Goal: Task Accomplishment & Management: Use online tool/utility

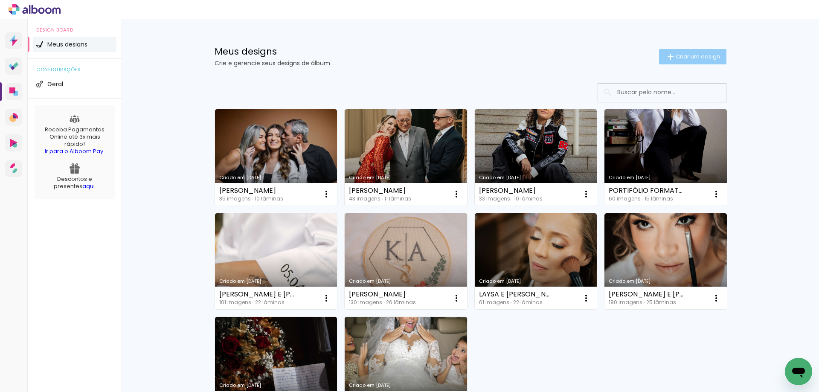
click at [712, 52] on paper-button "Criar um design" at bounding box center [692, 56] width 67 height 15
click at [666, 96] on input at bounding box center [673, 92] width 121 height 17
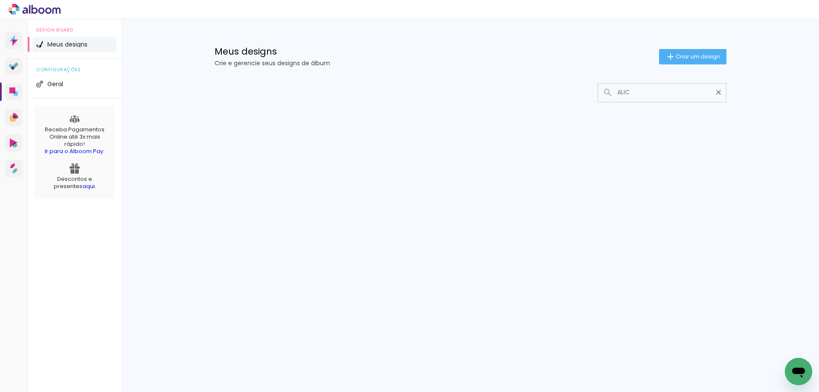
type input "ALICE"
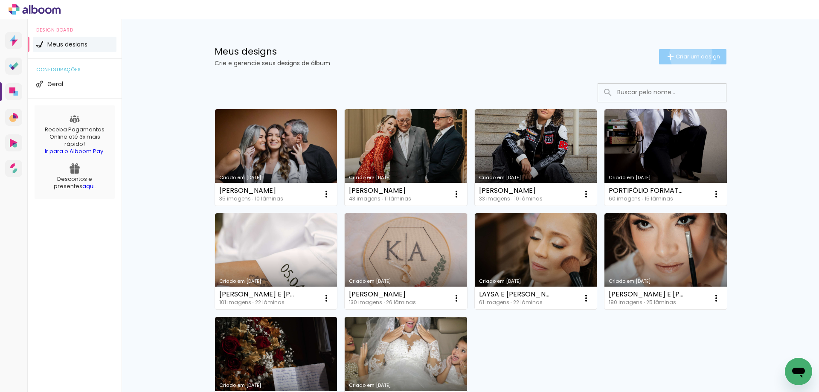
click at [686, 55] on span "Criar um design" at bounding box center [697, 57] width 44 height 6
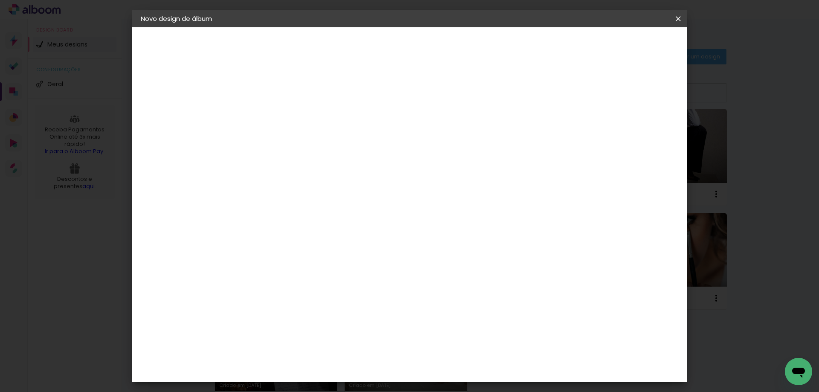
drag, startPoint x: 373, startPoint y: 129, endPoint x: 396, endPoint y: 115, distance: 27.0
click at [0, 0] on div at bounding box center [0, 0] width 0 height 0
click at [280, 115] on input at bounding box center [280, 114] width 0 height 13
type input "[PERSON_NAME]"
type paper-input "[PERSON_NAME]"
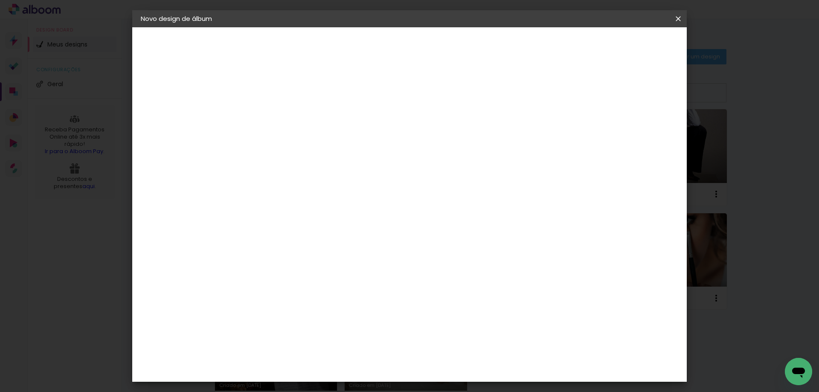
click at [367, 49] on link "Avançar" at bounding box center [344, 45] width 46 height 14
click at [440, 46] on div "Voltar Avançar" at bounding box center [397, 45] width 85 height 14
click at [343, 146] on paper-input-container at bounding box center [302, 136] width 92 height 19
click at [345, 157] on input at bounding box center [302, 162] width 86 height 11
type input "VIA"
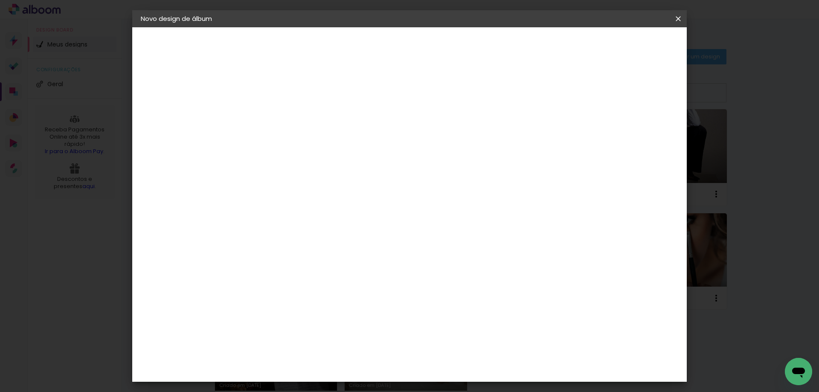
type paper-input "VIA"
click at [318, 184] on paper-item "Viacolor" at bounding box center [293, 192] width 75 height 19
click at [0, 0] on slot "Avançar" at bounding box center [0, 0] width 0 height 0
click at [313, 142] on input "text" at bounding box center [296, 148] width 33 height 13
click at [348, 155] on div "Opções disponíveis Padrão Tamanho Escolha o tamanho" at bounding box center [302, 162] width 92 height 159
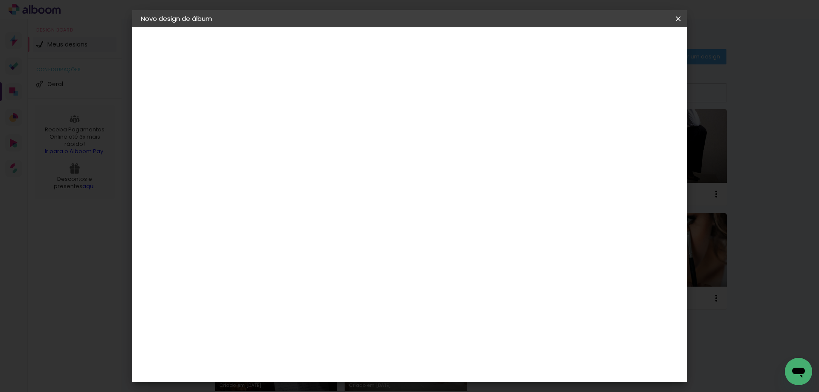
click at [313, 143] on input "text" at bounding box center [296, 148] width 33 height 13
click at [422, 147] on paper-item "Padrão" at bounding box center [464, 141] width 171 height 17
type input "Padrão"
click at [329, 100] on div "Opções disponíveis Padrão Tamanho Escolha o tamanho Horizontal Modelo Fechado L…" at bounding box center [337, 63] width 189 height 72
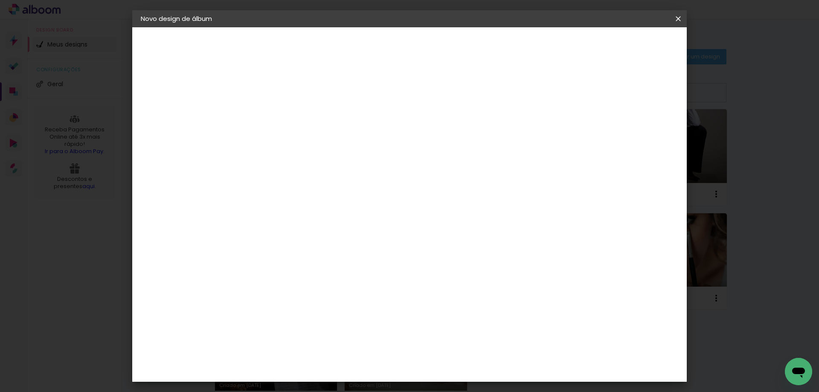
click at [338, 370] on span "15 × 20" at bounding box center [318, 381] width 40 height 23
click at [0, 0] on slot "Avançar" at bounding box center [0, 0] width 0 height 0
click at [586, 48] on span "Iniciar design" at bounding box center [566, 45] width 39 height 6
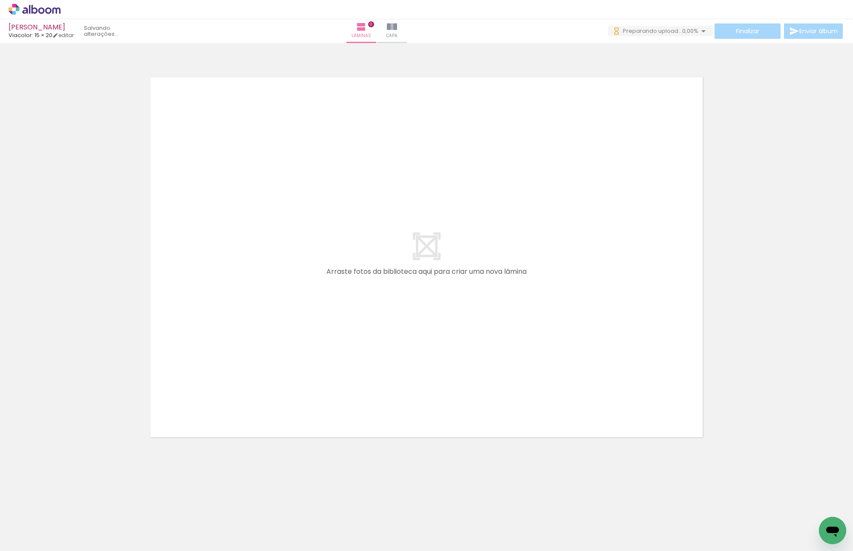
click at [107, 391] on div "Confirmar Cancelar" at bounding box center [426, 253] width 853 height 420
drag, startPoint x: 87, startPoint y: 527, endPoint x: 418, endPoint y: 281, distance: 412.8
click at [420, 278] on quentale-workspace at bounding box center [426, 275] width 853 height 551
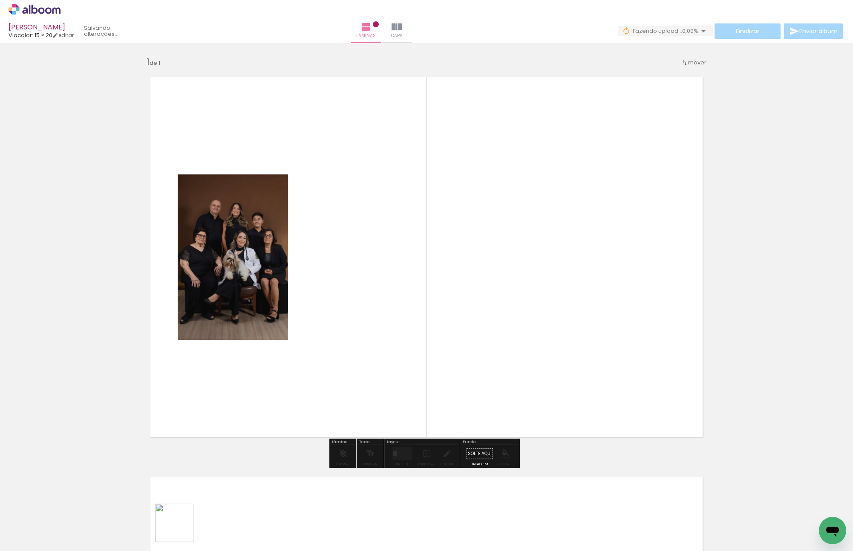
drag, startPoint x: 181, startPoint y: 529, endPoint x: 547, endPoint y: 336, distance: 414.6
click at [541, 336] on quentale-workspace at bounding box center [426, 275] width 853 height 551
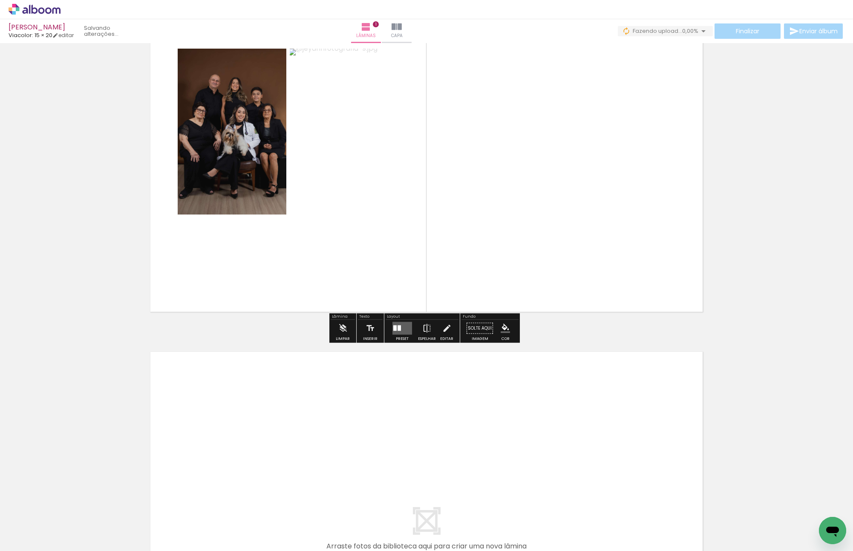
scroll to position [213, 0]
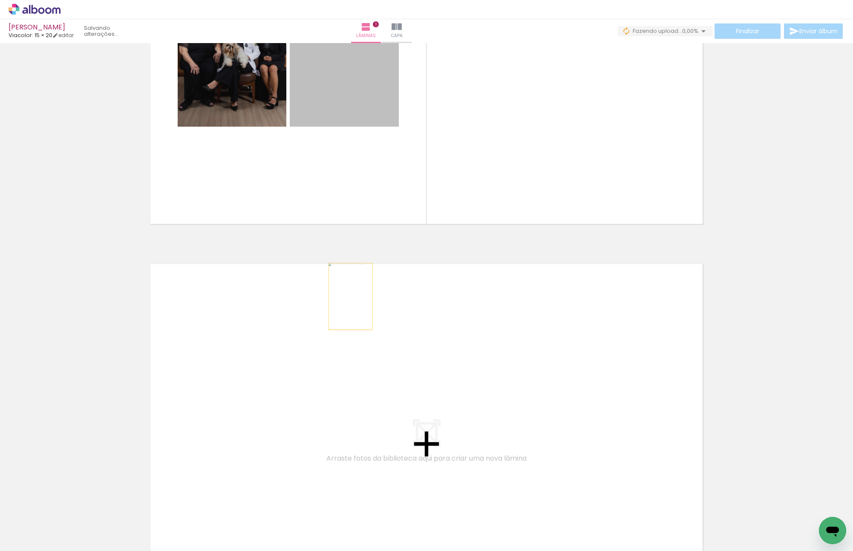
drag, startPoint x: 347, startPoint y: 296, endPoint x: 293, endPoint y: 413, distance: 128.9
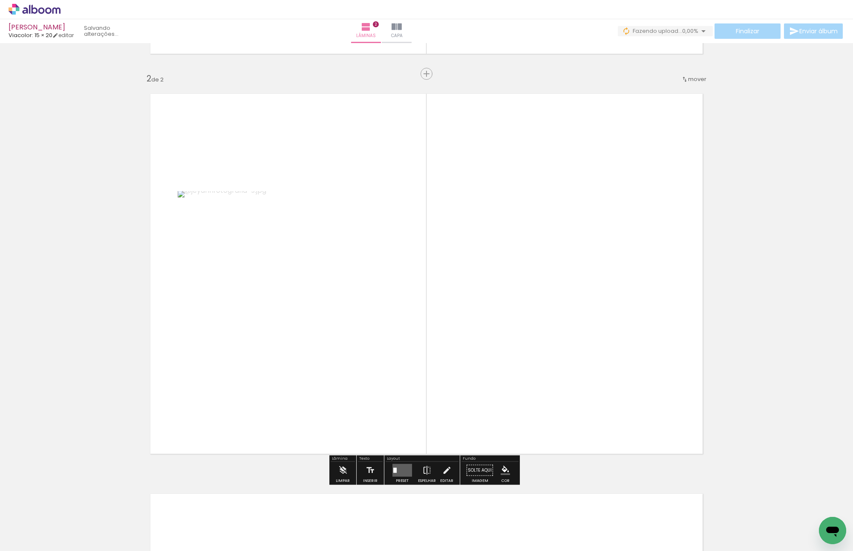
scroll to position [387, 0]
drag, startPoint x: 136, startPoint y: 513, endPoint x: 515, endPoint y: 349, distance: 412.4
click at [515, 349] on quentale-workspace at bounding box center [426, 275] width 853 height 551
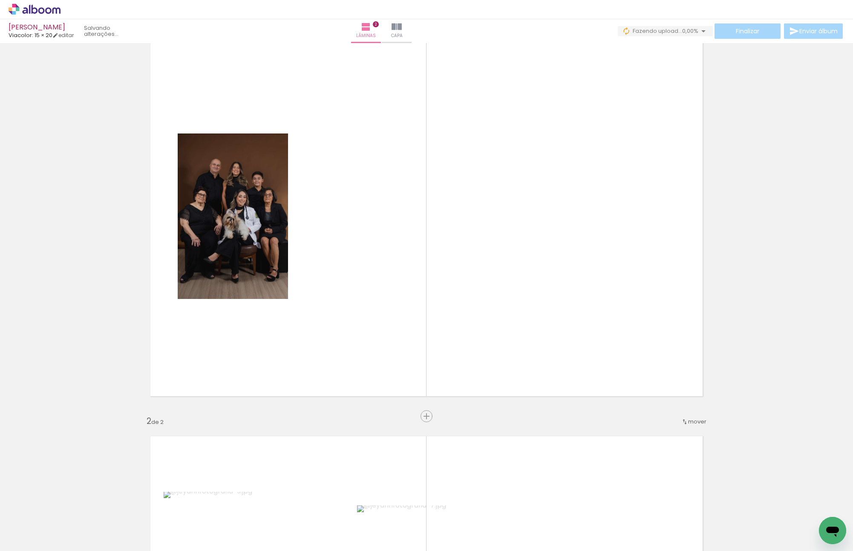
scroll to position [0, 0]
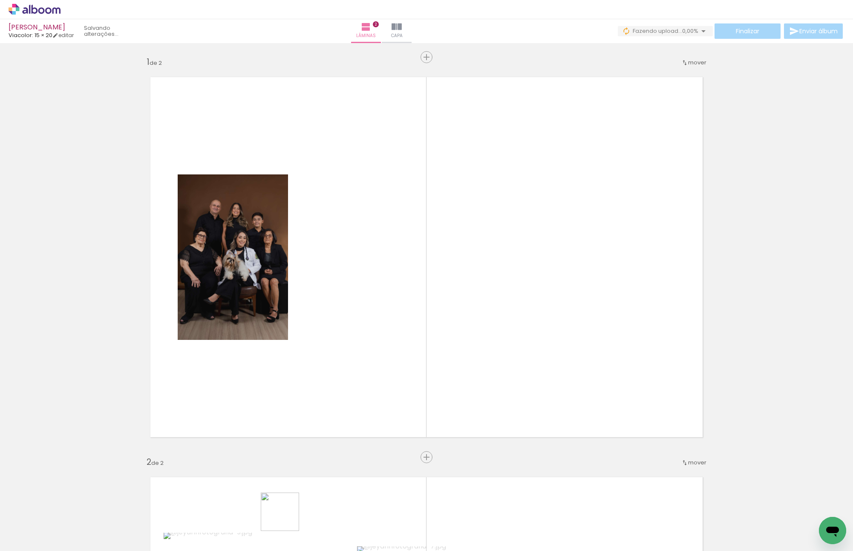
drag, startPoint x: 283, startPoint y: 520, endPoint x: 439, endPoint y: 300, distance: 269.7
click at [437, 307] on quentale-workspace at bounding box center [426, 275] width 853 height 551
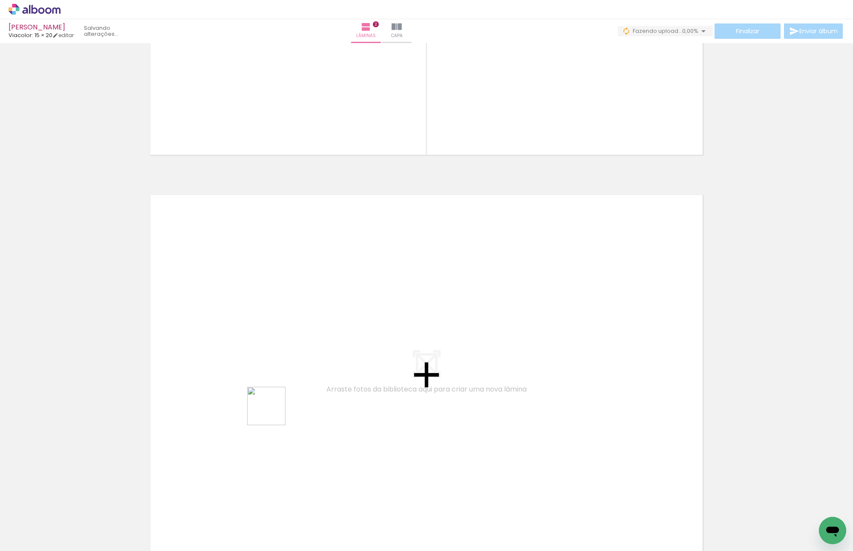
drag, startPoint x: 246, startPoint y: 532, endPoint x: 355, endPoint y: 517, distance: 109.2
click at [276, 391] on quentale-workspace at bounding box center [426, 275] width 853 height 551
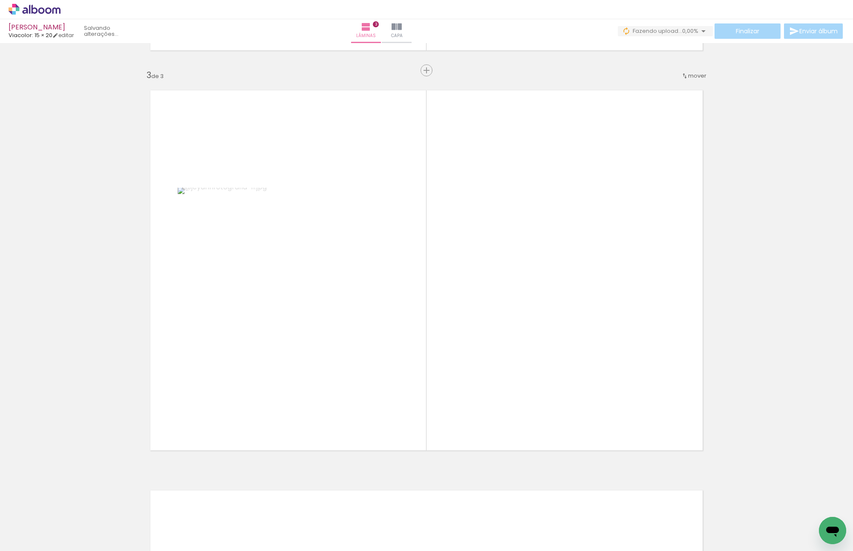
drag, startPoint x: 330, startPoint y: 522, endPoint x: 370, endPoint y: 318, distance: 207.8
click at [370, 318] on quentale-workspace at bounding box center [426, 275] width 853 height 551
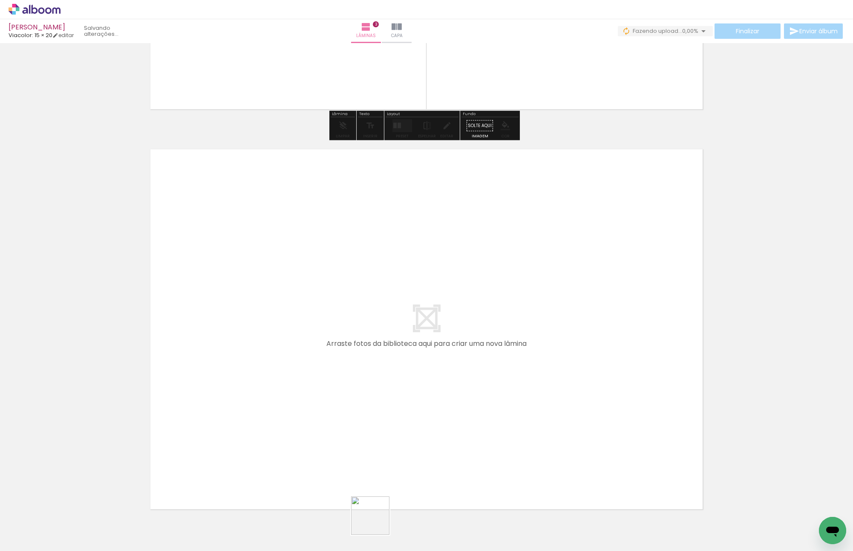
drag, startPoint x: 377, startPoint y: 522, endPoint x: 371, endPoint y: 399, distance: 123.3
click at [371, 391] on quentale-workspace at bounding box center [426, 275] width 853 height 551
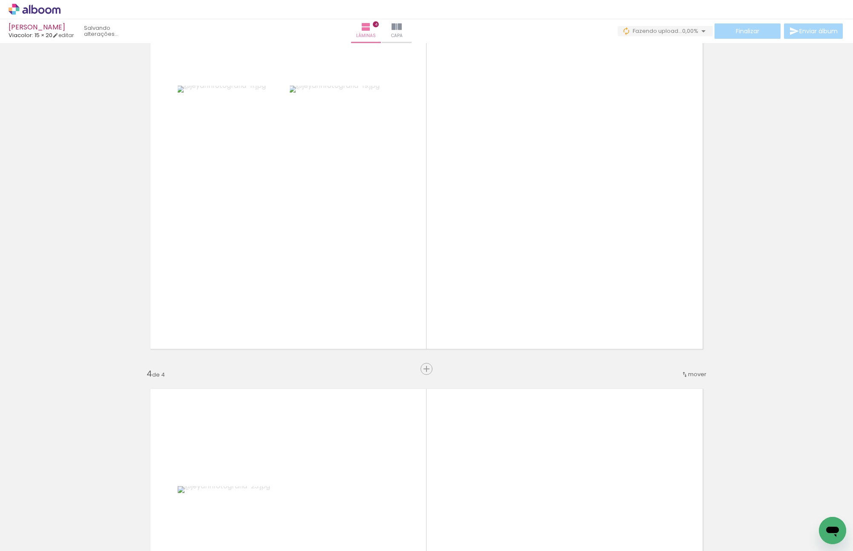
scroll to position [1186, 0]
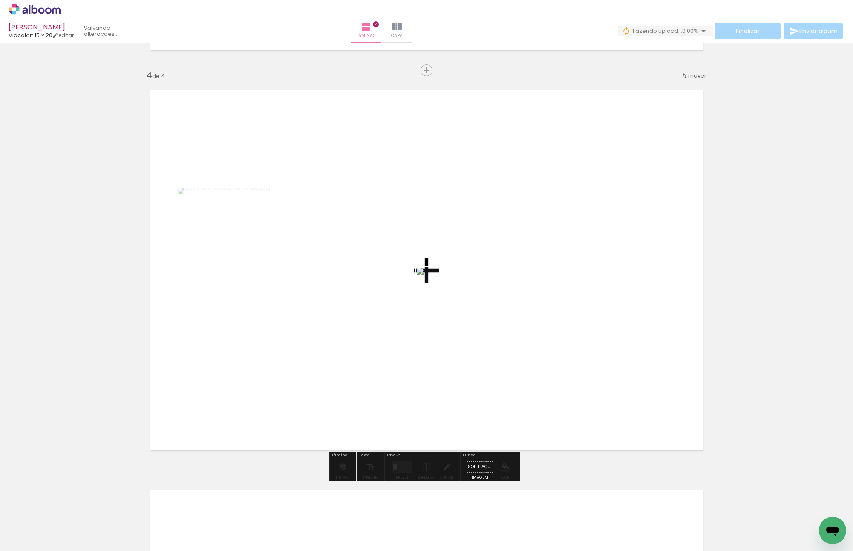
drag, startPoint x: 432, startPoint y: 489, endPoint x: 455, endPoint y: 262, distance: 228.0
click at [442, 250] on quentale-workspace at bounding box center [426, 275] width 853 height 551
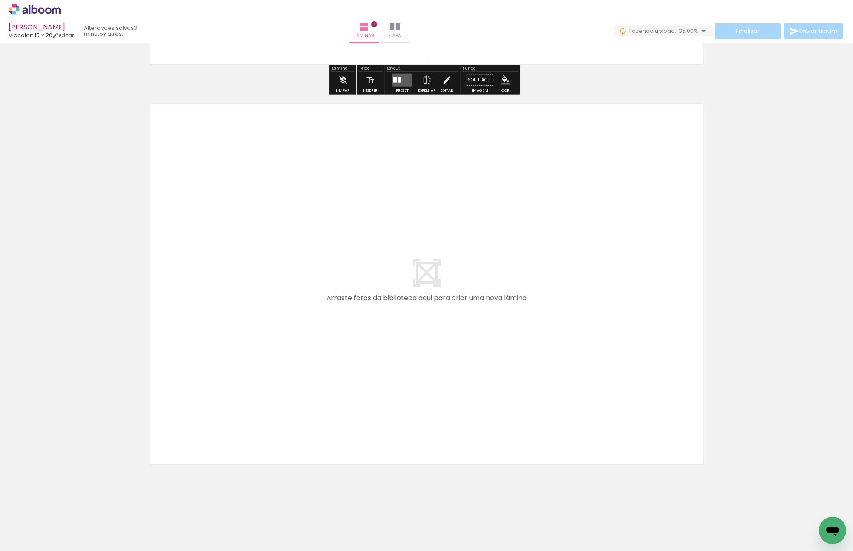
scroll to position [1578, 0]
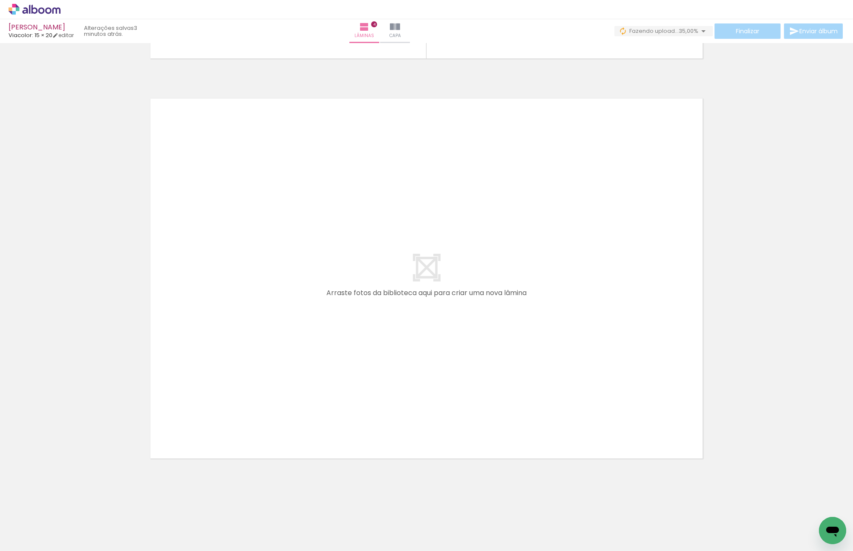
drag, startPoint x: 463, startPoint y: 464, endPoint x: 505, endPoint y: 486, distance: 46.9
click at [436, 364] on quentale-workspace at bounding box center [426, 275] width 853 height 551
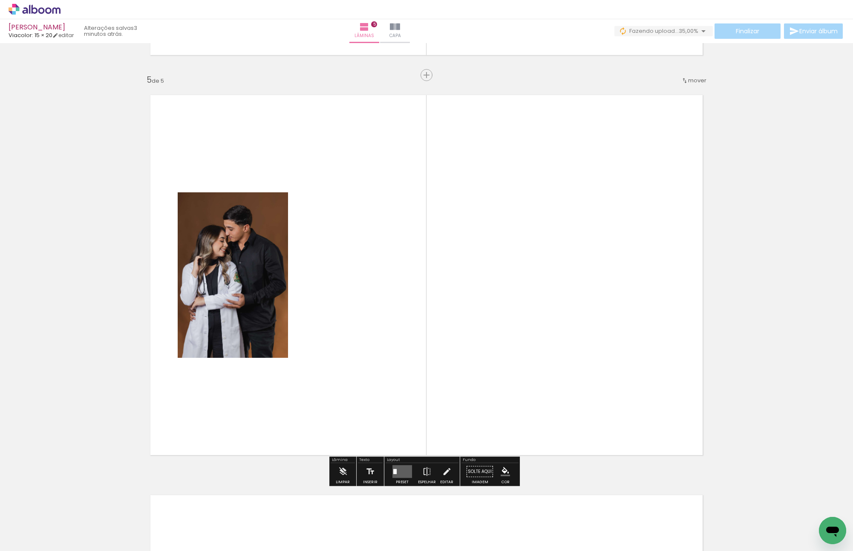
scroll to position [1586, 0]
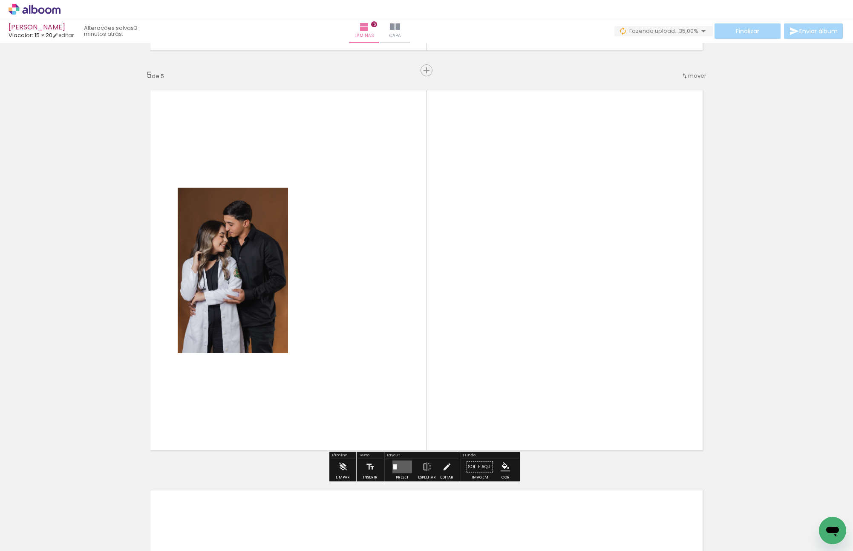
drag, startPoint x: 518, startPoint y: 530, endPoint x: 498, endPoint y: 296, distance: 234.9
click at [497, 291] on quentale-workspace at bounding box center [426, 275] width 853 height 551
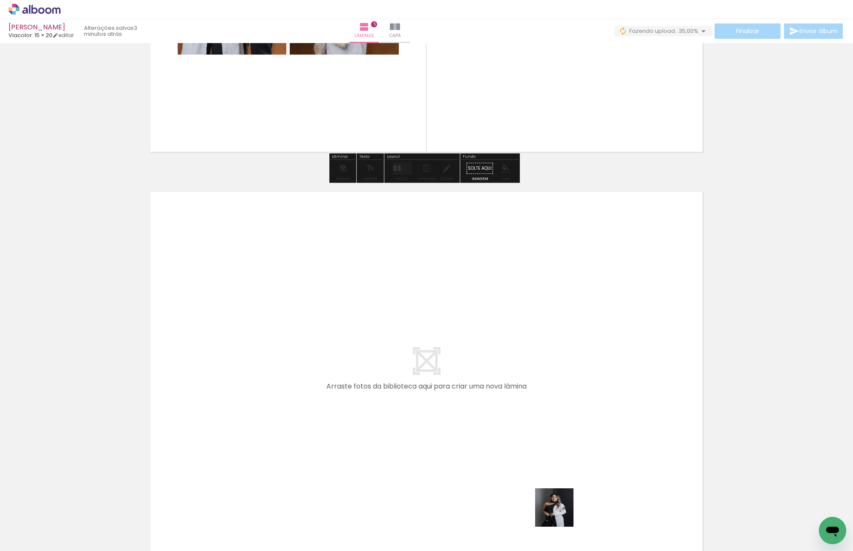
drag, startPoint x: 565, startPoint y: 521, endPoint x: 387, endPoint y: 347, distance: 249.0
click at [387, 347] on quentale-workspace at bounding box center [426, 275] width 853 height 551
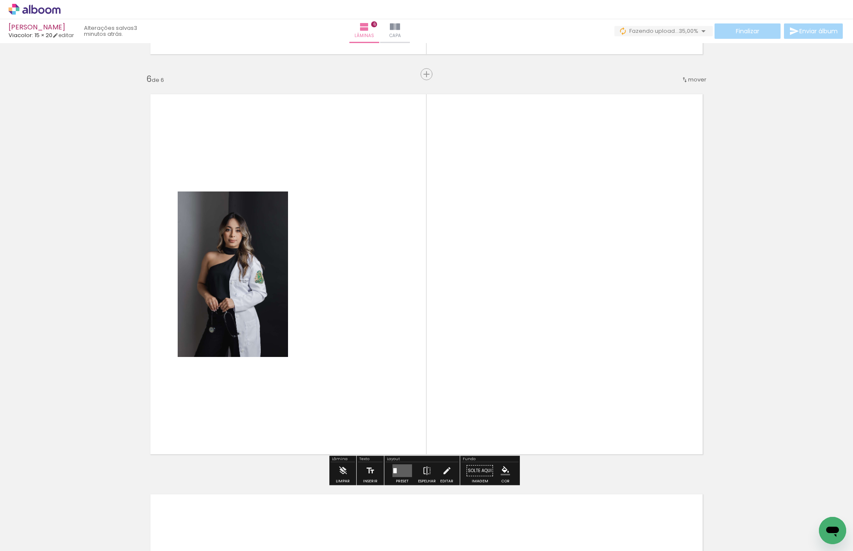
scroll to position [1986, 0]
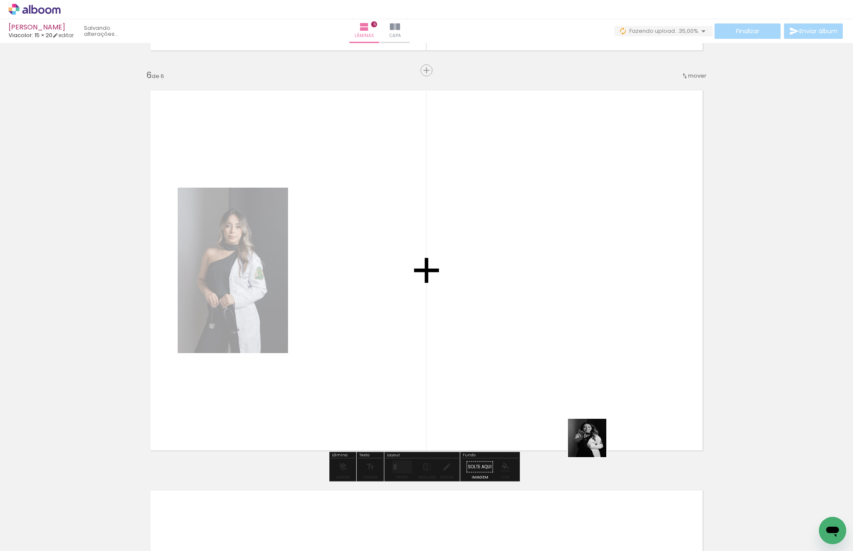
drag, startPoint x: 602, startPoint y: 513, endPoint x: 560, endPoint y: 312, distance: 204.8
click at [560, 323] on quentale-workspace at bounding box center [426, 275] width 853 height 551
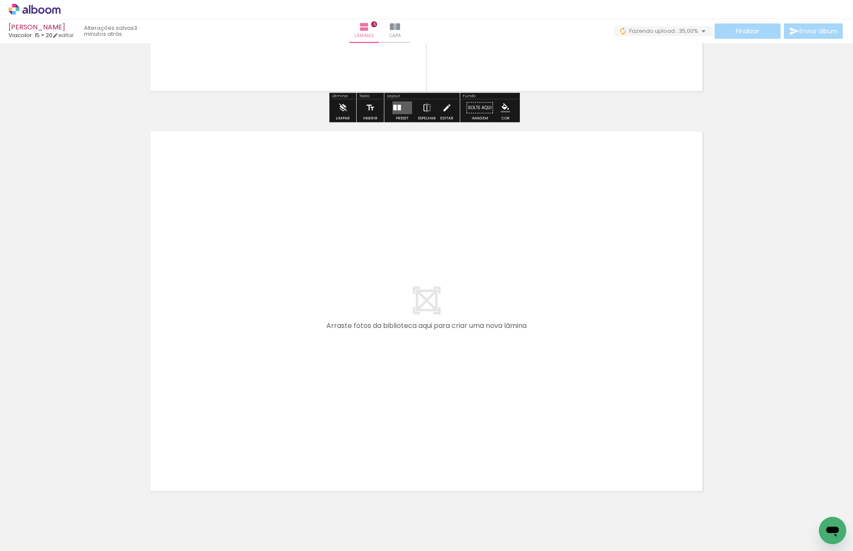
scroll to position [2370, 0]
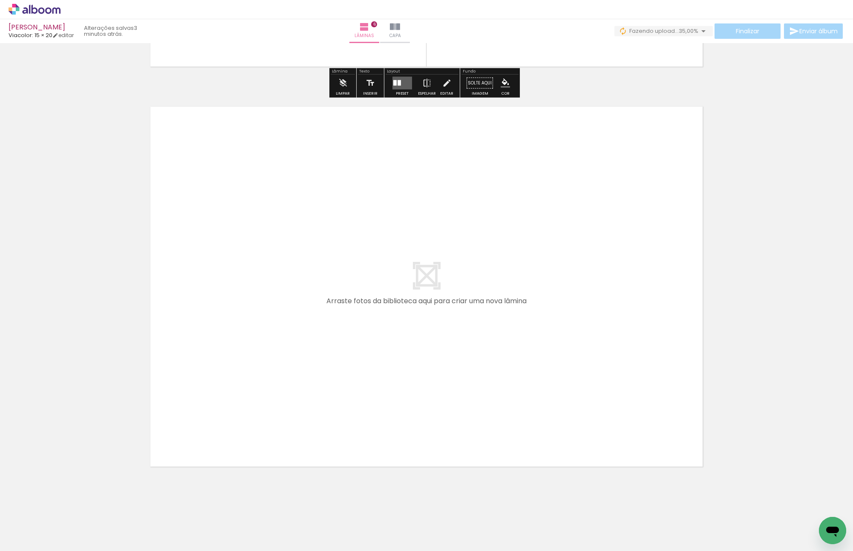
drag, startPoint x: 669, startPoint y: 521, endPoint x: 684, endPoint y: 515, distance: 15.7
click at [488, 350] on quentale-workspace at bounding box center [426, 275] width 853 height 551
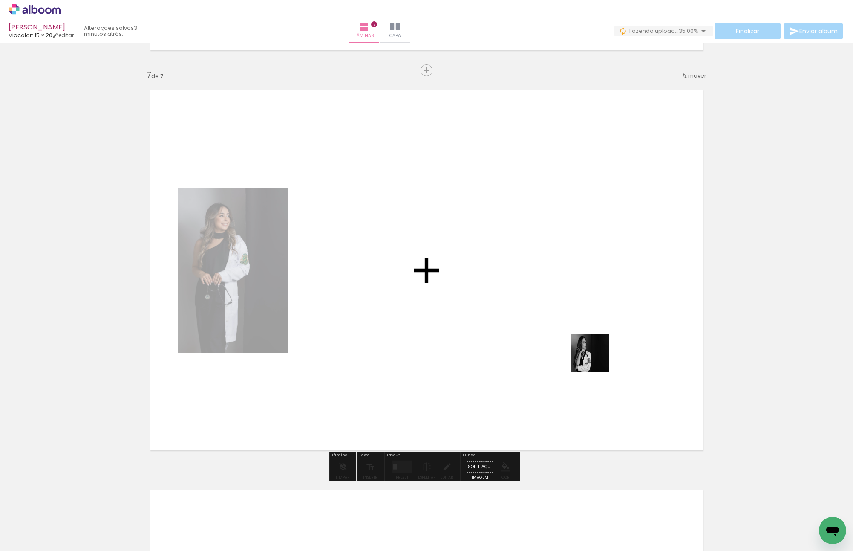
drag, startPoint x: 704, startPoint y: 526, endPoint x: 483, endPoint y: 253, distance: 351.2
click at [483, 253] on quentale-workspace at bounding box center [426, 275] width 853 height 551
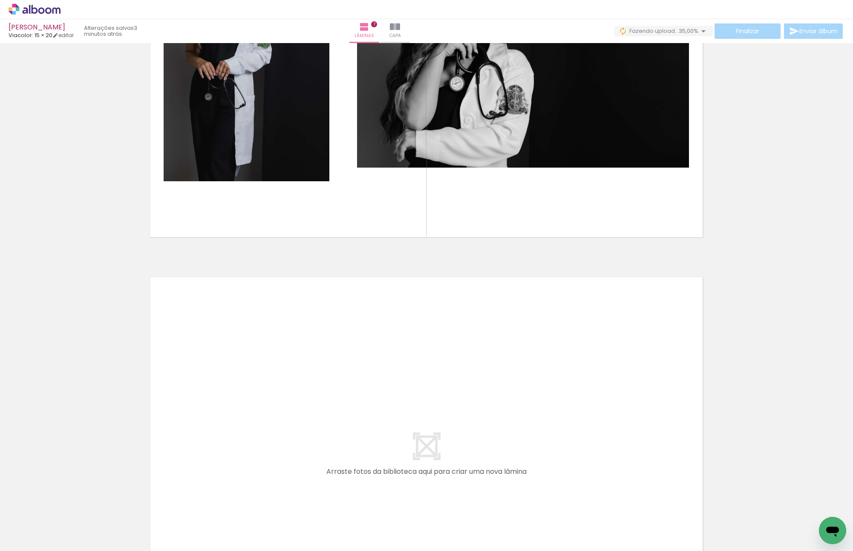
scroll to position [2770, 0]
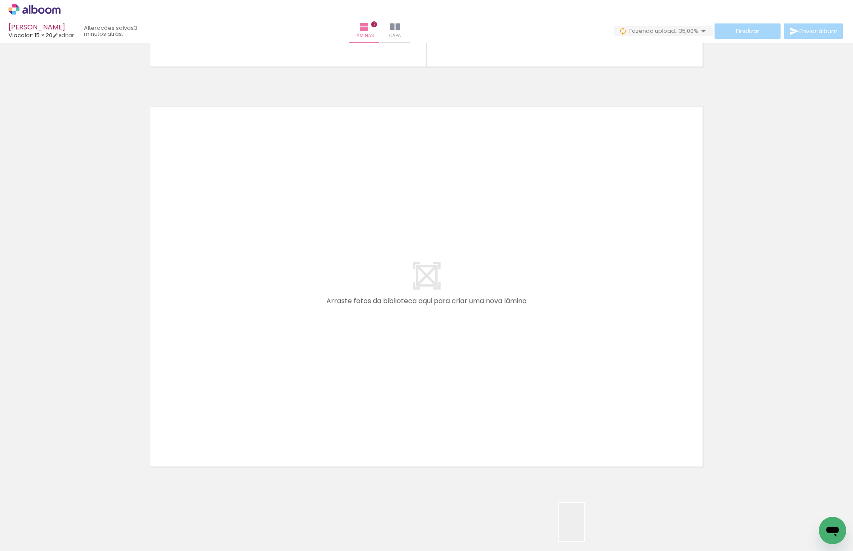
drag, startPoint x: 584, startPoint y: 531, endPoint x: 668, endPoint y: 506, distance: 87.1
click at [468, 335] on quentale-workspace at bounding box center [426, 275] width 853 height 551
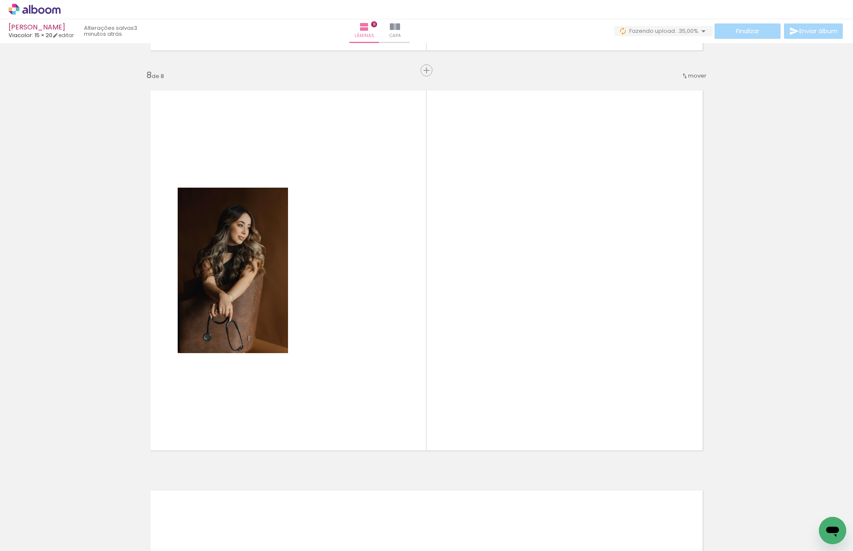
drag, startPoint x: 634, startPoint y: 527, endPoint x: 570, endPoint y: 312, distance: 223.8
click at [552, 286] on quentale-workspace at bounding box center [426, 275] width 853 height 551
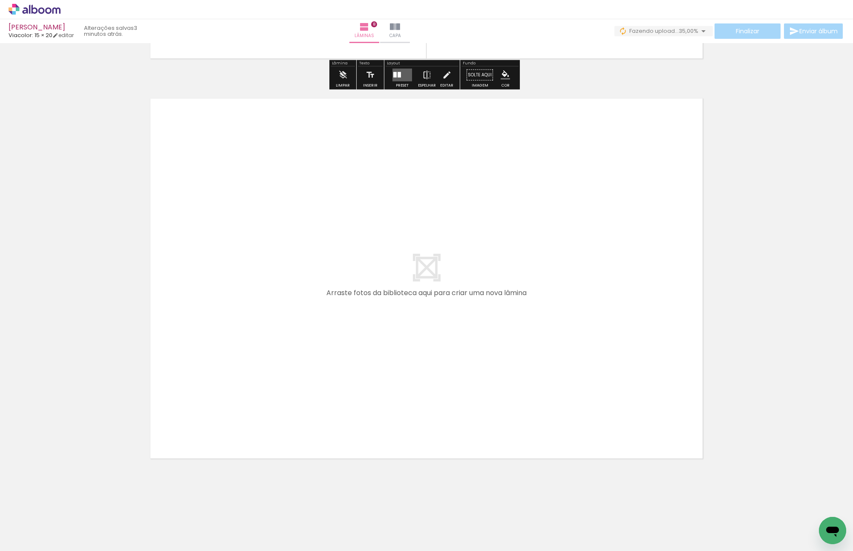
drag, startPoint x: 679, startPoint y: 511, endPoint x: 468, endPoint y: 300, distance: 298.4
click at [468, 300] on quentale-workspace at bounding box center [426, 275] width 853 height 551
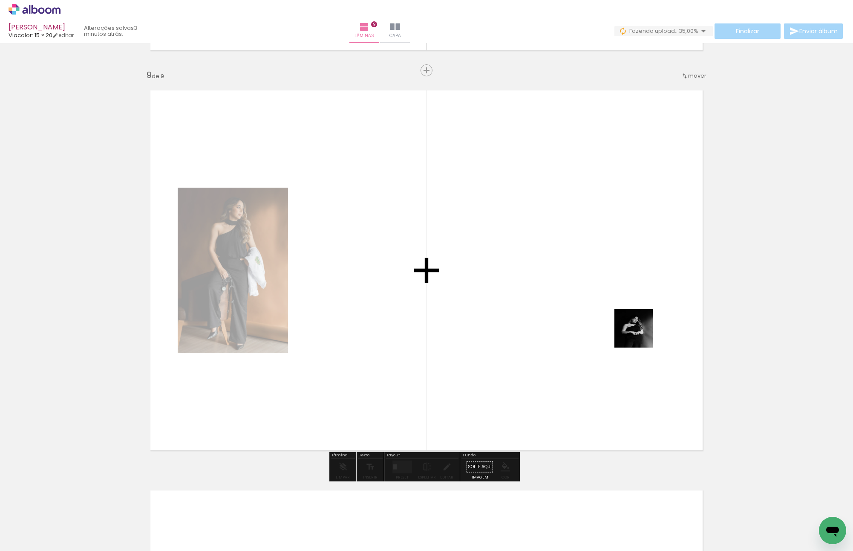
drag, startPoint x: 725, startPoint y: 506, endPoint x: 590, endPoint y: 249, distance: 289.6
click at [599, 271] on quentale-workspace at bounding box center [426, 275] width 853 height 551
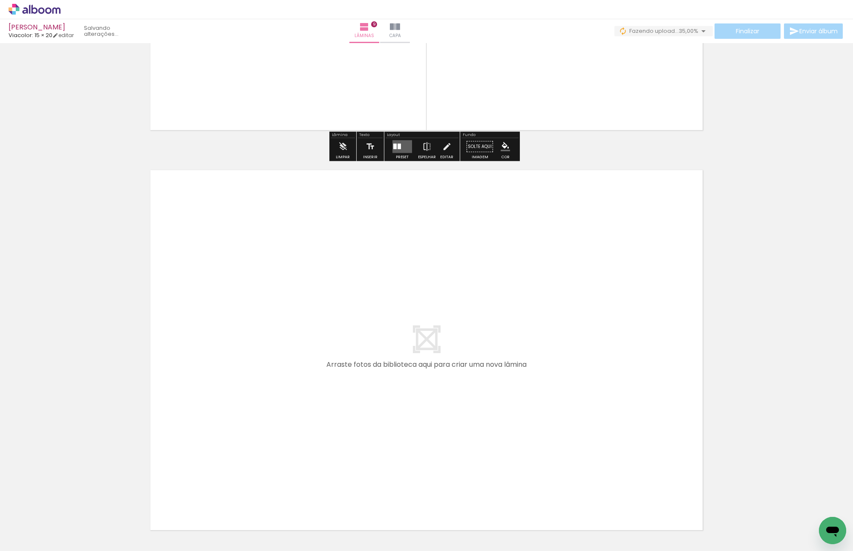
scroll to position [3578, 0]
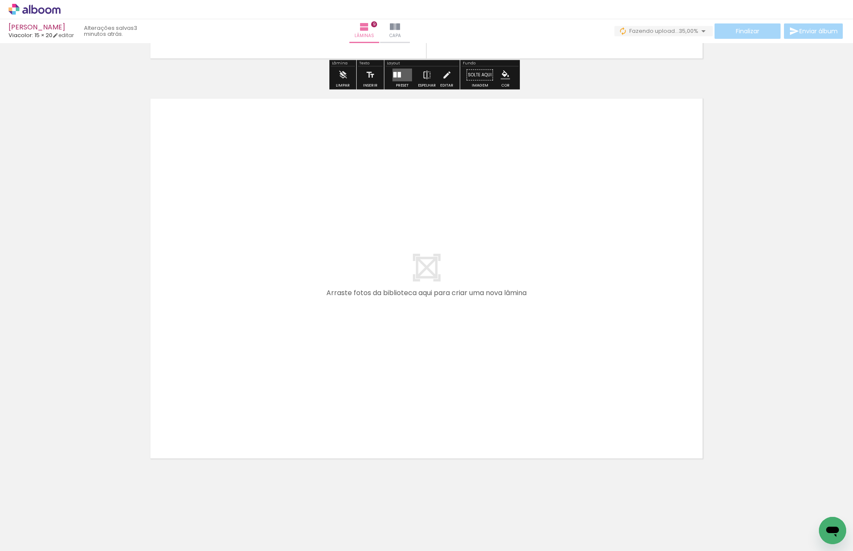
drag, startPoint x: 776, startPoint y: 516, endPoint x: 408, endPoint y: 262, distance: 447.2
click at [408, 262] on quentale-workspace at bounding box center [426, 275] width 853 height 551
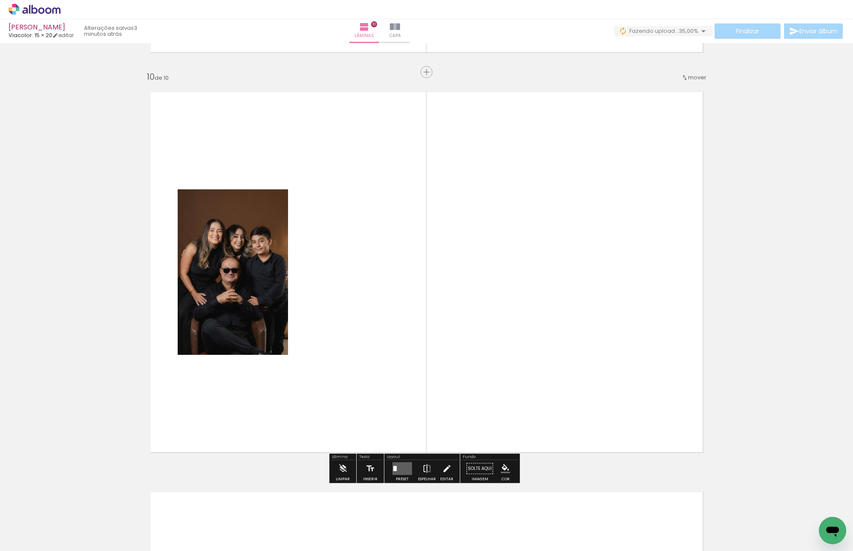
scroll to position [3586, 0]
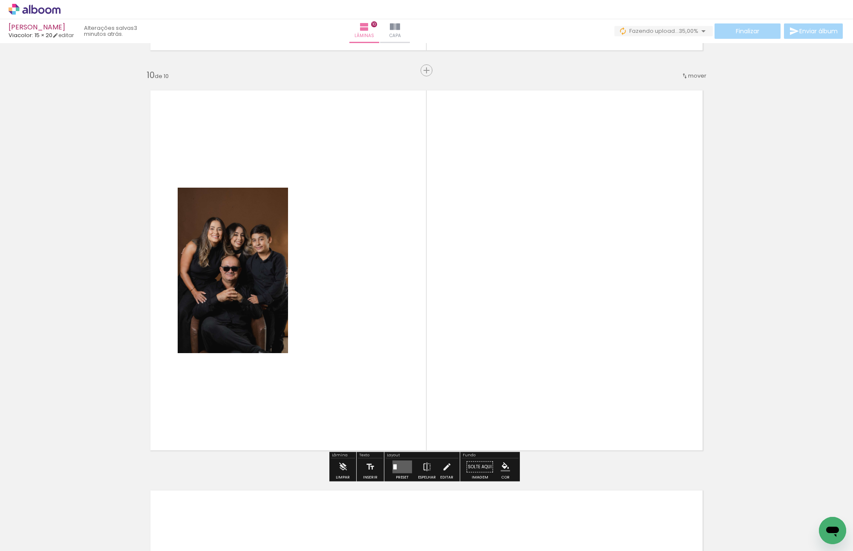
drag, startPoint x: 813, startPoint y: 526, endPoint x: 492, endPoint y: 271, distance: 409.3
click at [492, 271] on quentale-workspace at bounding box center [426, 275] width 853 height 551
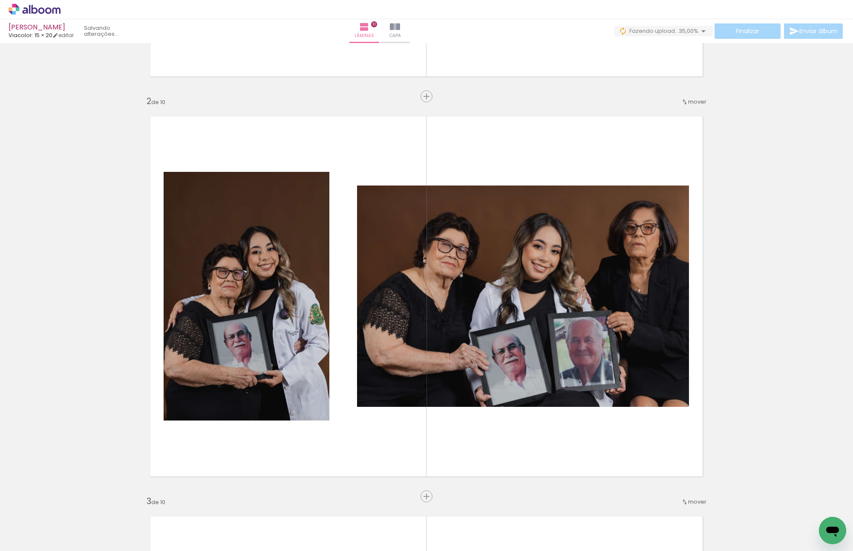
scroll to position [0, 0]
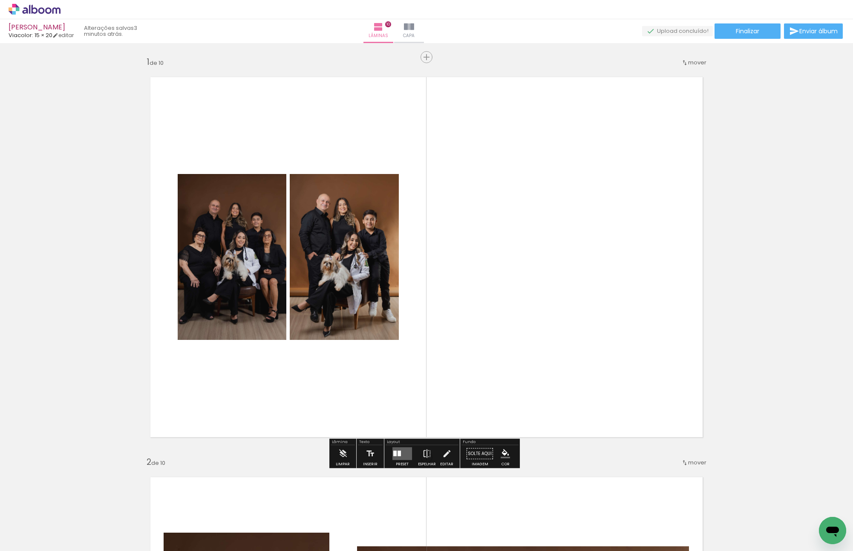
click at [552, 264] on quentale-layouter at bounding box center [426, 257] width 571 height 379
click at [401, 391] on quentale-layouter at bounding box center [403, 453] width 20 height 13
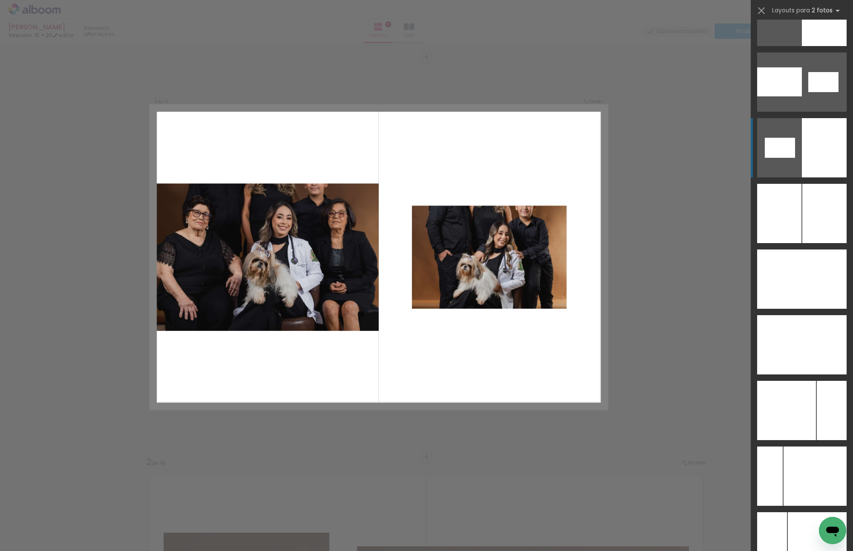
scroll to position [4647, 0]
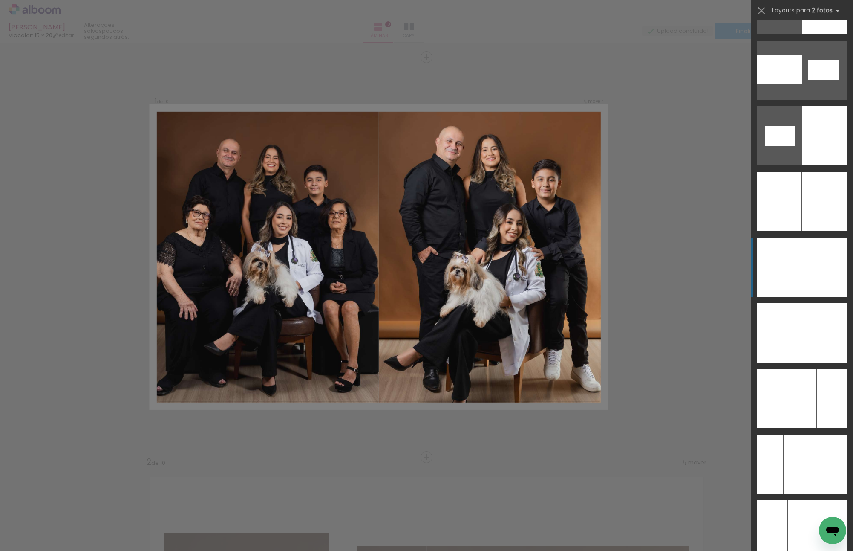
click at [794, 231] on div at bounding box center [780, 201] width 44 height 59
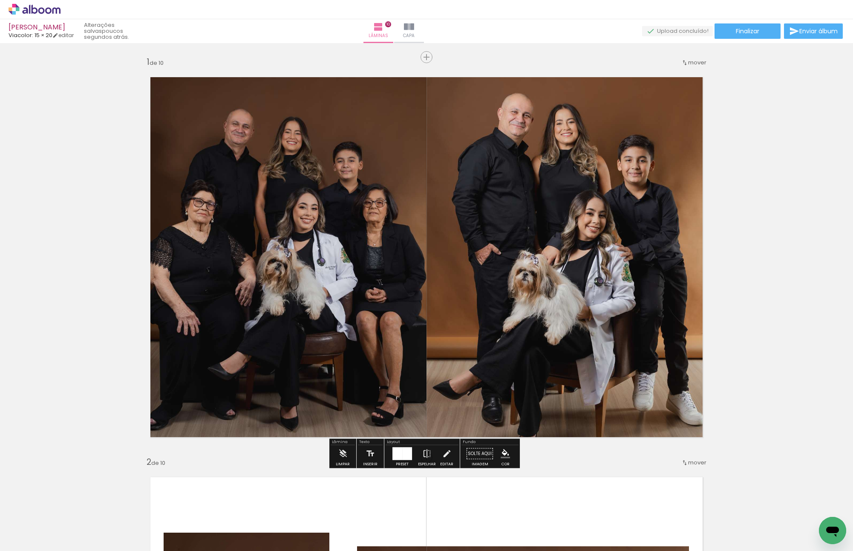
click at [393, 391] on div at bounding box center [398, 453] width 10 height 13
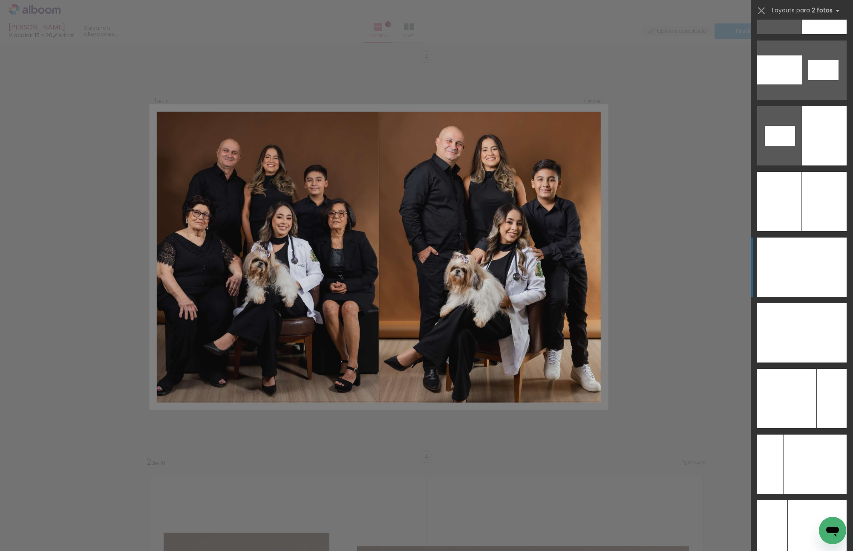
scroll to position [4858, 0]
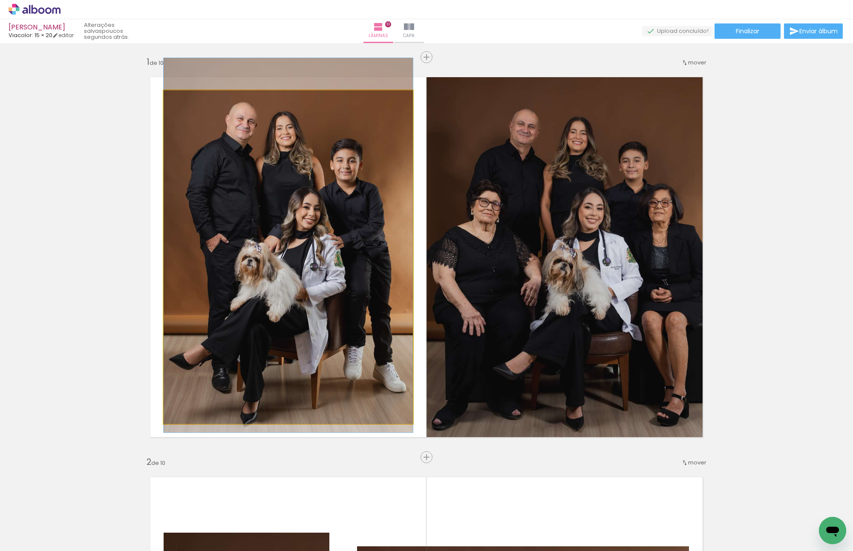
drag, startPoint x: 331, startPoint y: 226, endPoint x: 328, endPoint y: 234, distance: 9.0
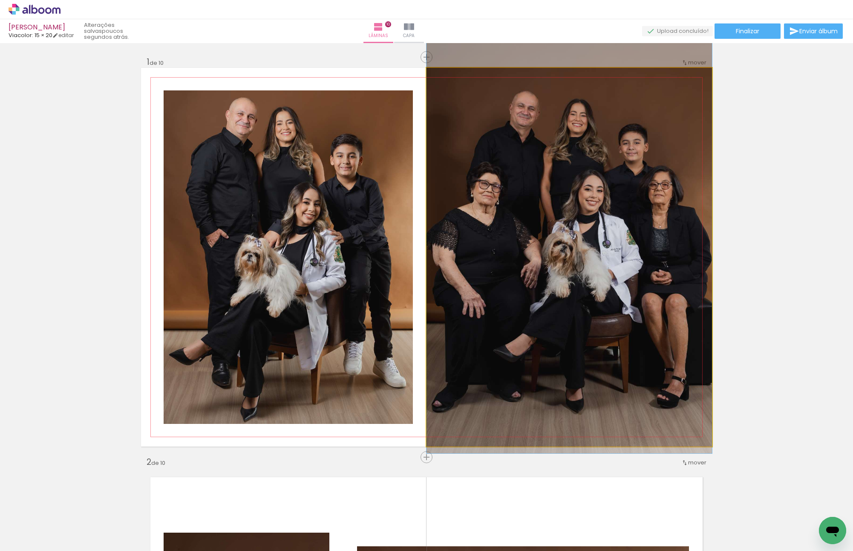
drag, startPoint x: 563, startPoint y: 205, endPoint x: 563, endPoint y: 178, distance: 27.3
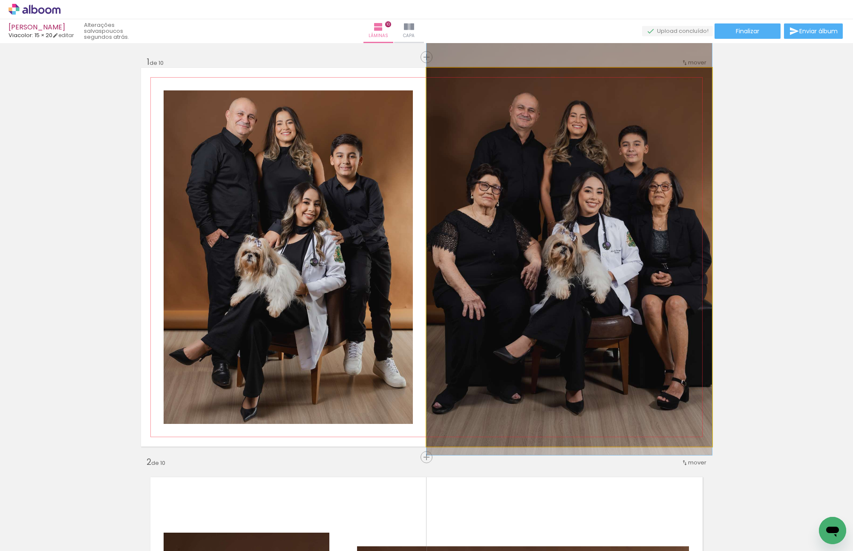
drag, startPoint x: 576, startPoint y: 177, endPoint x: 576, endPoint y: 185, distance: 8.6
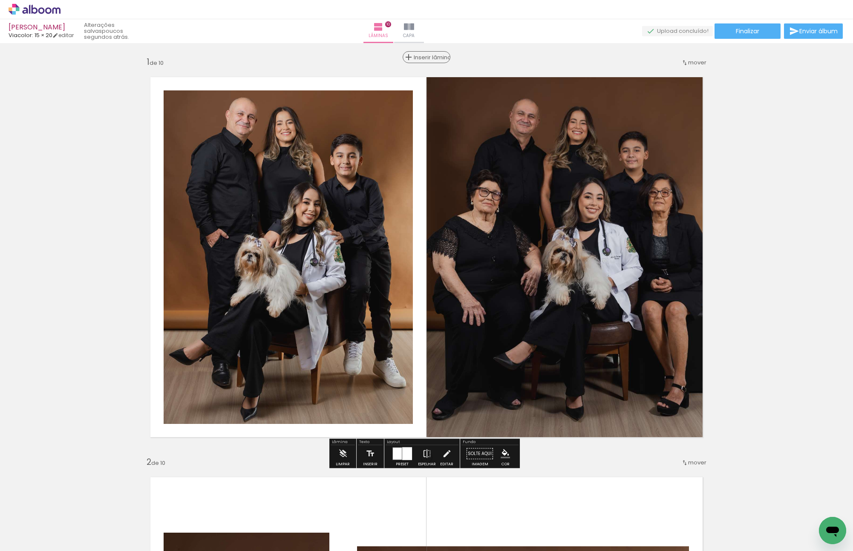
click at [420, 57] on span "Inserir lâmina" at bounding box center [430, 58] width 33 height 6
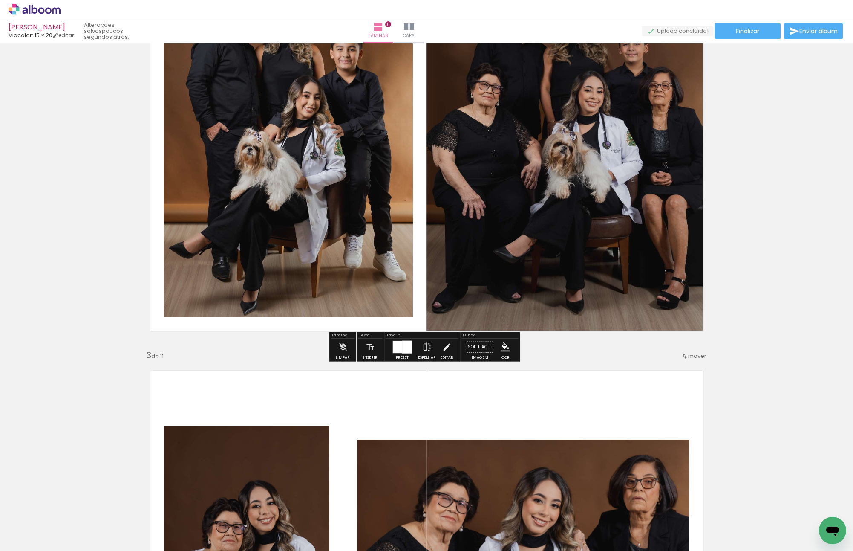
scroll to position [554, 0]
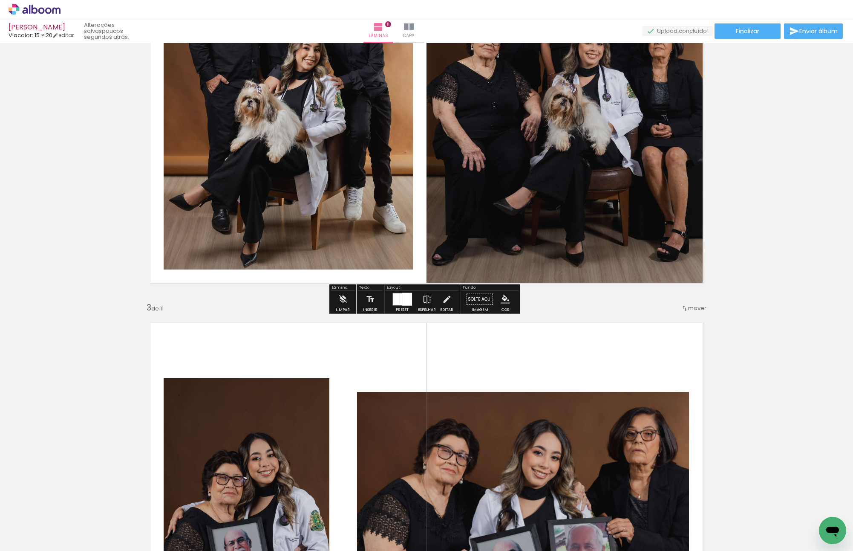
click at [396, 296] on div at bounding box center [397, 299] width 9 height 12
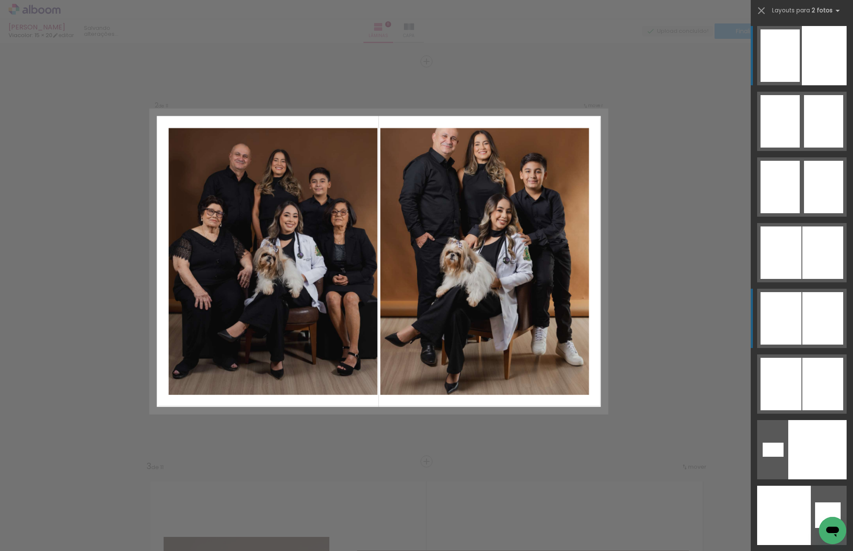
scroll to position [386, 0]
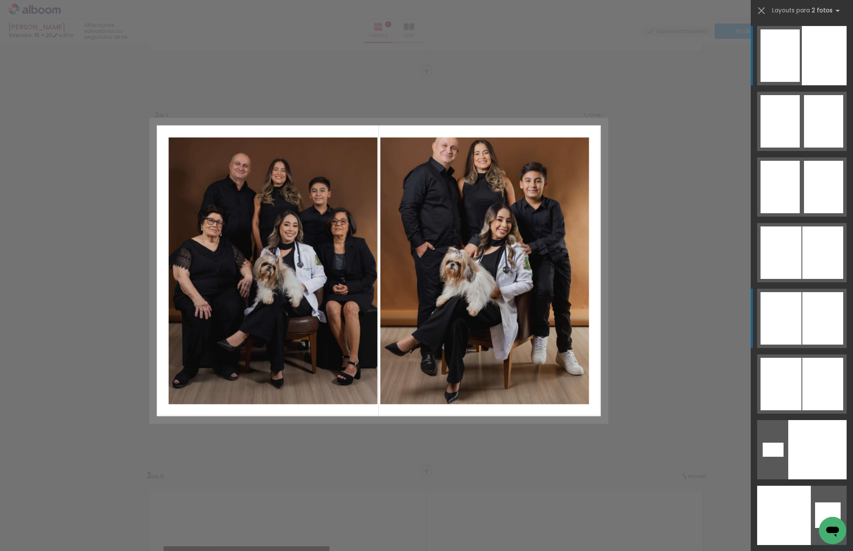
click at [798, 217] on quentale-layouter at bounding box center [803, 186] width 90 height 59
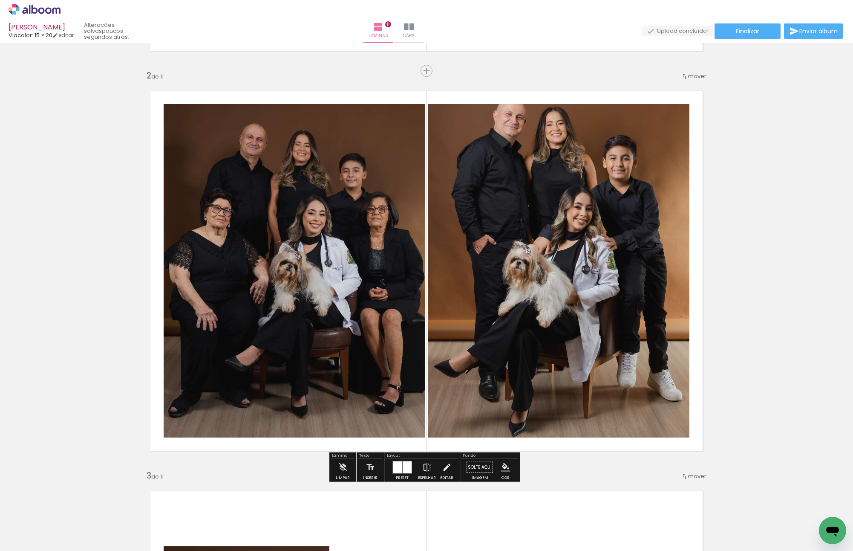
click at [395, 391] on div at bounding box center [397, 467] width 9 height 12
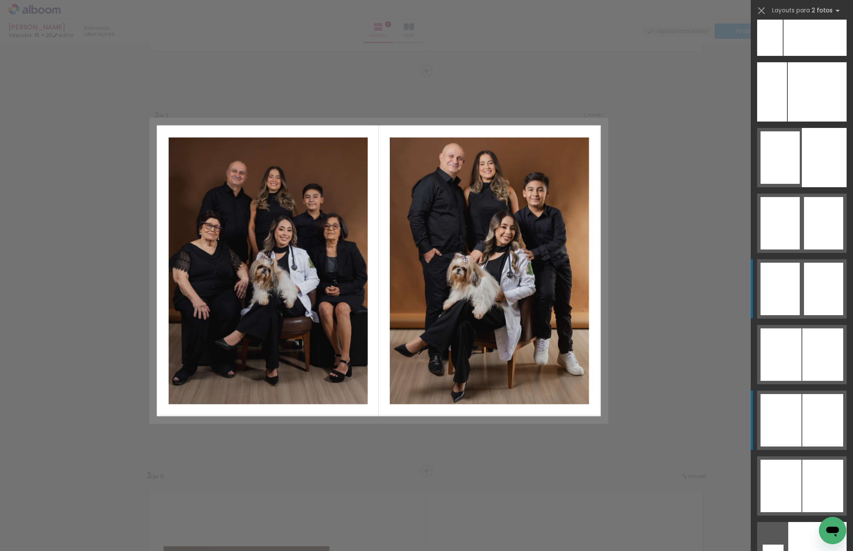
scroll to position [5066, 0]
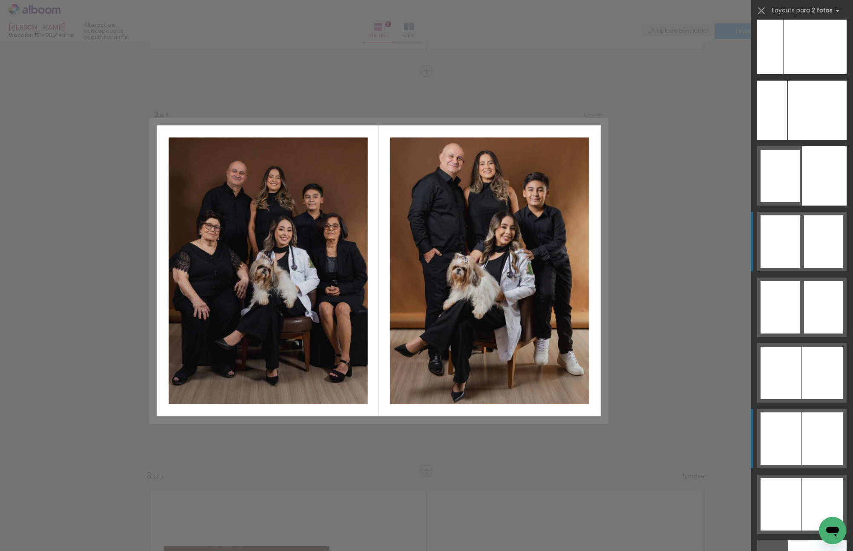
click at [807, 281] on div at bounding box center [823, 307] width 39 height 52
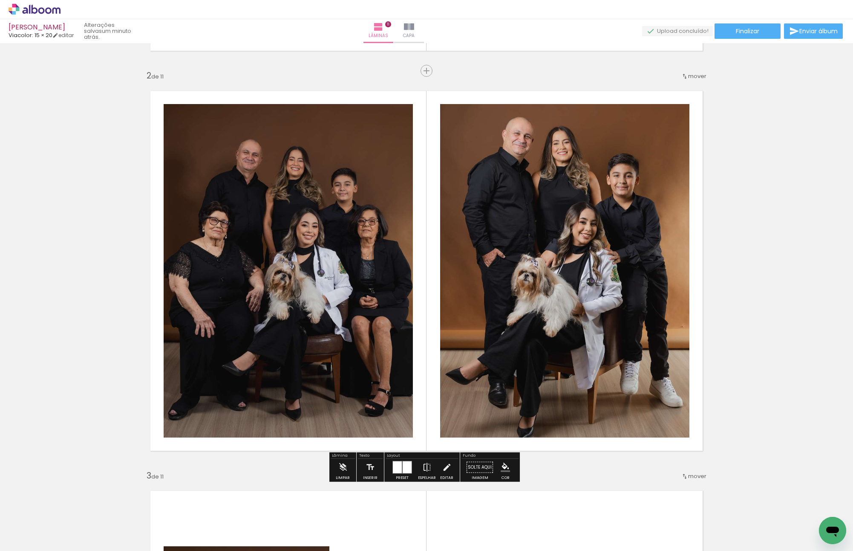
click at [691, 280] on quentale-layouter at bounding box center [426, 270] width 571 height 379
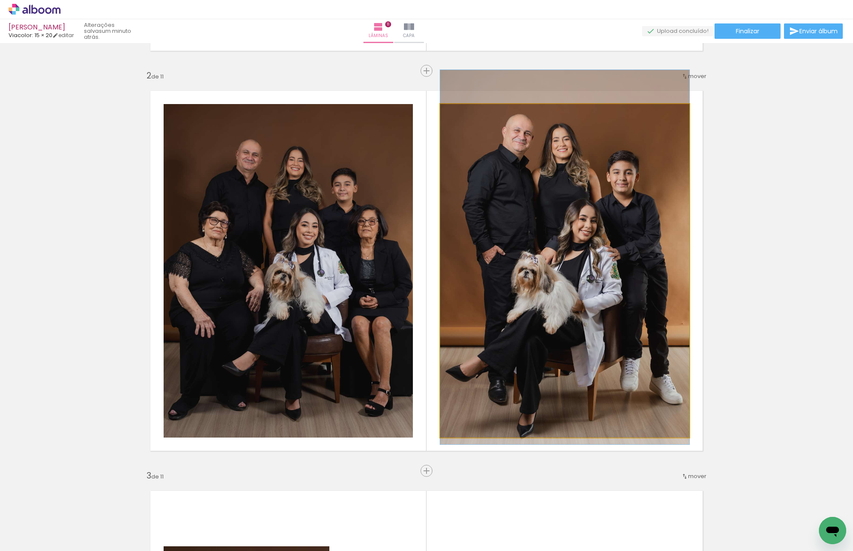
drag, startPoint x: 568, startPoint y: 304, endPoint x: 568, endPoint y: 296, distance: 8.1
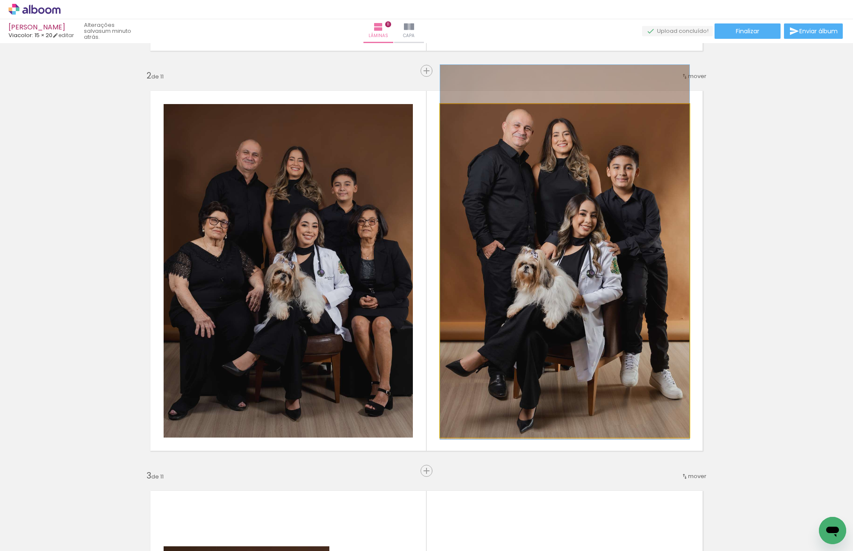
click at [623, 265] on quentale-photo at bounding box center [564, 270] width 249 height 333
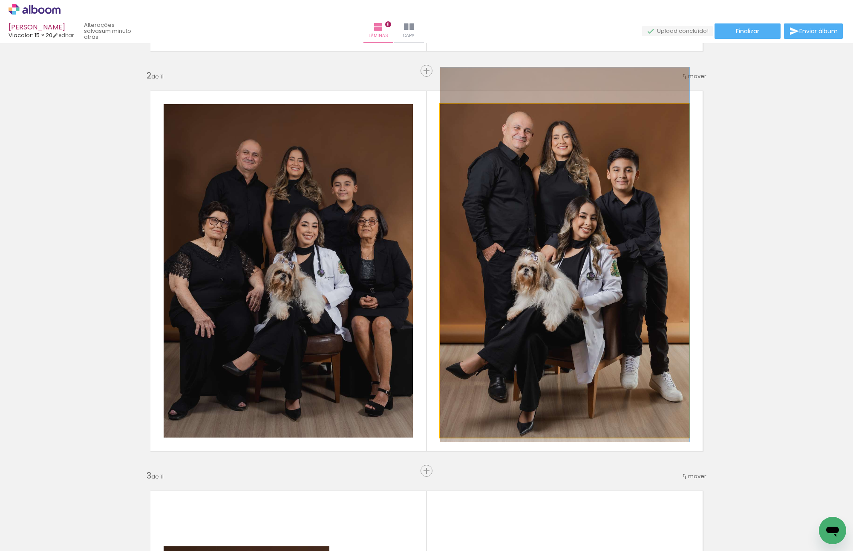
drag, startPoint x: 627, startPoint y: 259, endPoint x: 691, endPoint y: 260, distance: 64.8
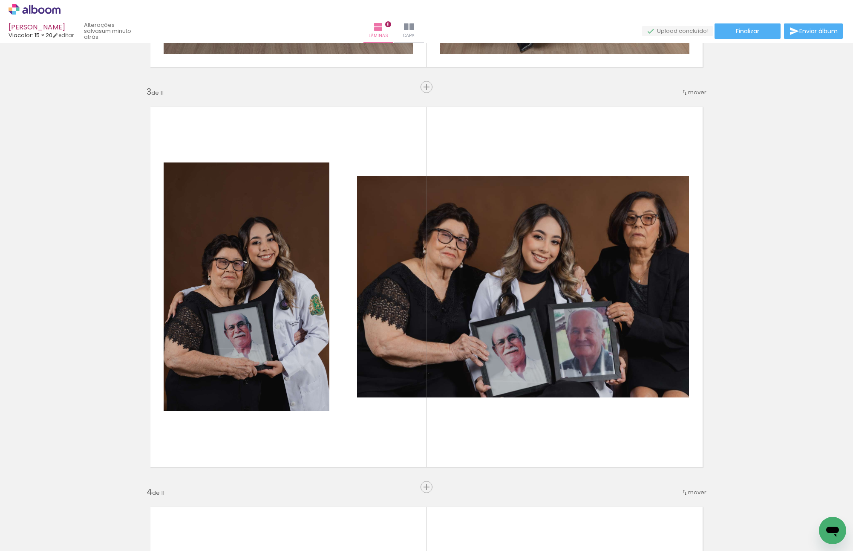
scroll to position [855, 0]
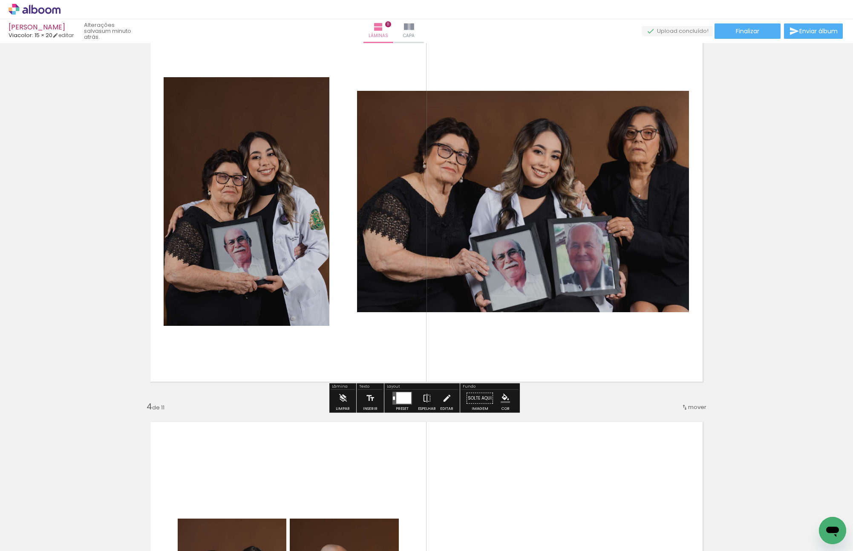
click at [402, 391] on div at bounding box center [403, 398] width 15 height 12
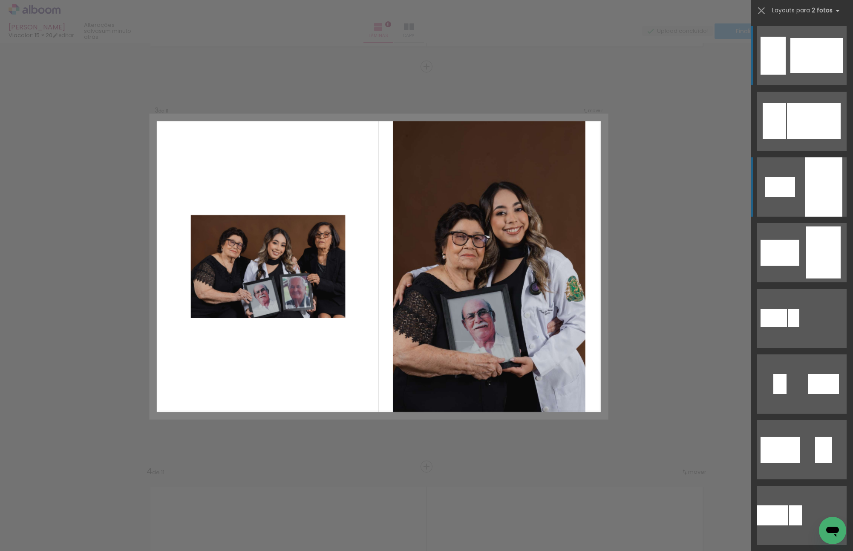
scroll to position [786, 0]
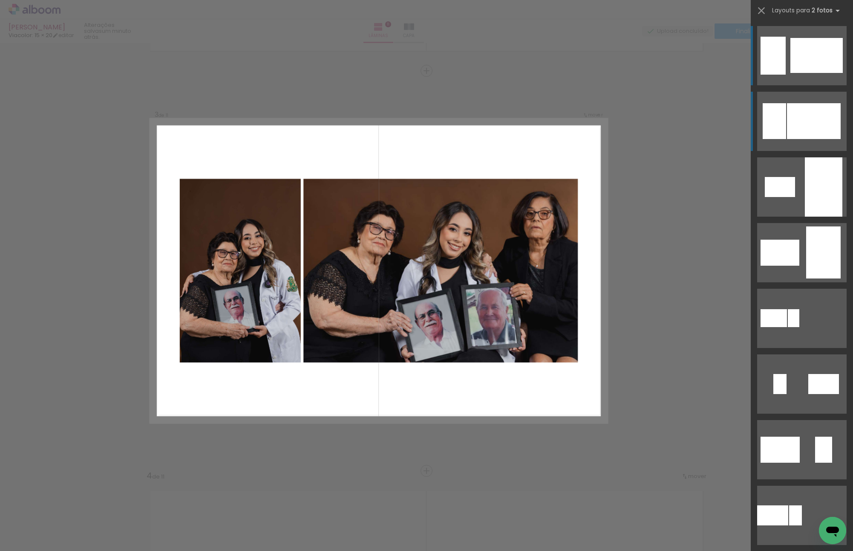
click at [798, 121] on div at bounding box center [814, 121] width 54 height 36
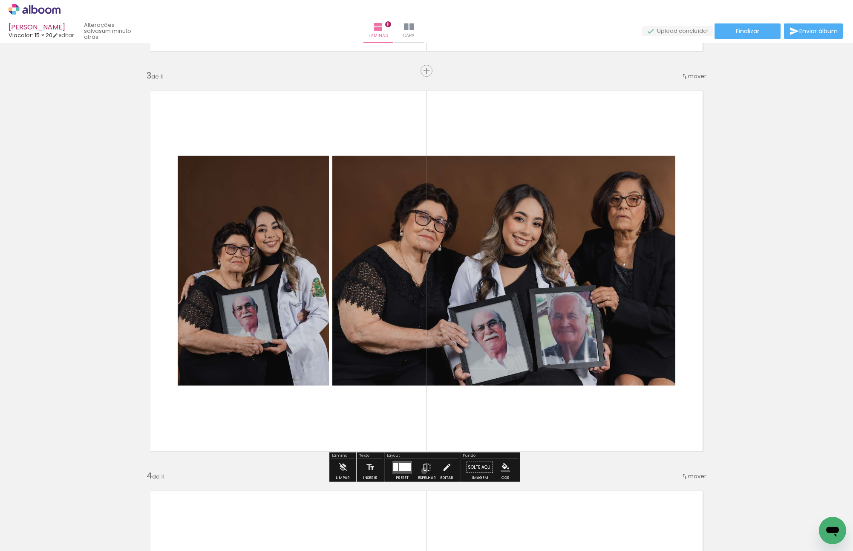
click at [422, 391] on iron-icon at bounding box center [426, 467] width 9 height 17
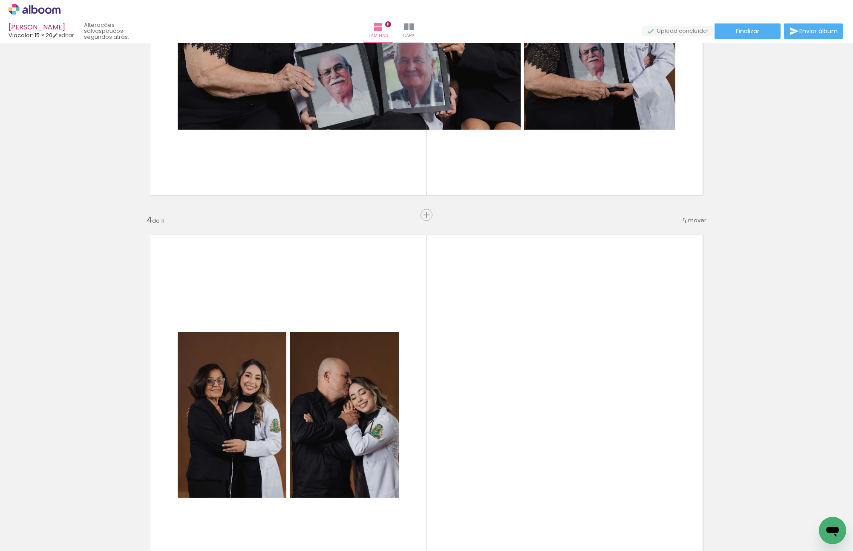
scroll to position [1212, 0]
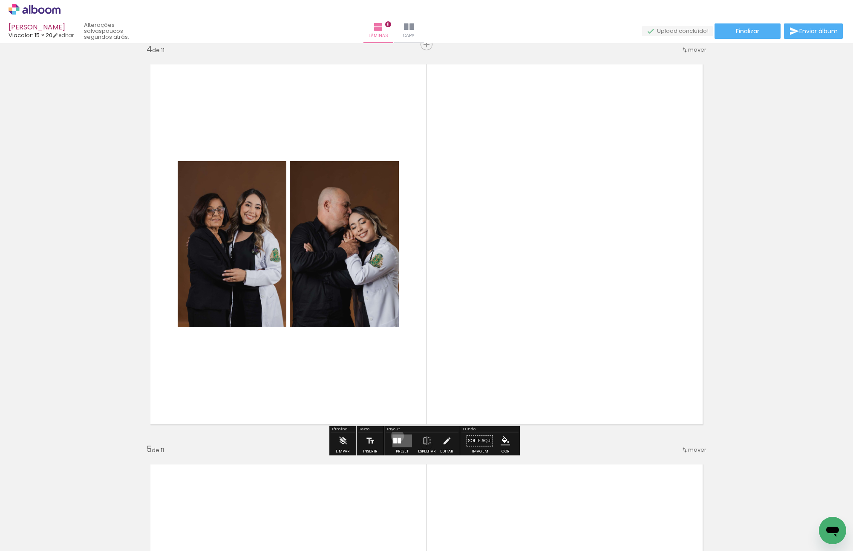
click at [396, 391] on quentale-layouter at bounding box center [403, 440] width 20 height 13
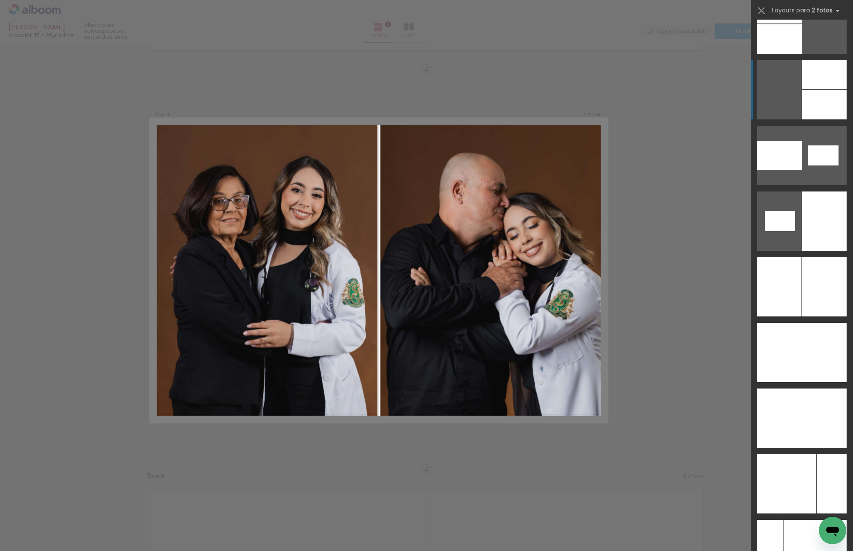
scroll to position [4817, 0]
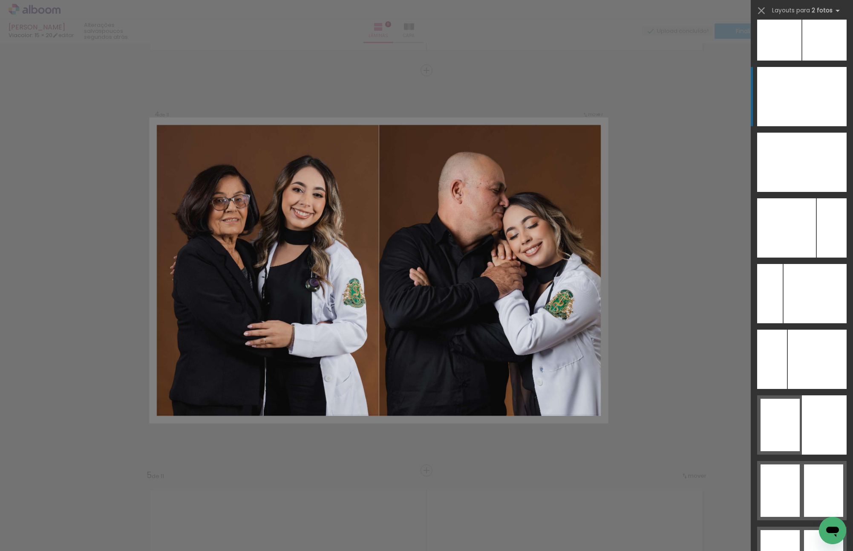
click at [803, 61] on div at bounding box center [825, 30] width 44 height 59
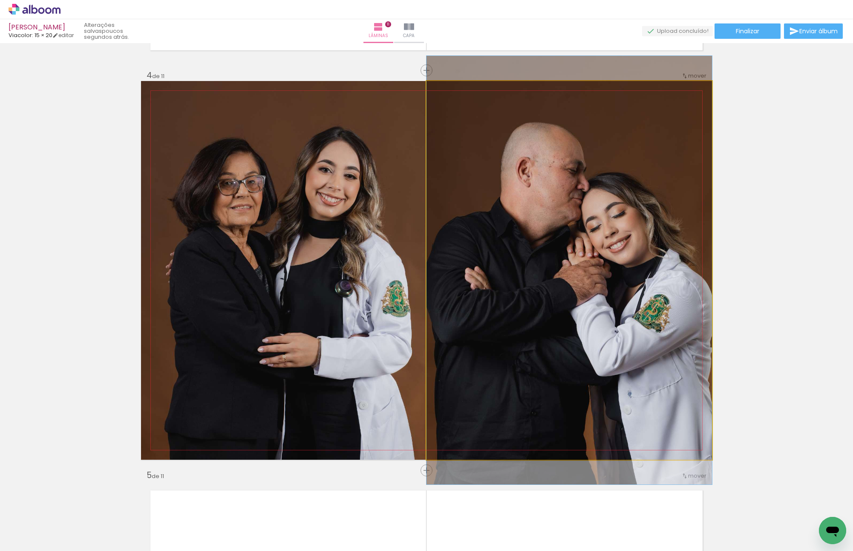
drag, startPoint x: 585, startPoint y: 237, endPoint x: 281, endPoint y: 231, distance: 304.0
click at [0, 0] on slot at bounding box center [0, 0] width 0 height 0
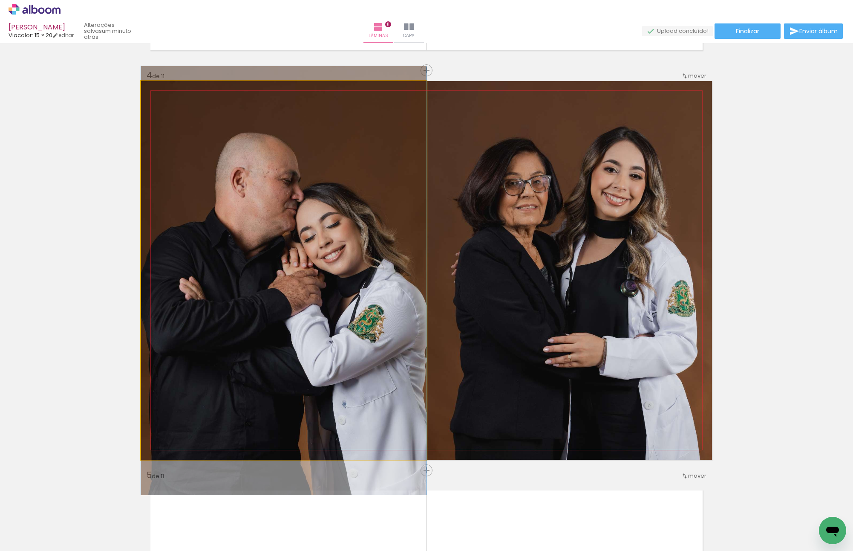
drag, startPoint x: 367, startPoint y: 179, endPoint x: 356, endPoint y: 201, distance: 24.2
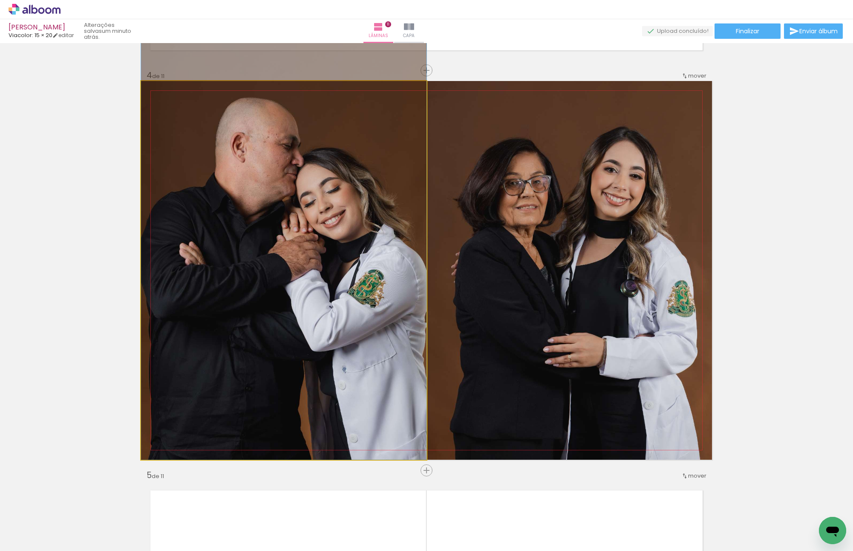
drag, startPoint x: 356, startPoint y: 243, endPoint x: 346, endPoint y: 189, distance: 55.4
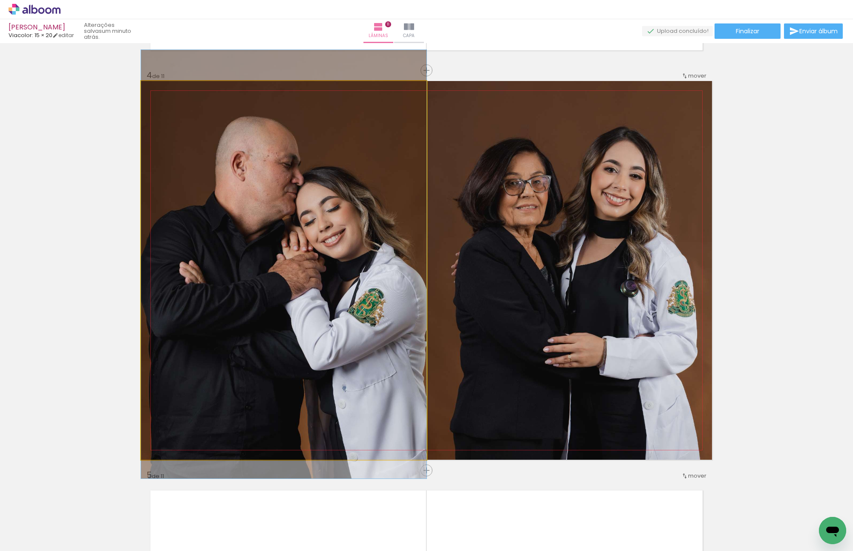
drag, startPoint x: 361, startPoint y: 166, endPoint x: 362, endPoint y: 171, distance: 4.8
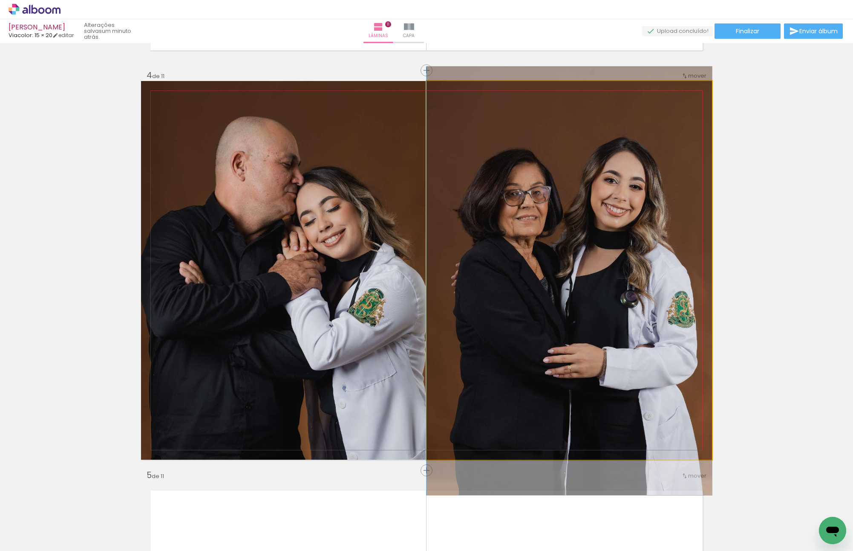
drag, startPoint x: 555, startPoint y: 237, endPoint x: 554, endPoint y: 244, distance: 6.5
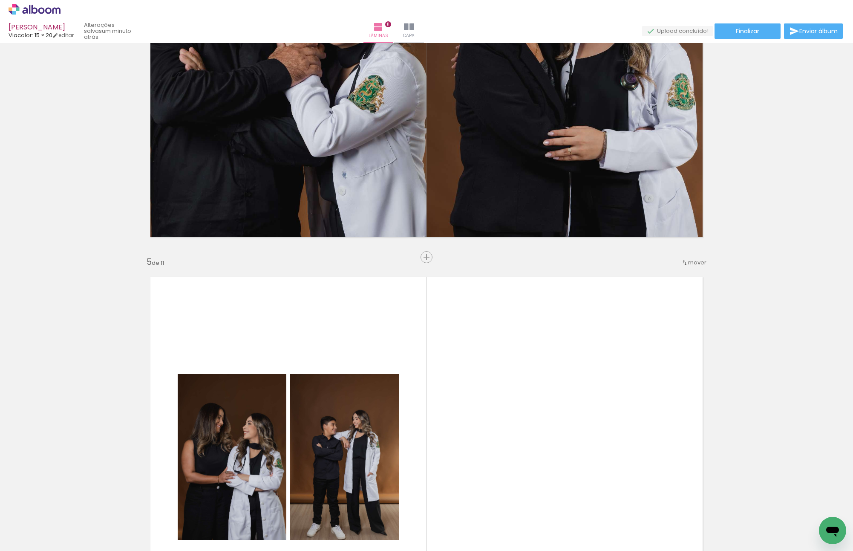
scroll to position [1144, 0]
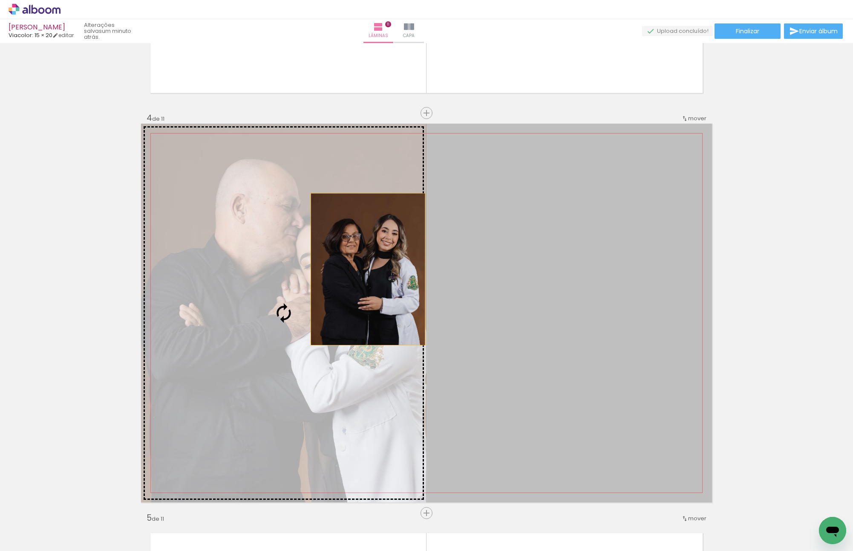
drag, startPoint x: 588, startPoint y: 282, endPoint x: 282, endPoint y: 258, distance: 307.5
click at [0, 0] on slot at bounding box center [0, 0] width 0 height 0
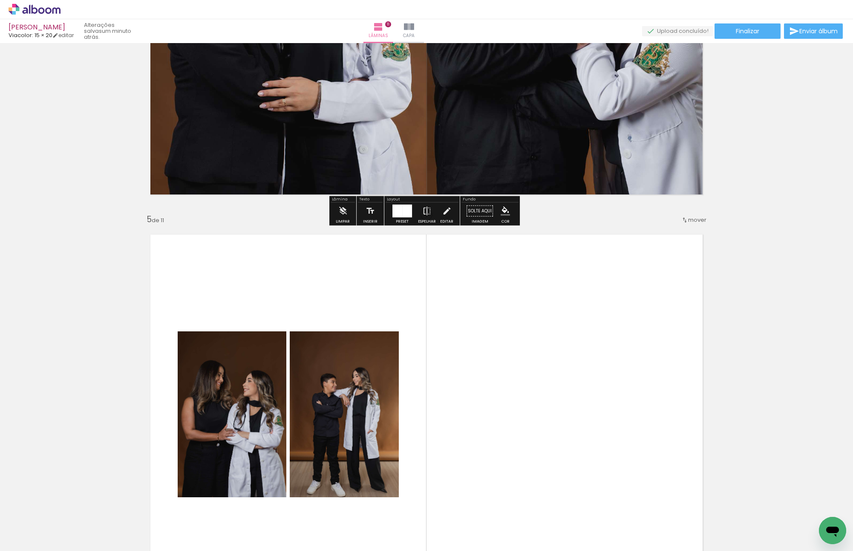
scroll to position [1655, 0]
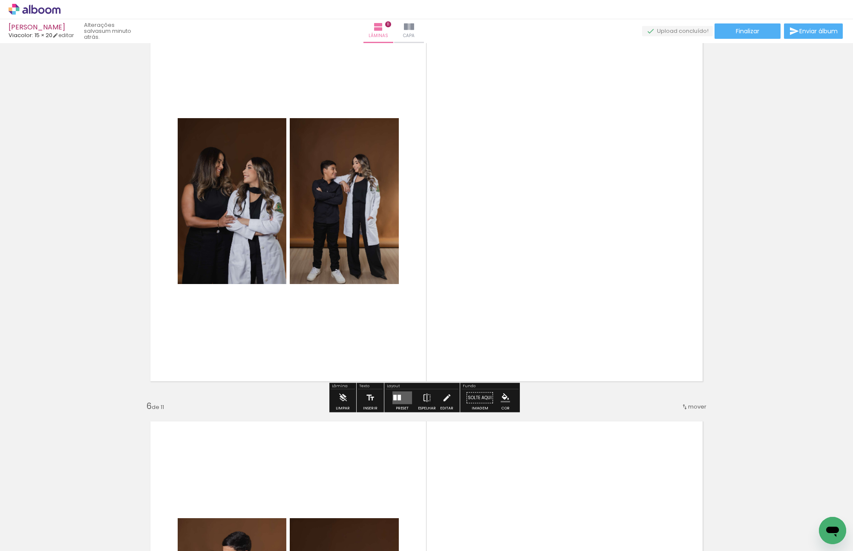
click at [401, 391] on quentale-layouter at bounding box center [403, 397] width 20 height 13
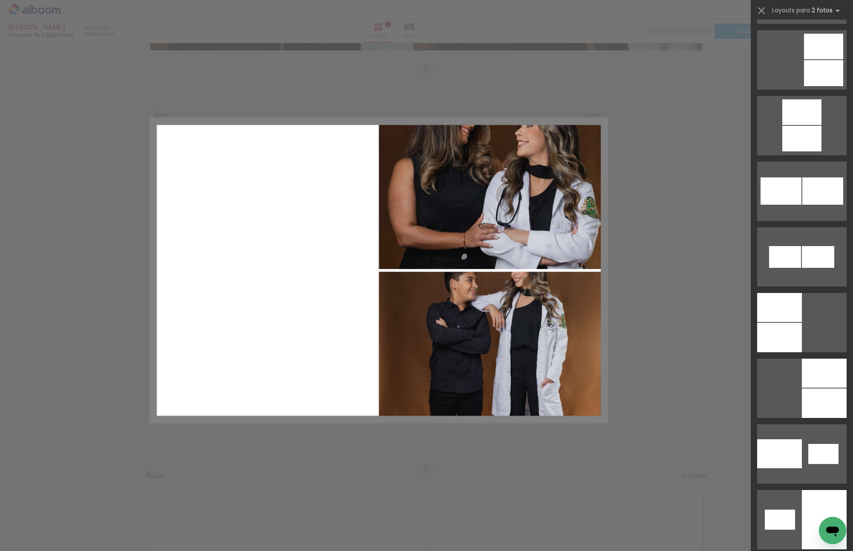
scroll to position [4562, 0]
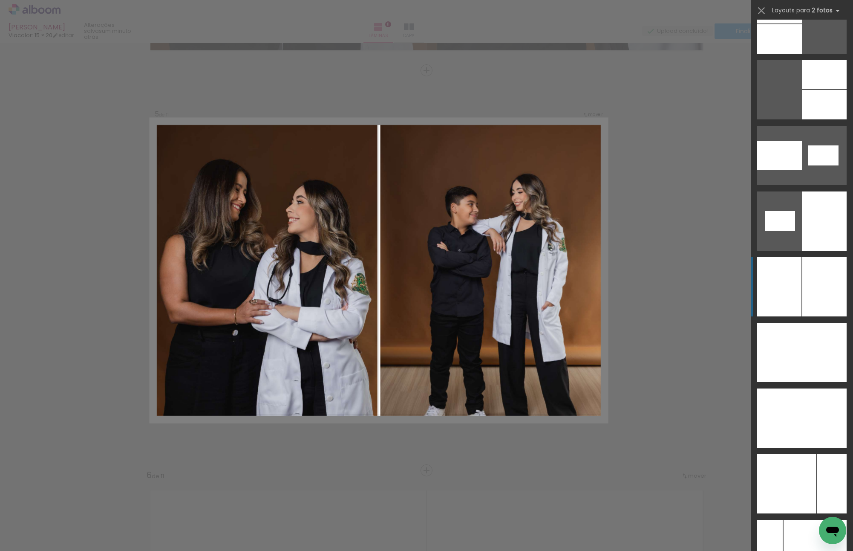
click at [804, 391] on div at bounding box center [815, 549] width 63 height 59
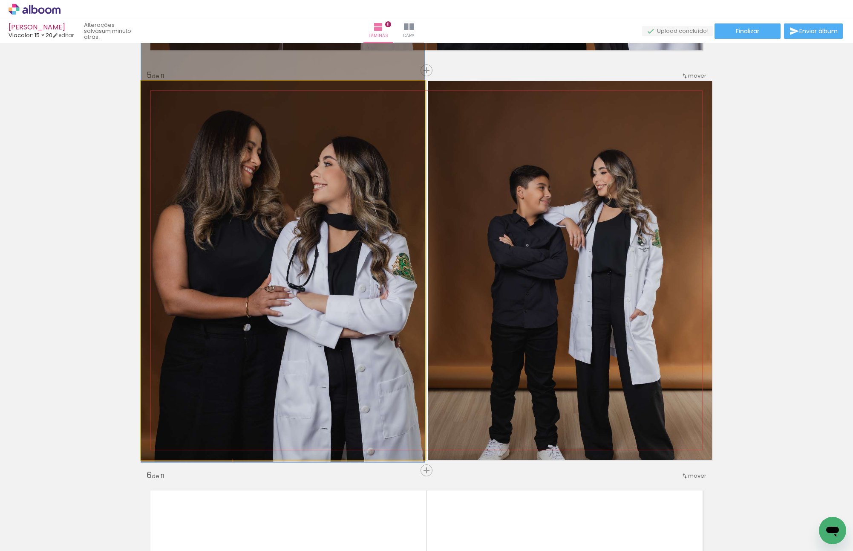
drag, startPoint x: 410, startPoint y: 272, endPoint x: 405, endPoint y: 252, distance: 21.5
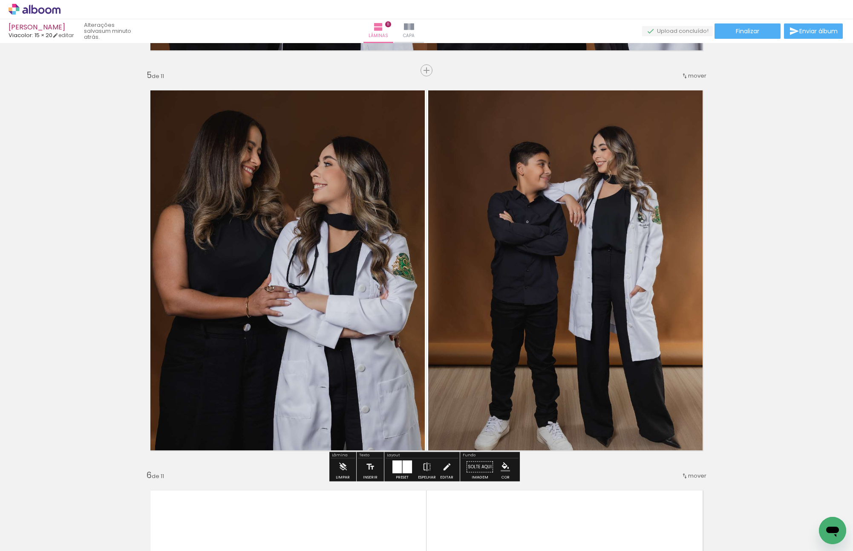
scroll to position [0, 174]
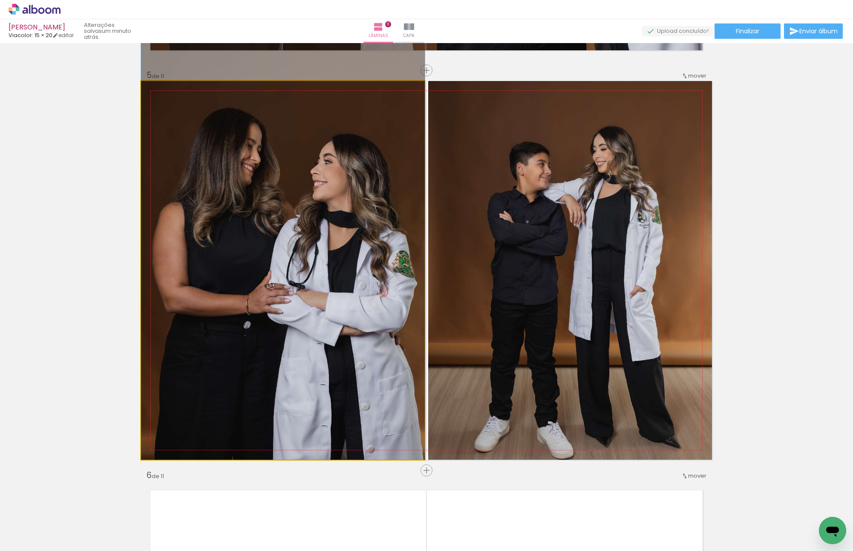
drag, startPoint x: 353, startPoint y: 230, endPoint x: 349, endPoint y: 212, distance: 18.4
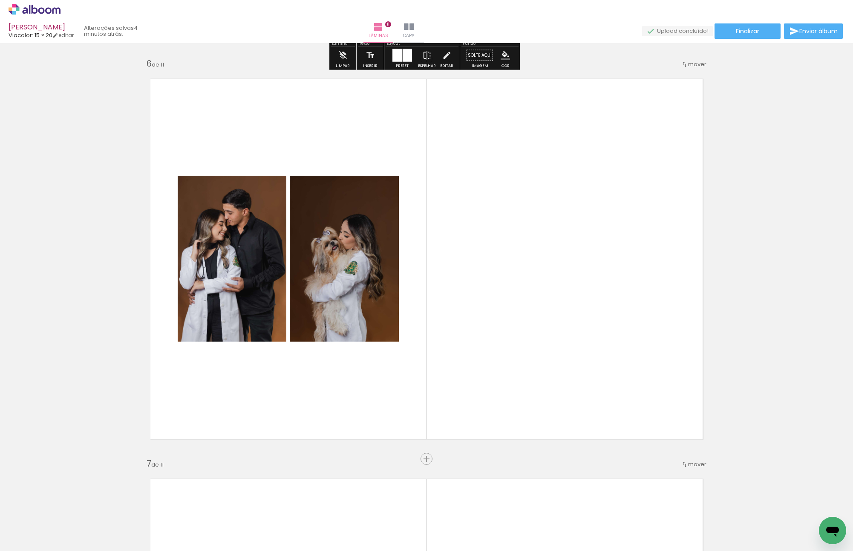
scroll to position [2013, 0]
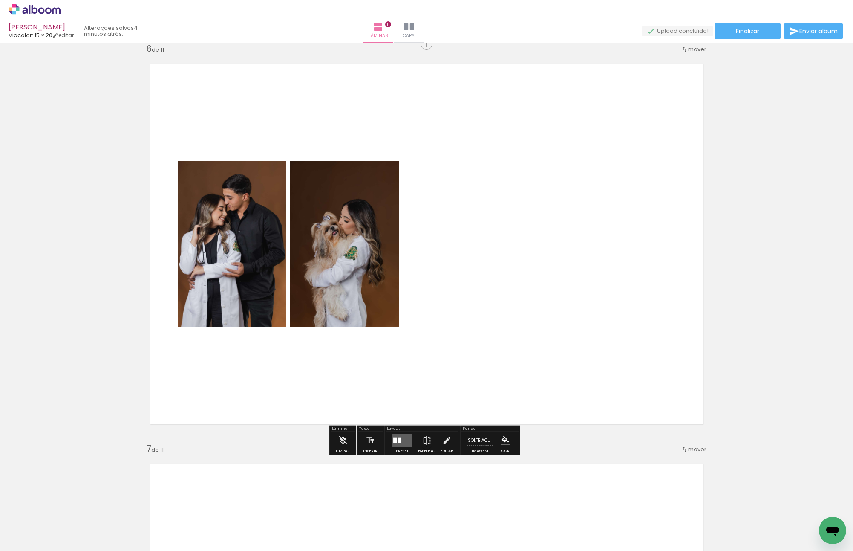
drag, startPoint x: 400, startPoint y: 439, endPoint x: 413, endPoint y: 440, distance: 12.9
click at [400, 439] on quentale-layouter at bounding box center [403, 440] width 20 height 13
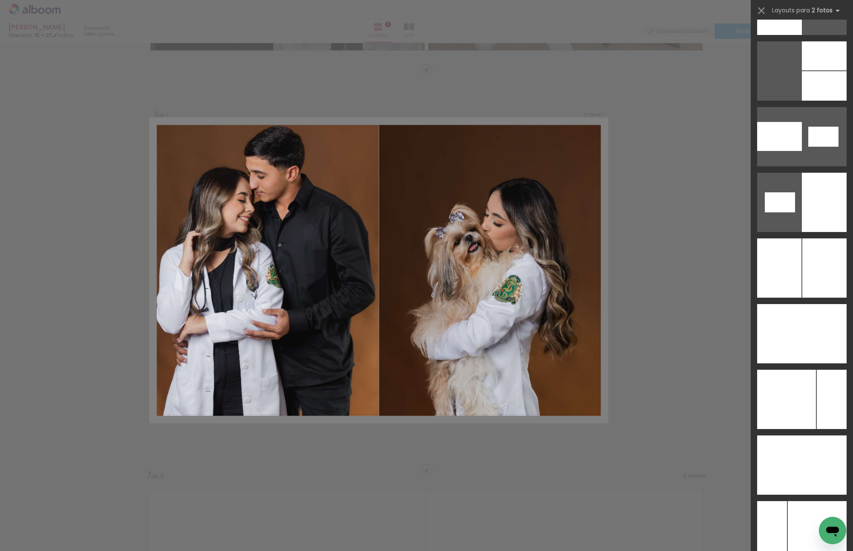
scroll to position [4647, 0]
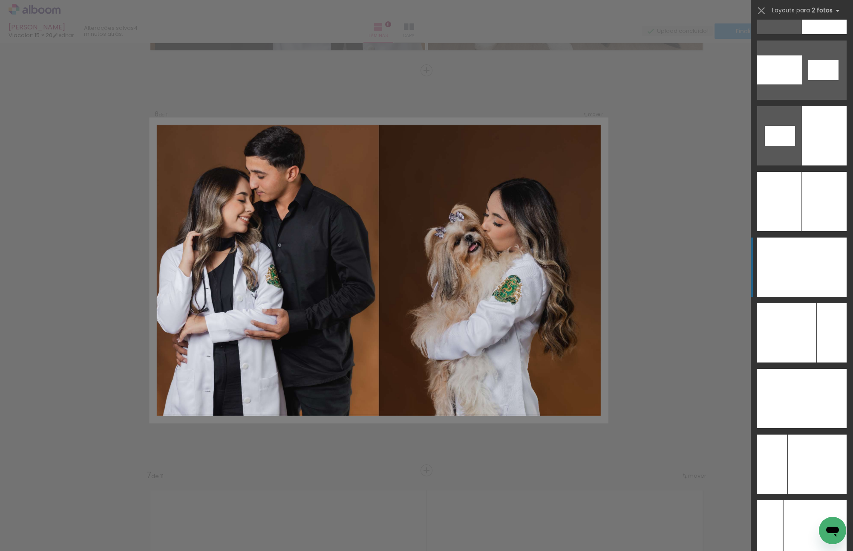
click at [803, 231] on div at bounding box center [825, 201] width 44 height 59
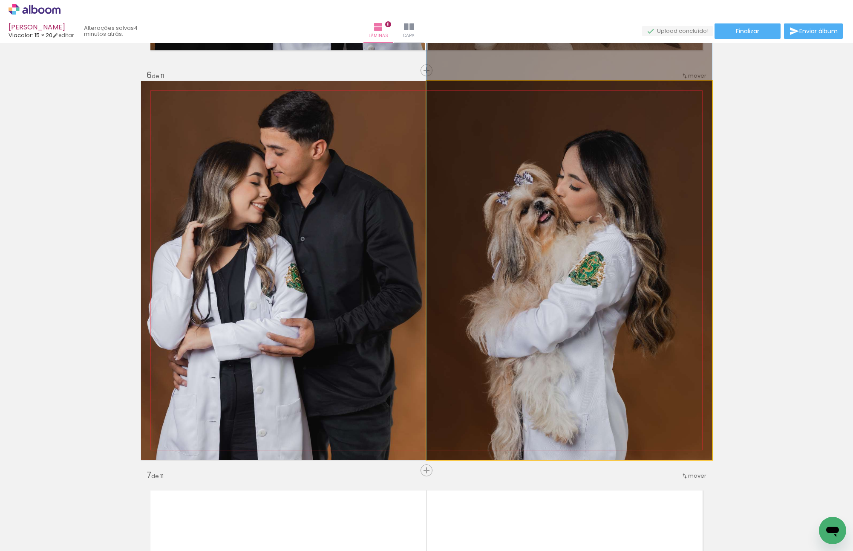
drag, startPoint x: 514, startPoint y: 270, endPoint x: 514, endPoint y: 263, distance: 6.8
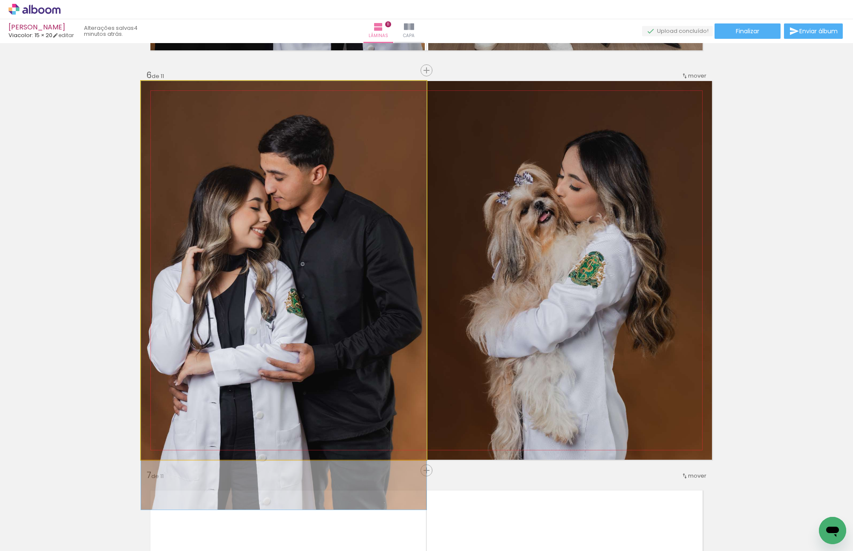
drag, startPoint x: 227, startPoint y: 253, endPoint x: 563, endPoint y: 268, distance: 335.8
click at [0, 0] on slot at bounding box center [0, 0] width 0 height 0
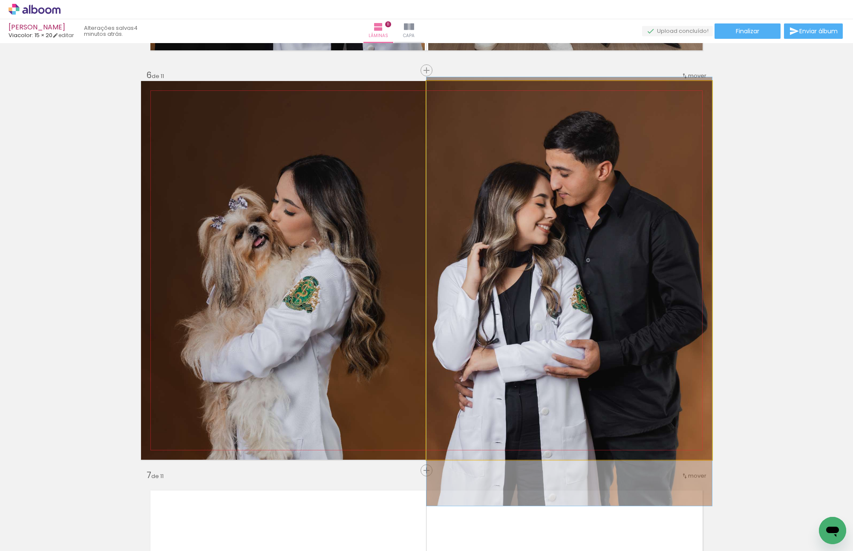
drag, startPoint x: 580, startPoint y: 234, endPoint x: 573, endPoint y: 255, distance: 22.3
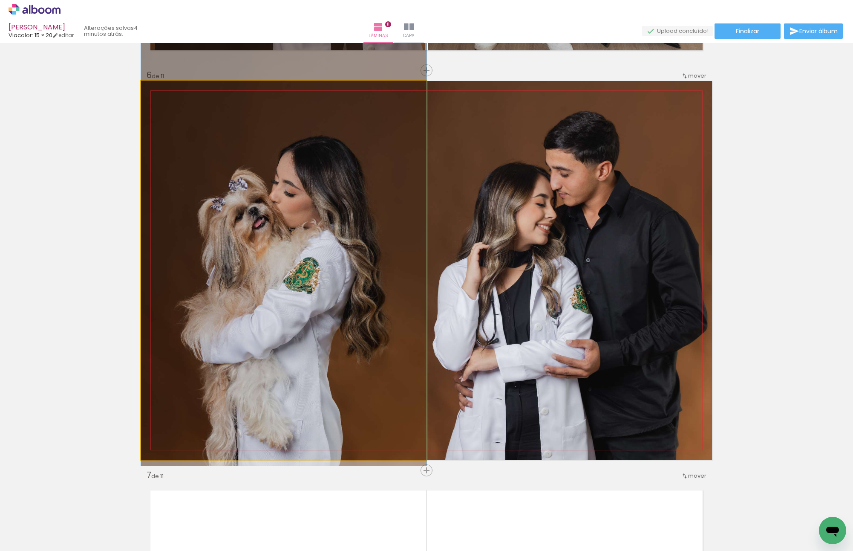
drag, startPoint x: 355, startPoint y: 261, endPoint x: 351, endPoint y: 235, distance: 26.7
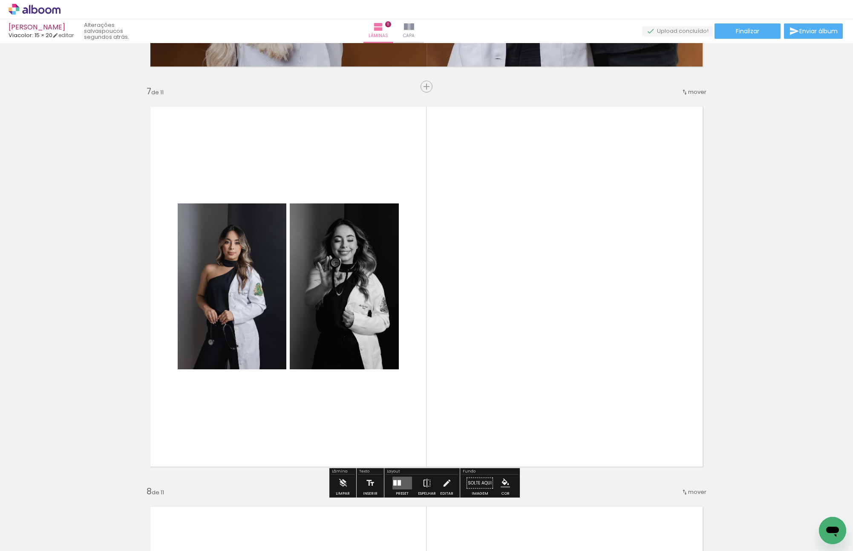
scroll to position [2498, 0]
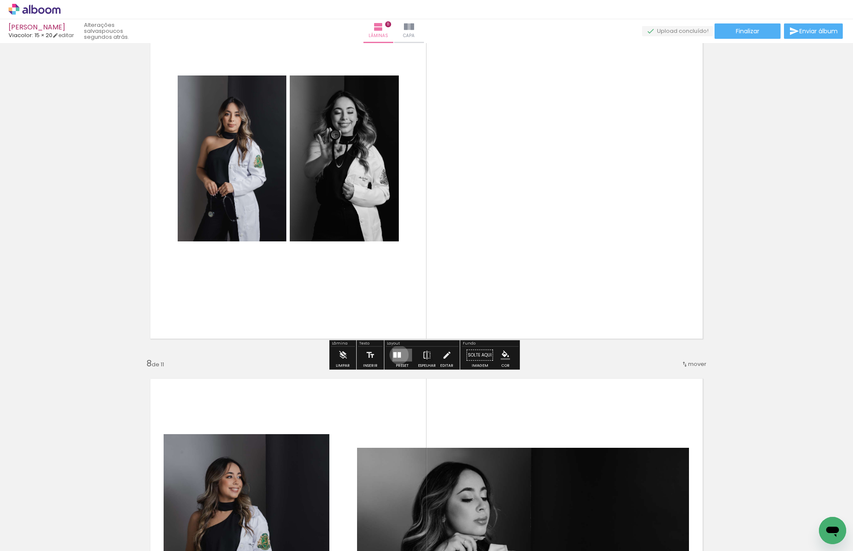
click at [398, 354] on div at bounding box center [399, 355] width 3 height 6
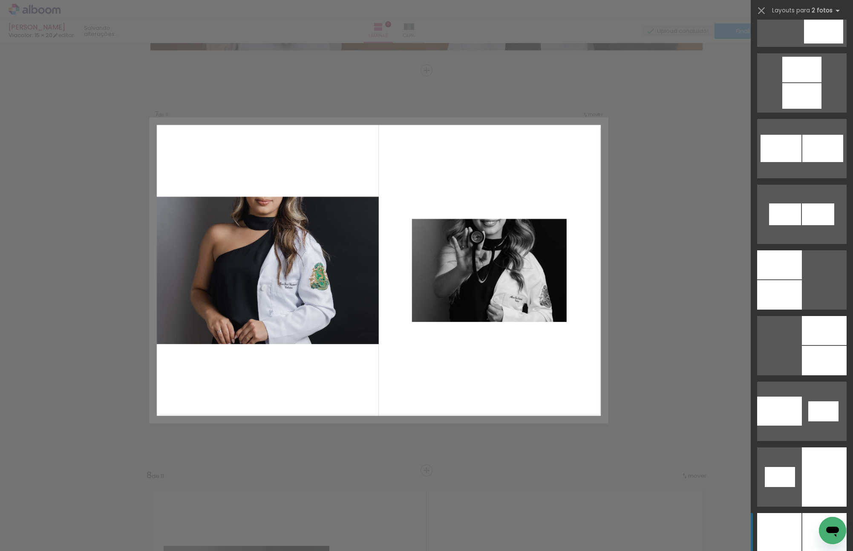
scroll to position [4562, 0]
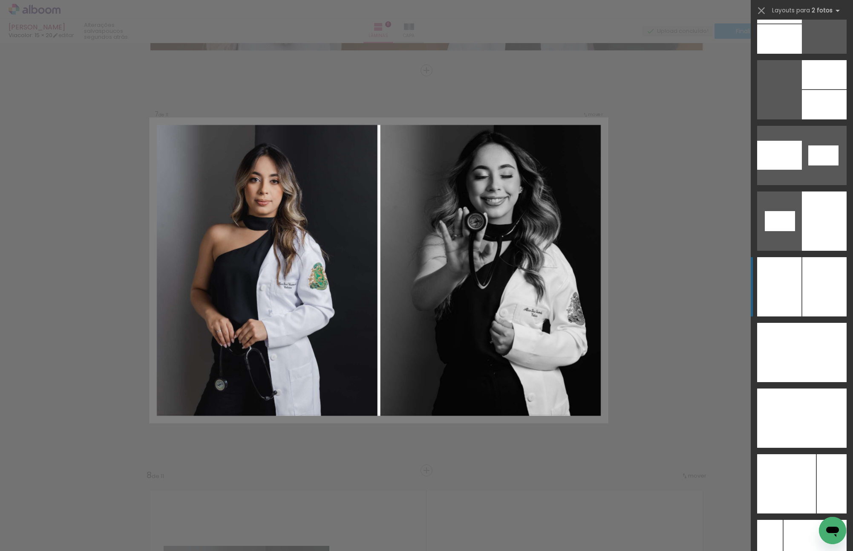
click at [815, 278] on div at bounding box center [825, 286] width 44 height 59
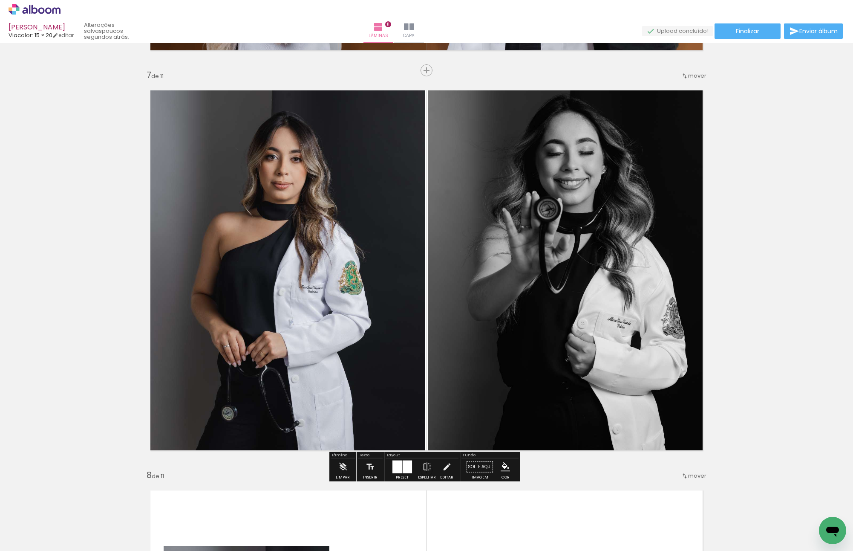
click at [208, 96] on paper-button "P&B" at bounding box center [211, 90] width 13 height 13
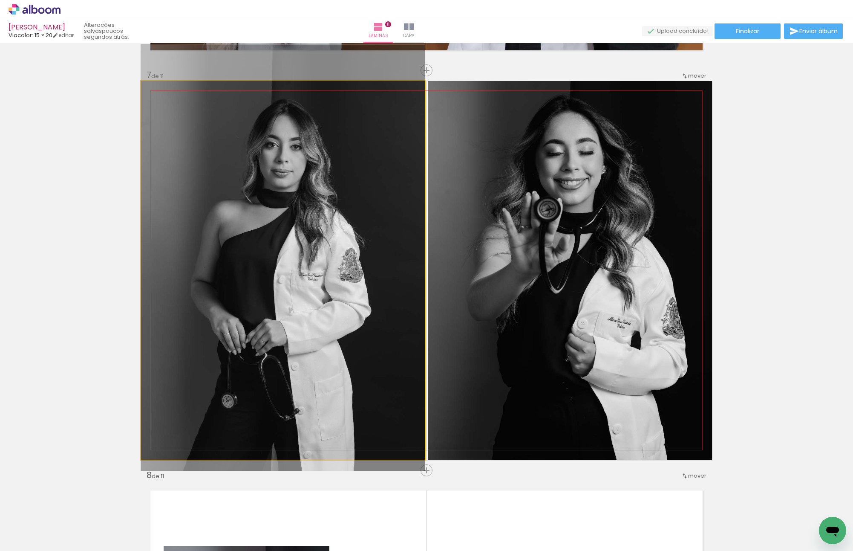
drag, startPoint x: 302, startPoint y: 181, endPoint x: 301, endPoint y: 169, distance: 12.4
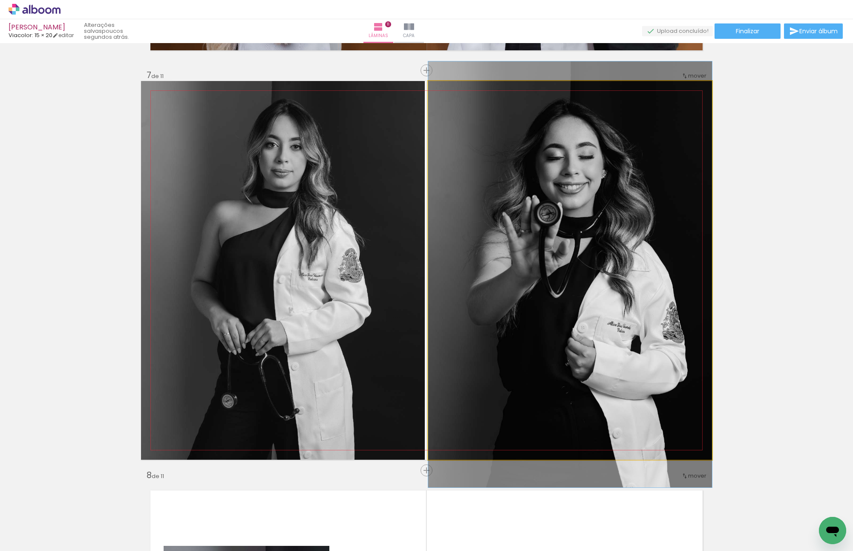
drag, startPoint x: 558, startPoint y: 187, endPoint x: 678, endPoint y: 216, distance: 123.3
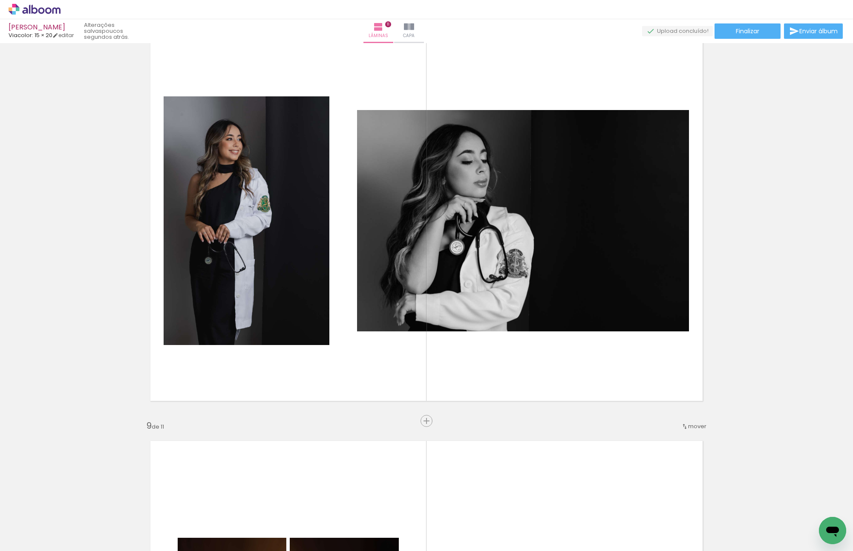
scroll to position [2940, 0]
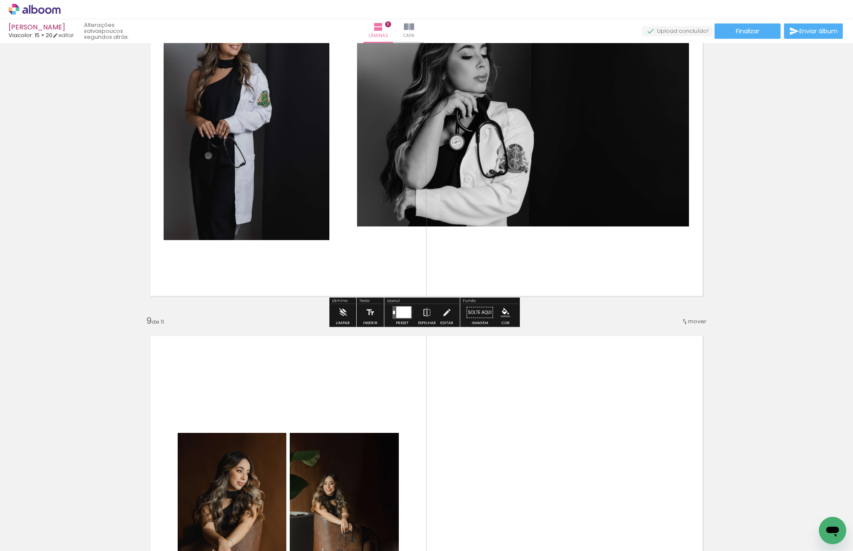
click at [399, 313] on div at bounding box center [403, 313] width 15 height 12
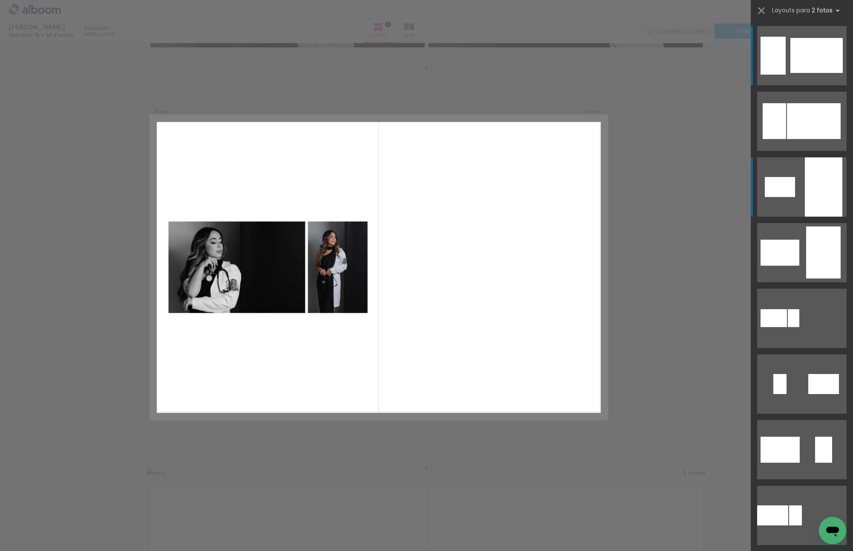
scroll to position [2786, 0]
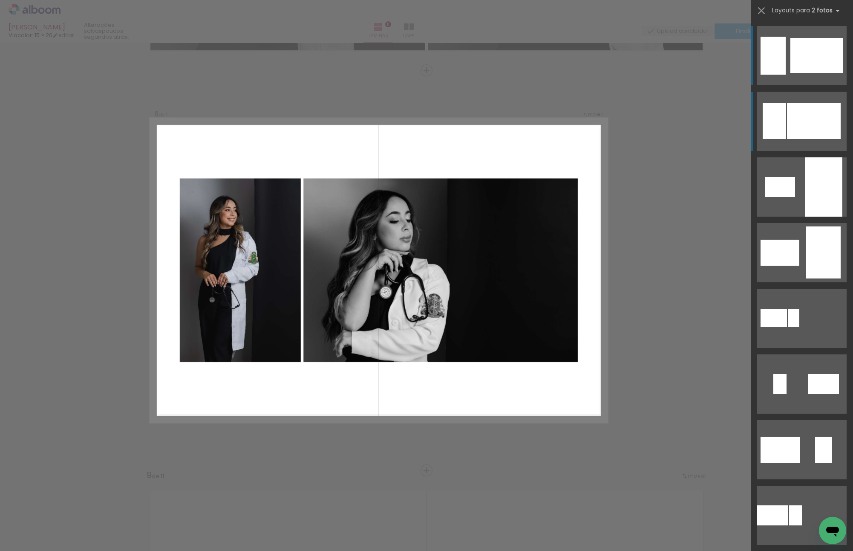
click at [807, 120] on div at bounding box center [814, 121] width 54 height 36
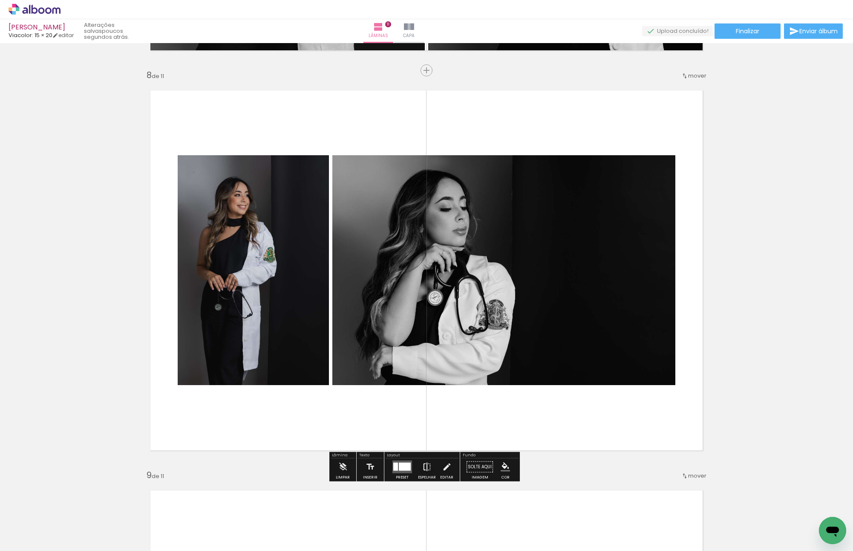
click at [423, 460] on iron-icon at bounding box center [426, 466] width 9 height 17
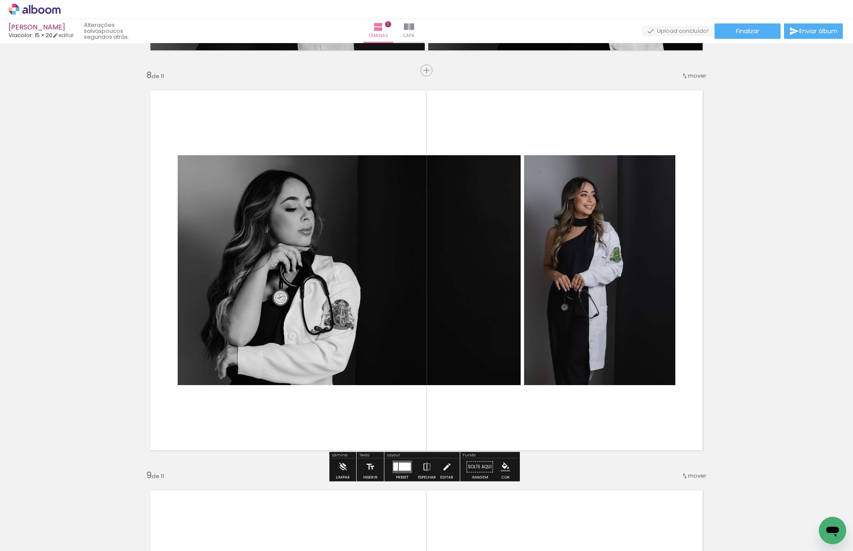
click at [0, 0] on slot "P&B" at bounding box center [0, 0] width 0 height 0
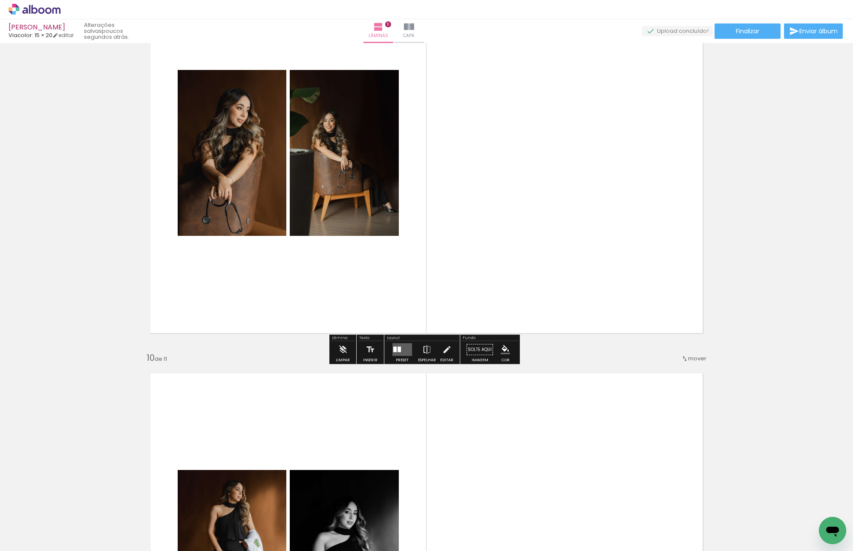
scroll to position [3340, 0]
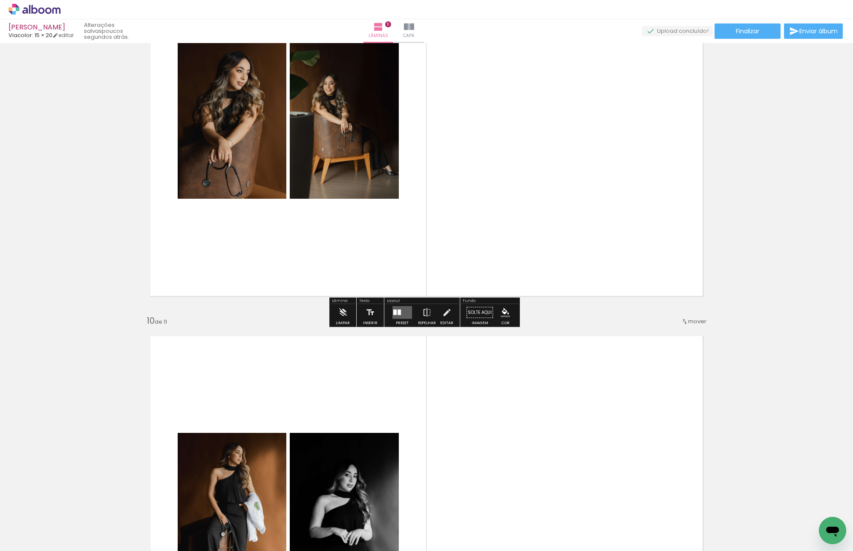
click at [398, 310] on div at bounding box center [399, 313] width 3 height 6
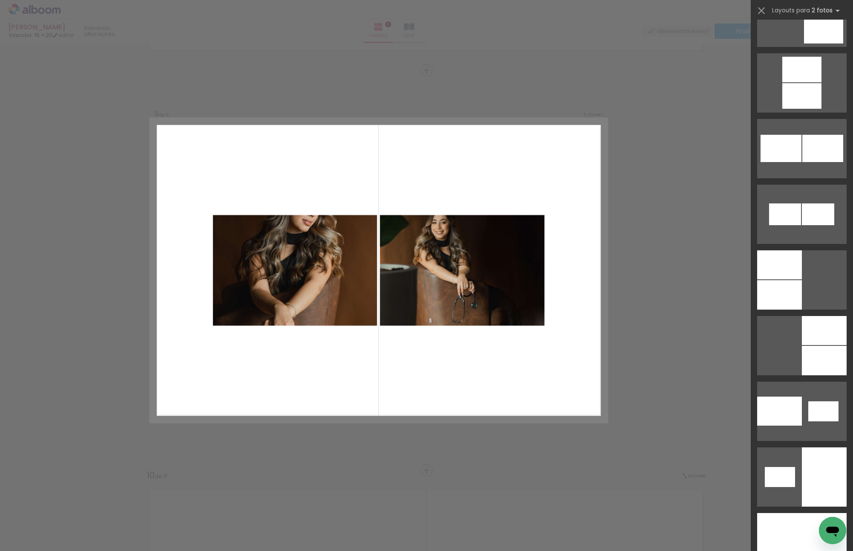
scroll to position [4604, 0]
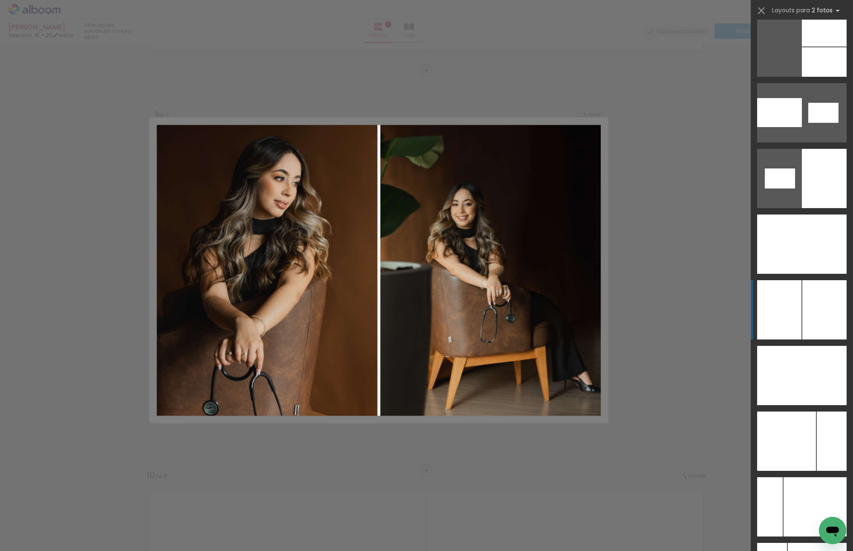
click at [801, 274] on div at bounding box center [817, 243] width 59 height 59
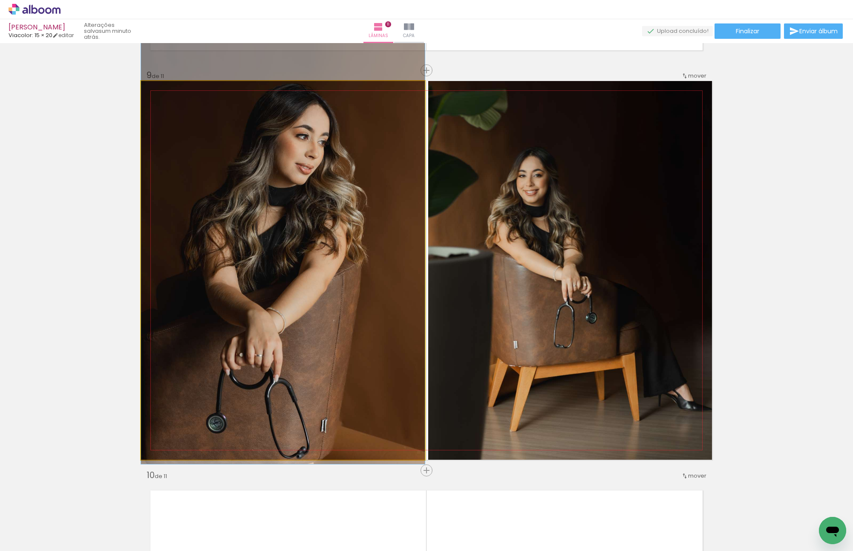
drag, startPoint x: 307, startPoint y: 234, endPoint x: 305, endPoint y: 215, distance: 19.4
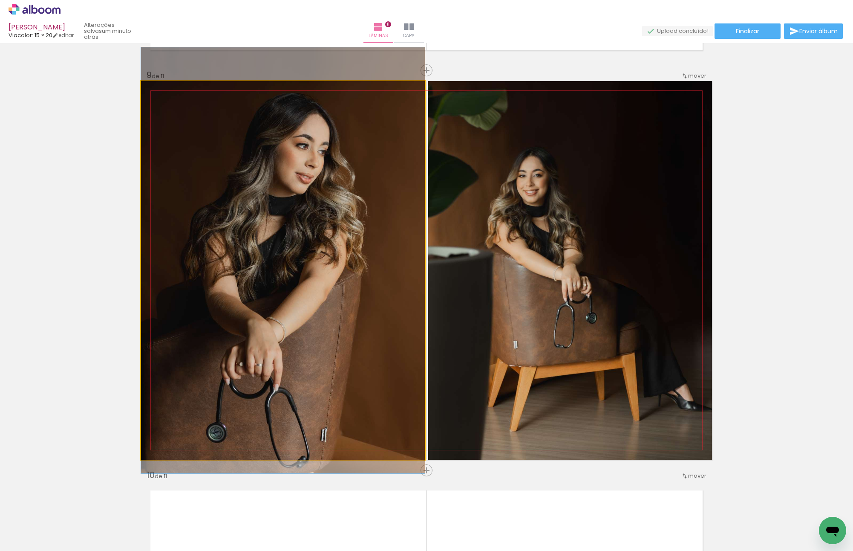
drag, startPoint x: 318, startPoint y: 221, endPoint x: 468, endPoint y: 277, distance: 159.7
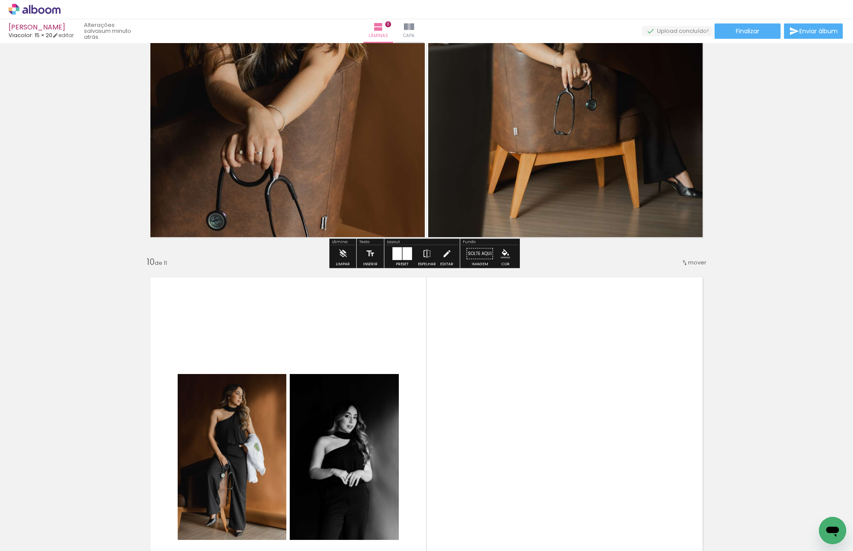
scroll to position [3612, 0]
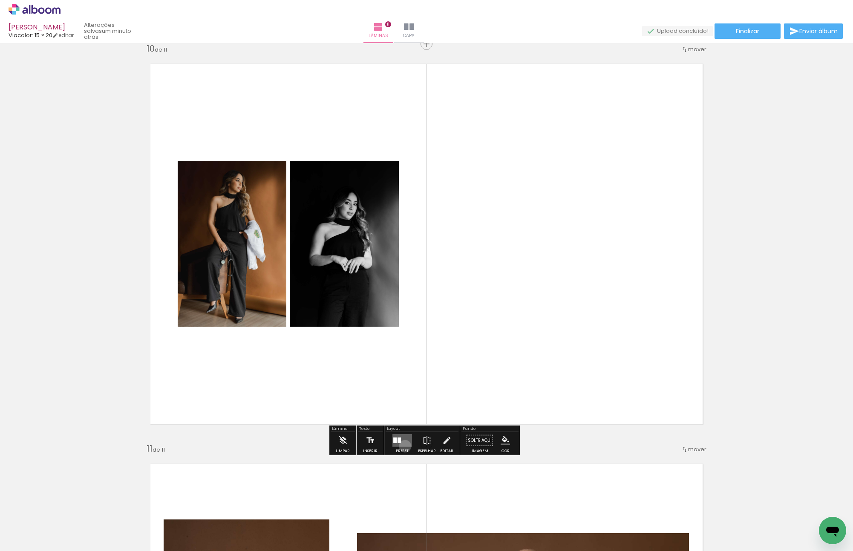
click at [403, 445] on quentale-layouter at bounding box center [403, 440] width 20 height 13
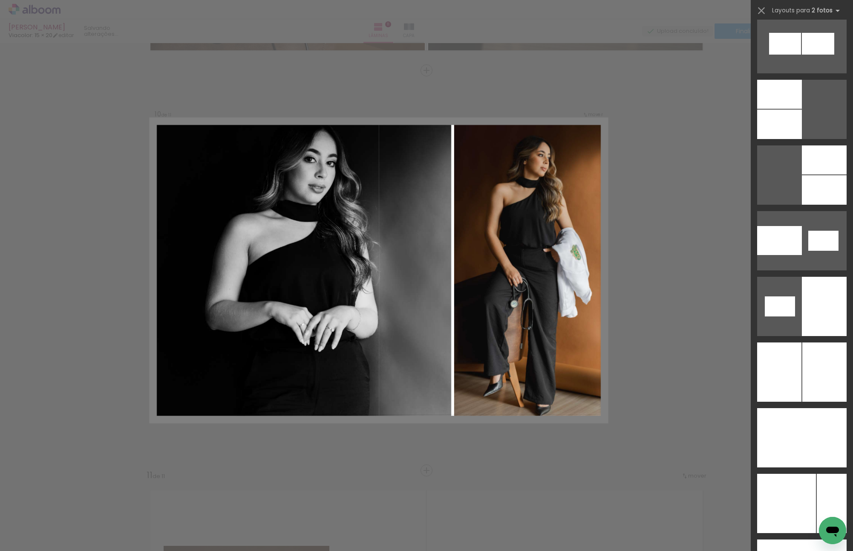
scroll to position [4562, 0]
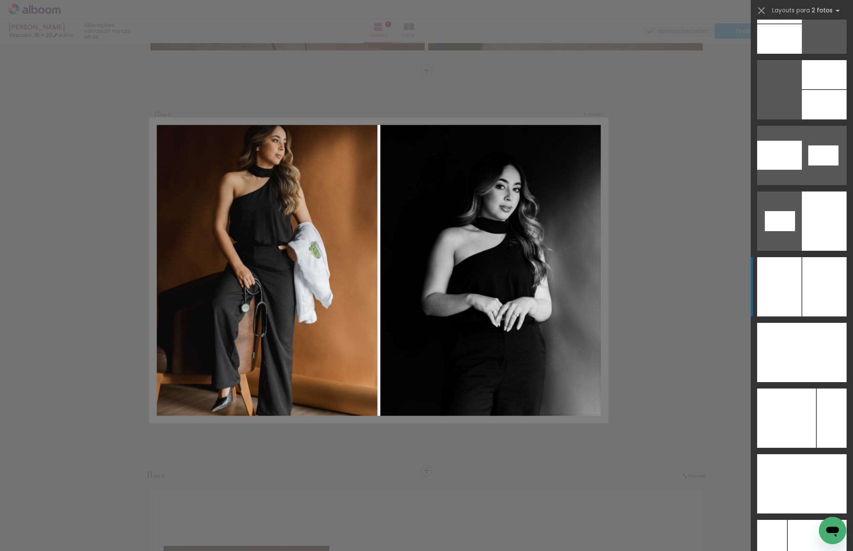
click at [820, 275] on div at bounding box center [825, 286] width 44 height 59
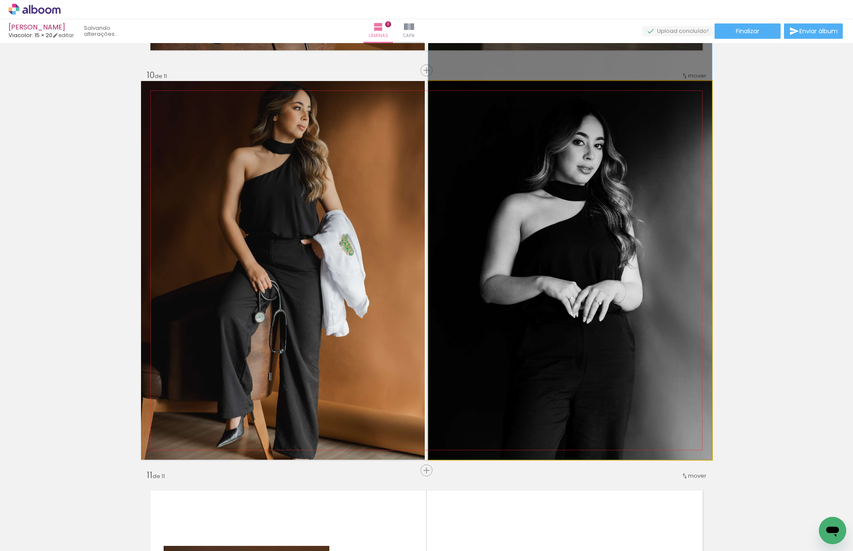
click at [617, 238] on quentale-photo at bounding box center [570, 270] width 284 height 379
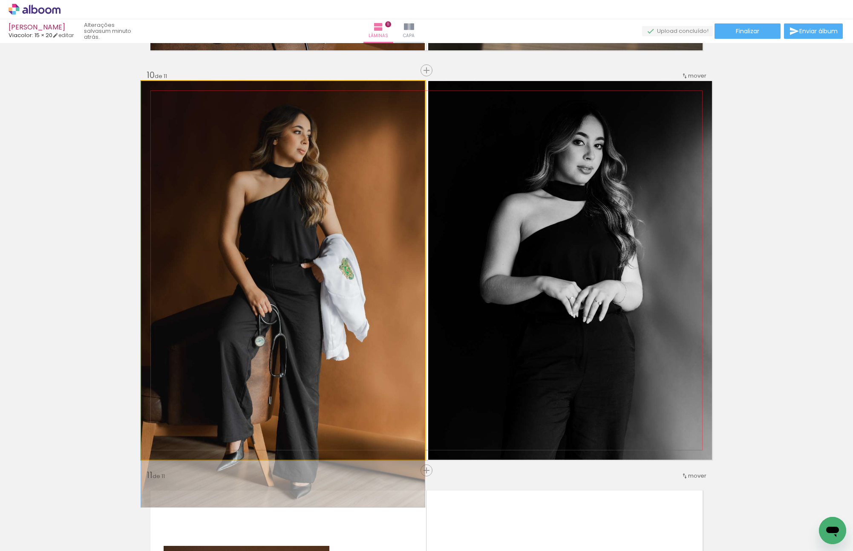
drag, startPoint x: 301, startPoint y: 194, endPoint x: 291, endPoint y: 252, distance: 58.9
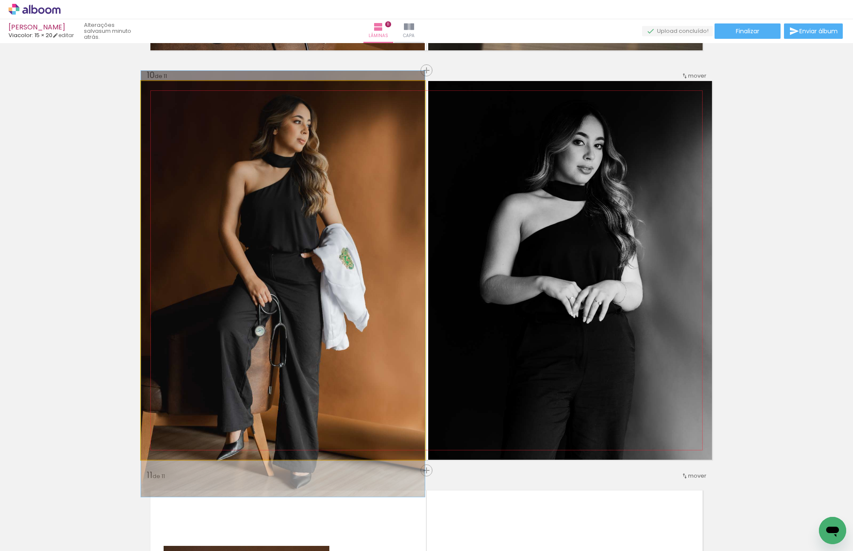
drag, startPoint x: 308, startPoint y: 295, endPoint x: 305, endPoint y: 276, distance: 18.5
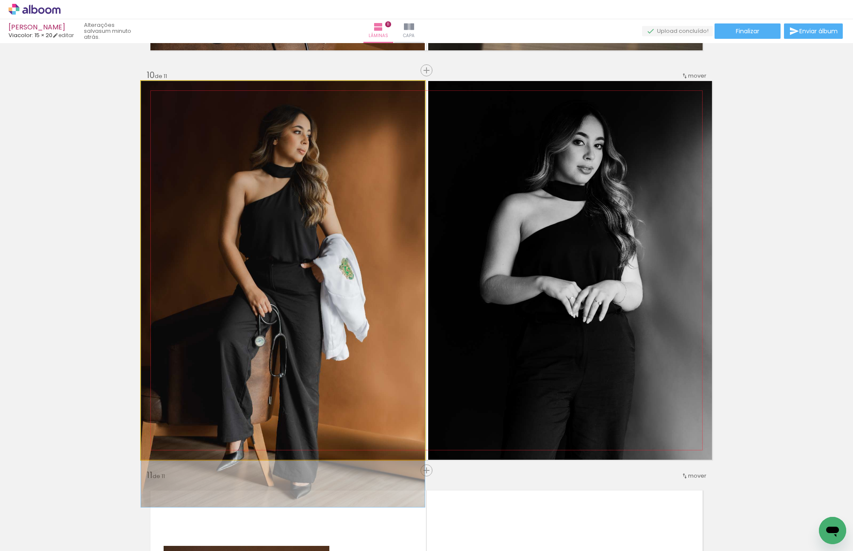
drag, startPoint x: 301, startPoint y: 189, endPoint x: 300, endPoint y: 197, distance: 7.8
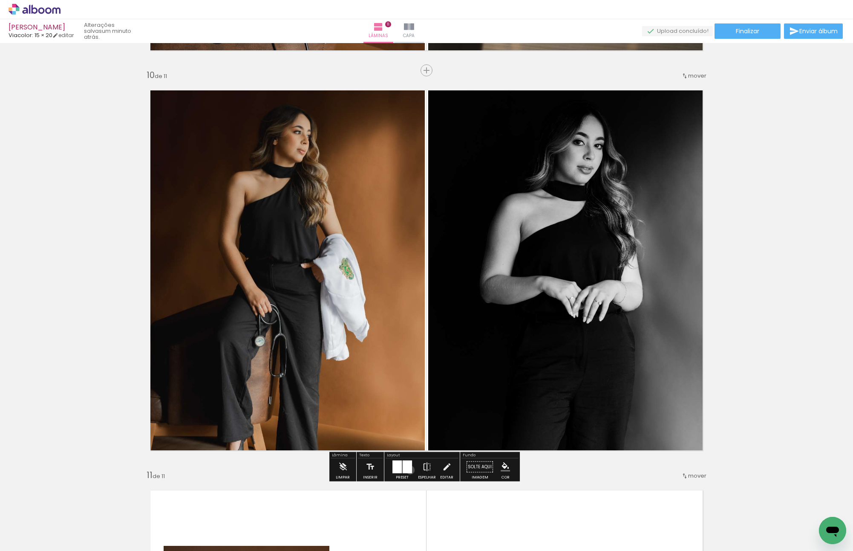
click at [408, 469] on div at bounding box center [407, 466] width 9 height 13
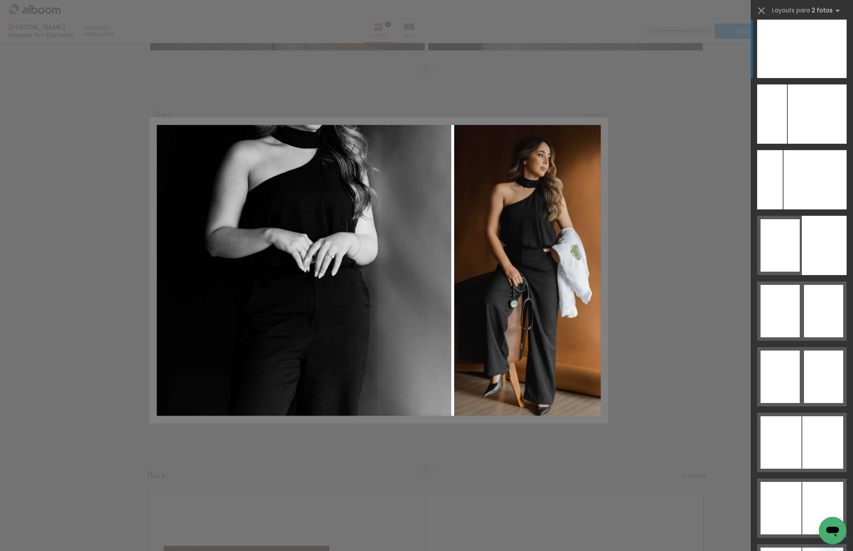
scroll to position [5006, 0]
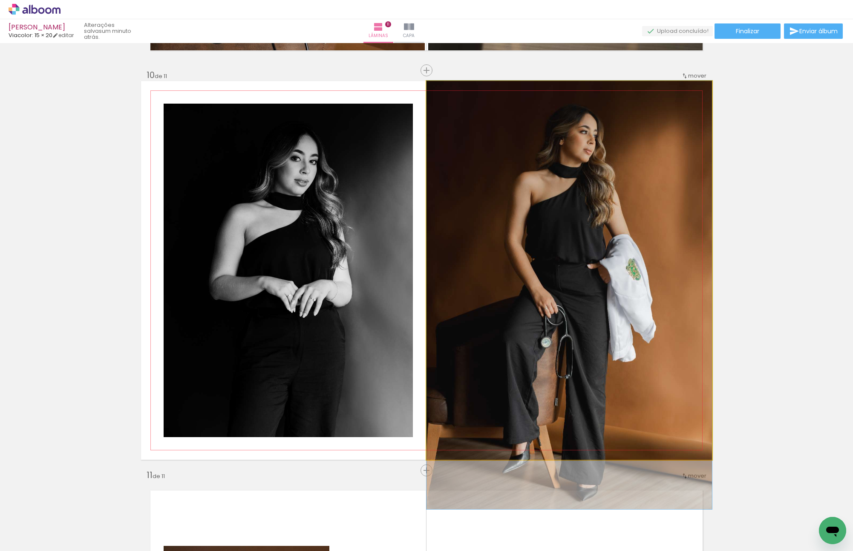
drag, startPoint x: 582, startPoint y: 282, endPoint x: 354, endPoint y: 255, distance: 230.2
click at [0, 0] on slot at bounding box center [0, 0] width 0 height 0
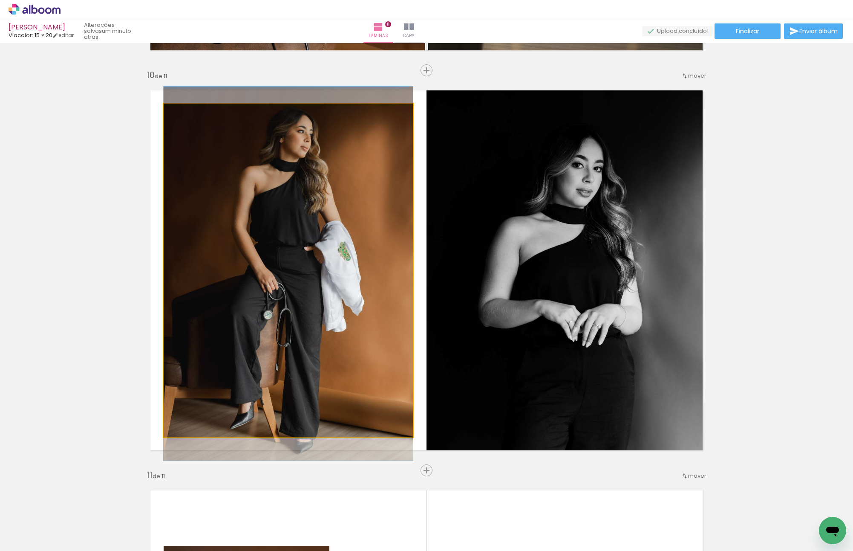
drag, startPoint x: 304, startPoint y: 244, endPoint x: 303, endPoint y: 268, distance: 23.5
click at [303, 248] on quentale-photo at bounding box center [288, 270] width 249 height 333
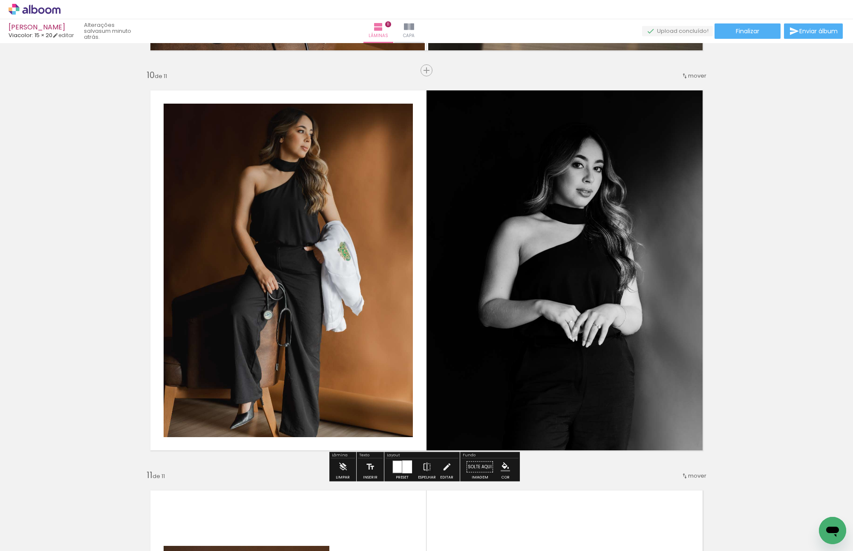
drag, startPoint x: 404, startPoint y: 467, endPoint x: 423, endPoint y: 460, distance: 20.0
click at [405, 467] on div at bounding box center [407, 466] width 10 height 13
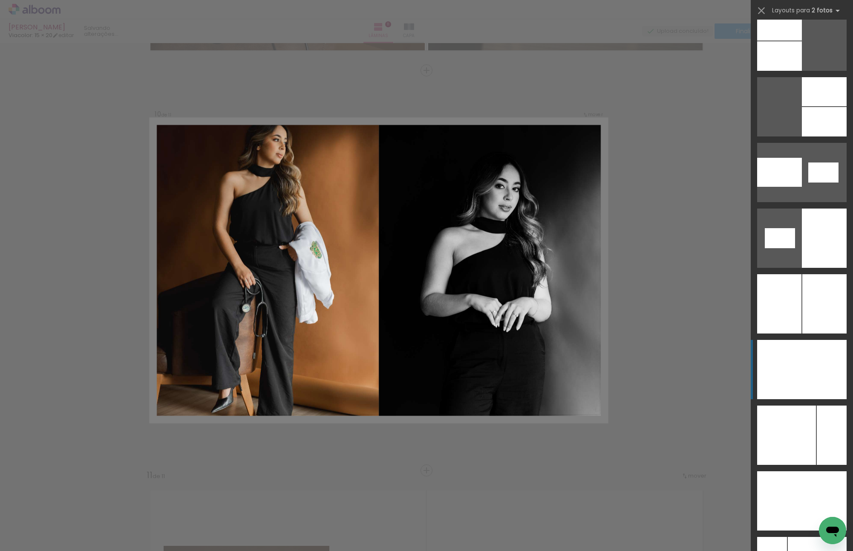
scroll to position [4547, 0]
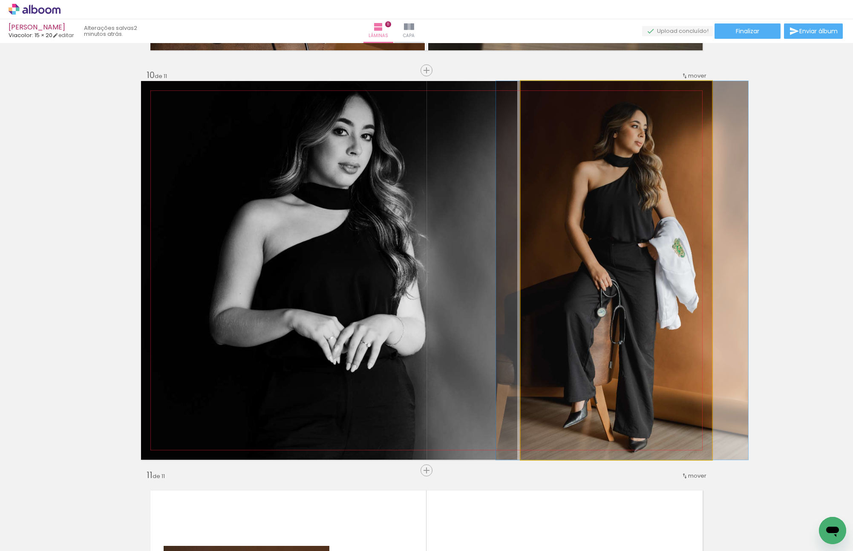
drag, startPoint x: 643, startPoint y: 204, endPoint x: 649, endPoint y: 203, distance: 6.0
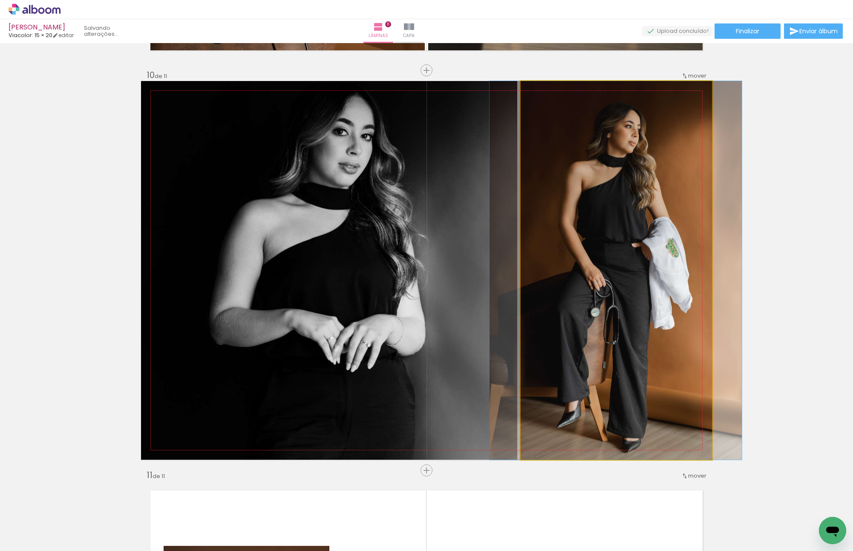
drag, startPoint x: 650, startPoint y: 201, endPoint x: 620, endPoint y: 172, distance: 41.6
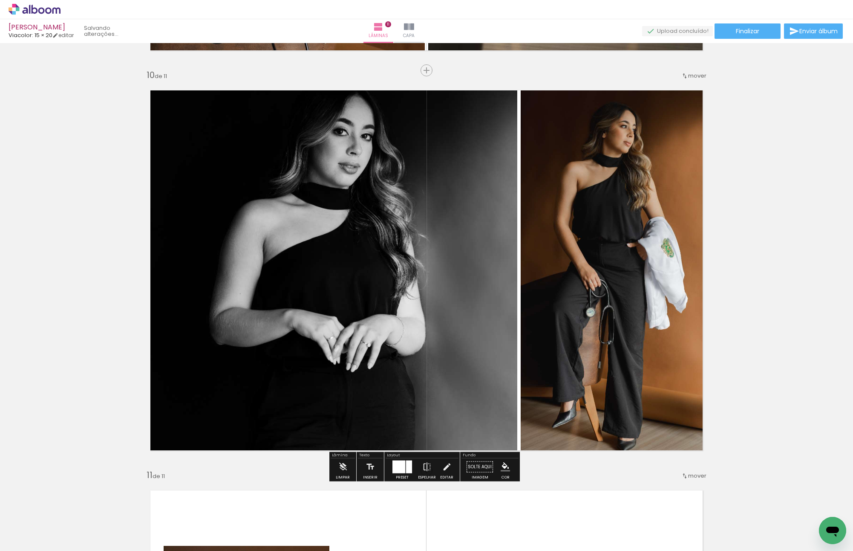
click at [589, 94] on paper-button "P&B" at bounding box center [591, 90] width 13 height 13
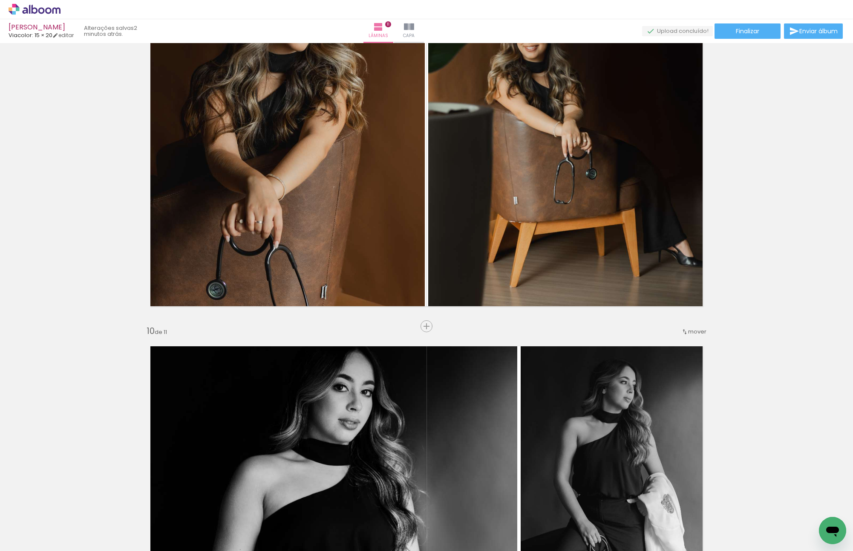
scroll to position [3586, 0]
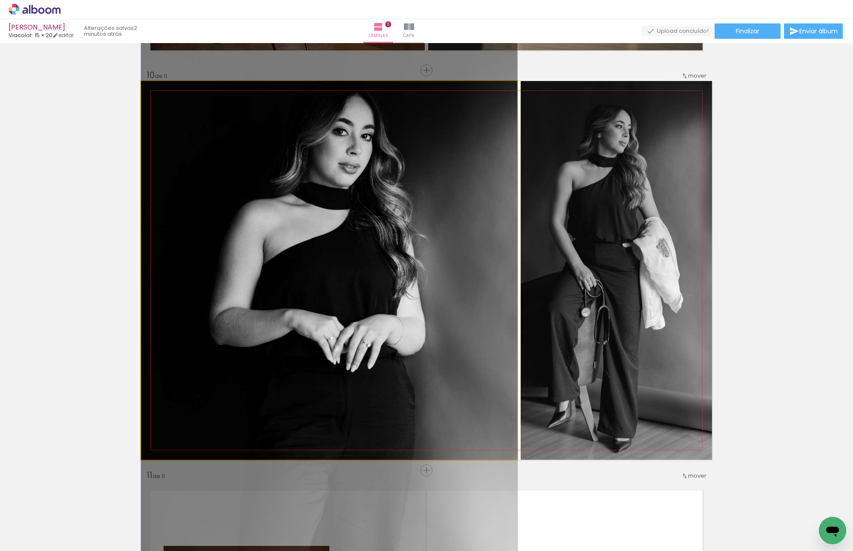
drag, startPoint x: 380, startPoint y: 224, endPoint x: 359, endPoint y: 224, distance: 20.9
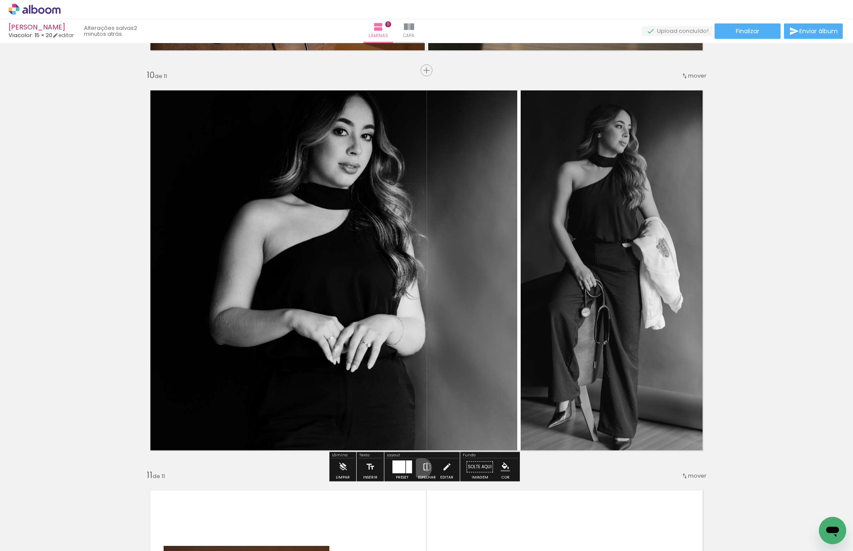
click at [422, 468] on iron-icon at bounding box center [426, 466] width 9 height 17
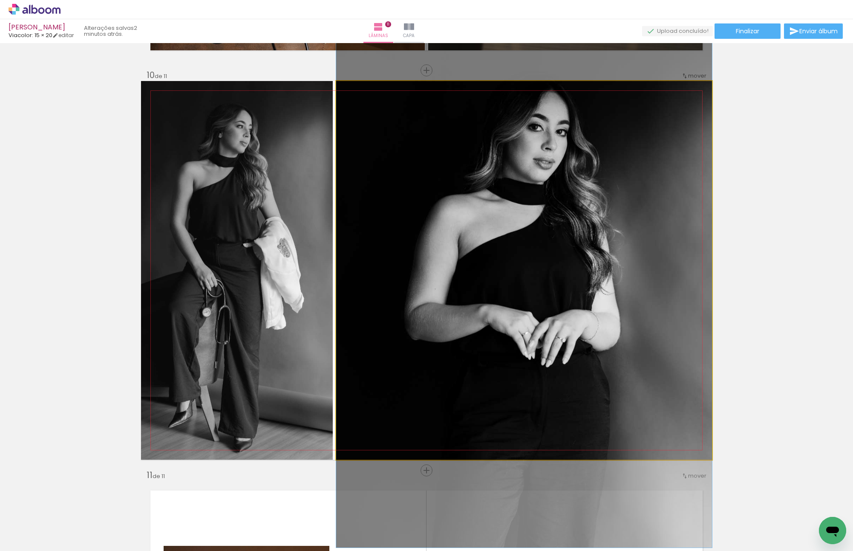
drag, startPoint x: 523, startPoint y: 315, endPoint x: 588, endPoint y: 309, distance: 66.0
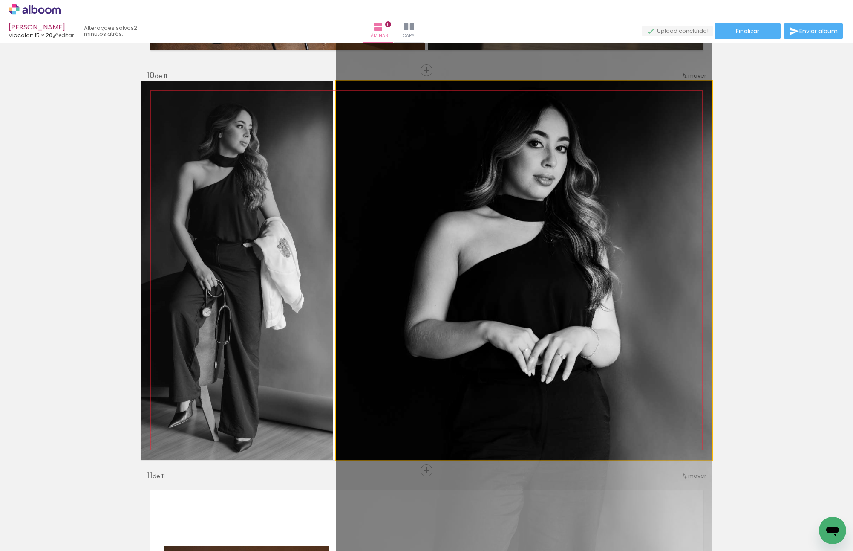
drag, startPoint x: 590, startPoint y: 277, endPoint x: 591, endPoint y: 297, distance: 20.1
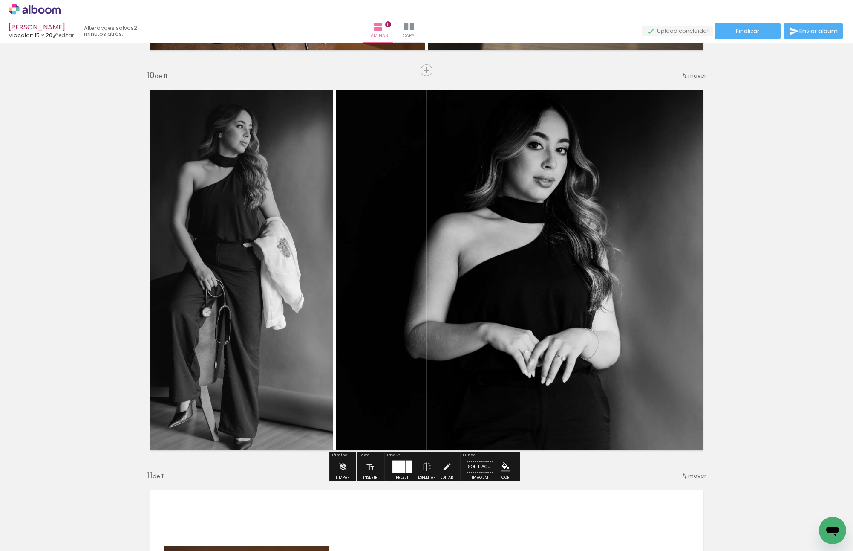
drag, startPoint x: 743, startPoint y: 243, endPoint x: 784, endPoint y: 244, distance: 40.9
click at [422, 469] on iron-icon at bounding box center [426, 466] width 9 height 17
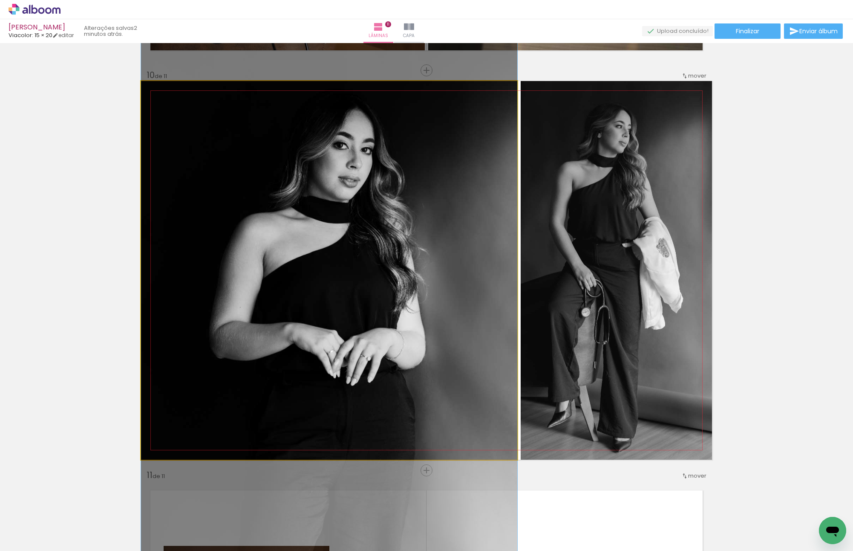
drag, startPoint x: 414, startPoint y: 270, endPoint x: 366, endPoint y: 270, distance: 47.7
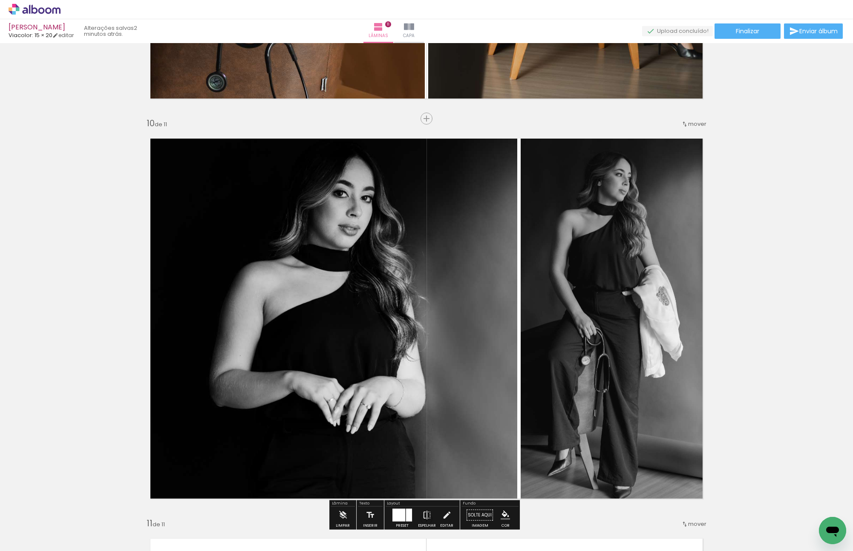
scroll to position [3628, 0]
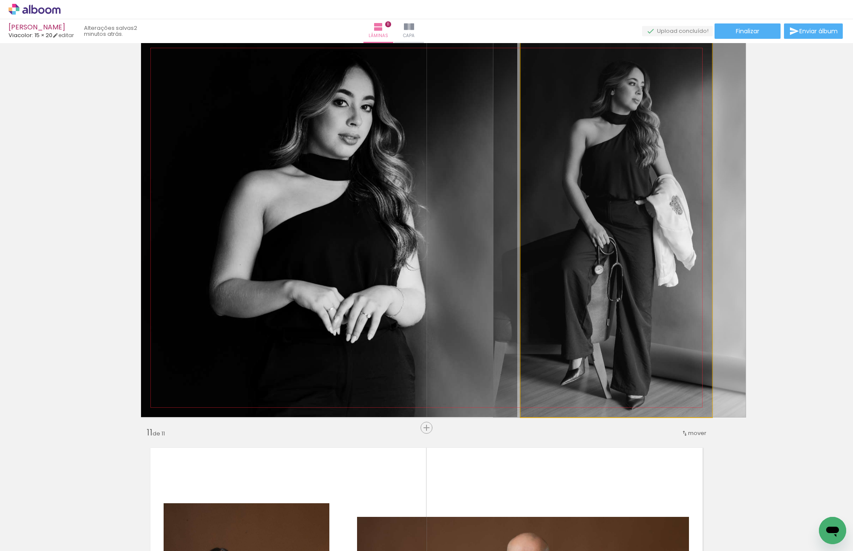
drag, startPoint x: 611, startPoint y: 206, endPoint x: 625, endPoint y: 206, distance: 13.2
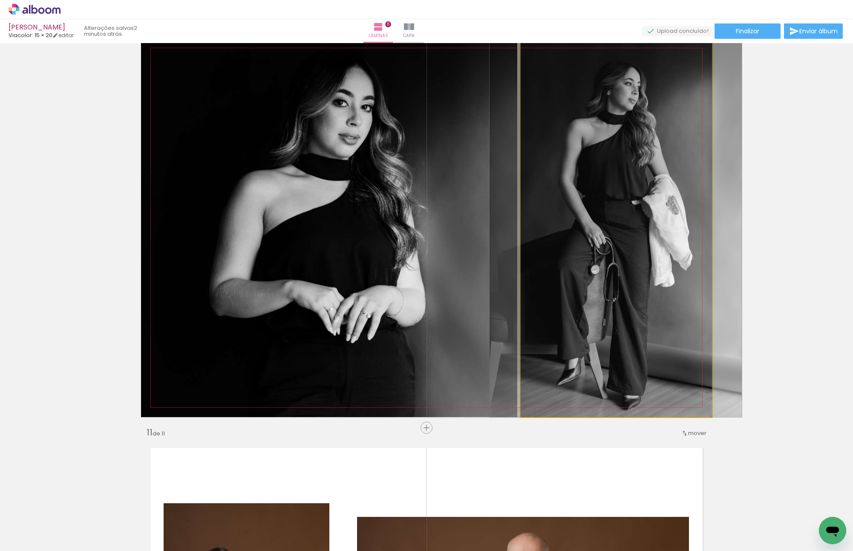
drag, startPoint x: 657, startPoint y: 203, endPoint x: 653, endPoint y: 202, distance: 4.3
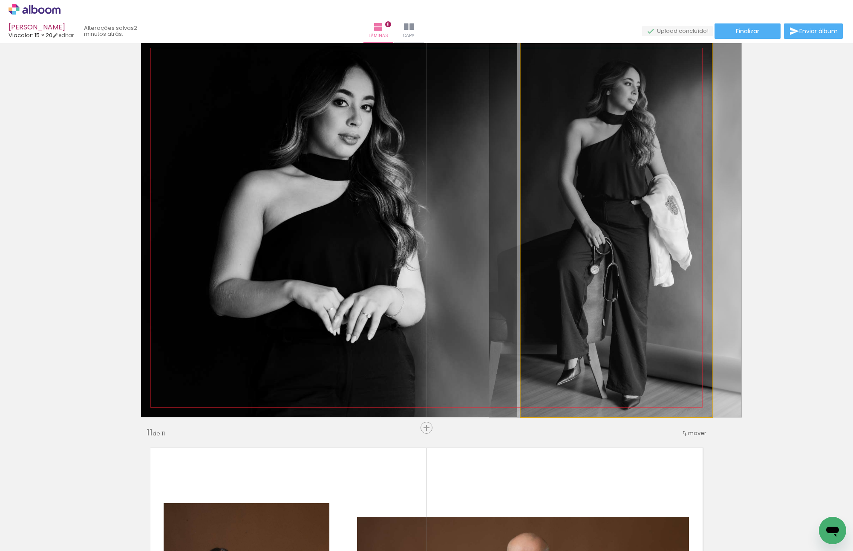
click at [531, 204] on quentale-photo at bounding box center [616, 227] width 191 height 379
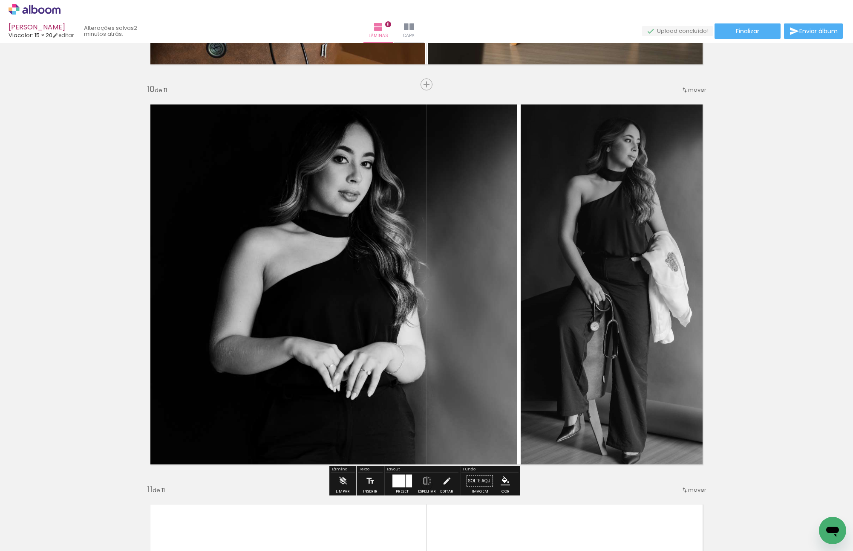
scroll to position [3543, 0]
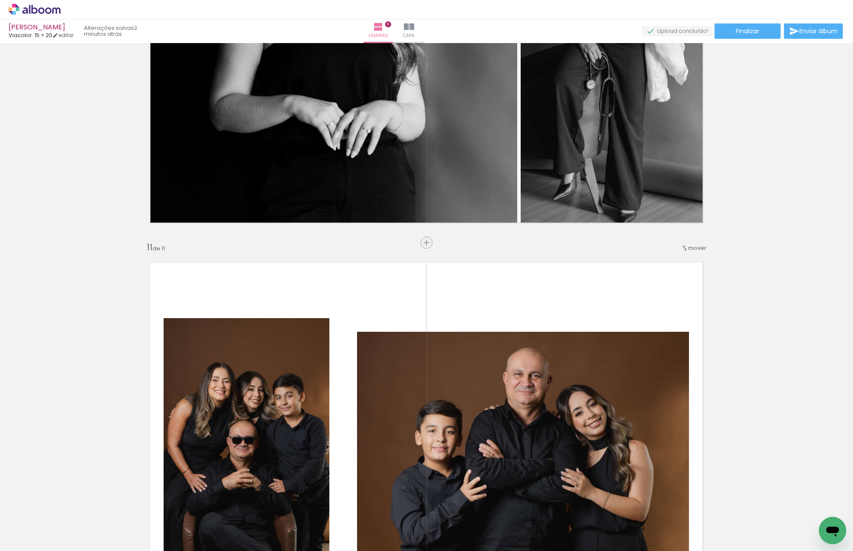
scroll to position [3969, 0]
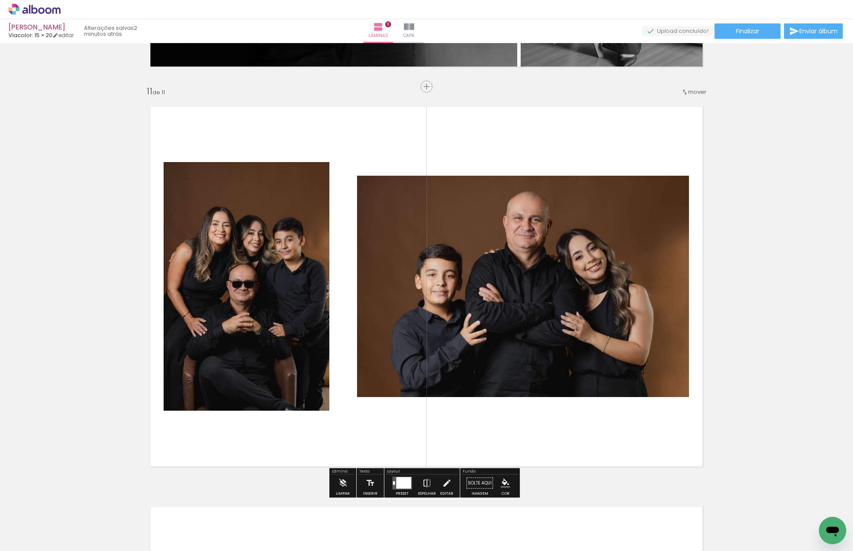
click at [691, 93] on span "mover" at bounding box center [697, 92] width 18 height 8
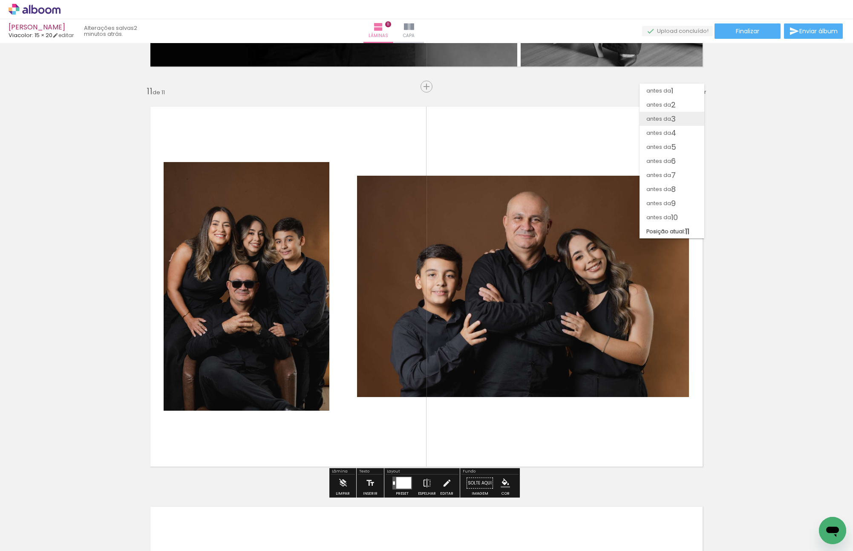
click at [686, 113] on paper-item "antes da 3" at bounding box center [672, 119] width 65 height 14
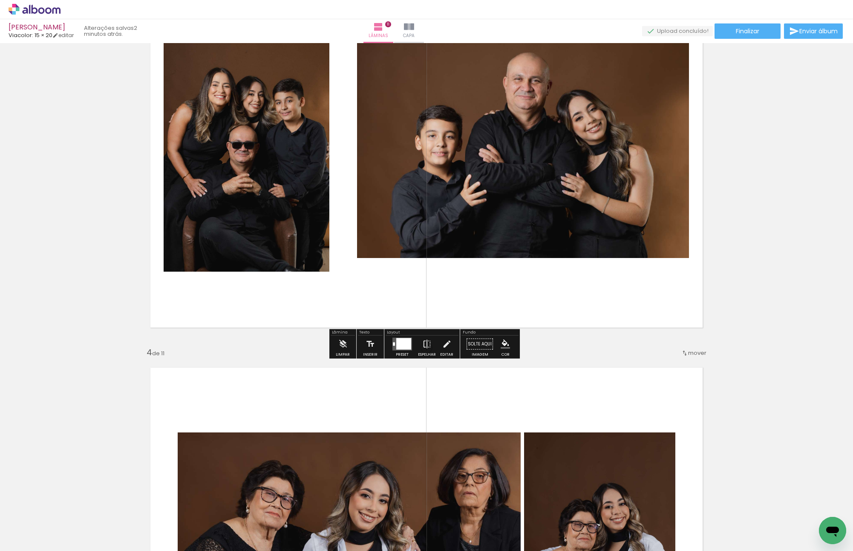
scroll to position [871, 0]
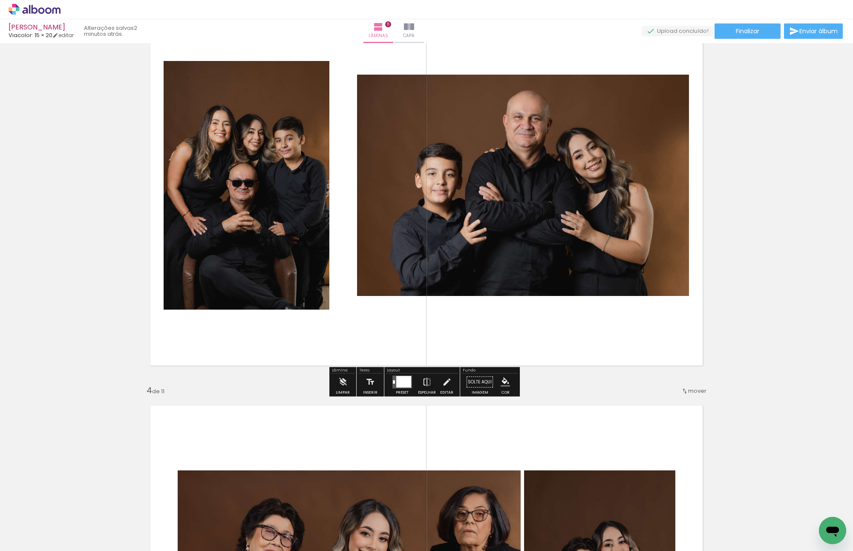
drag, startPoint x: 399, startPoint y: 389, endPoint x: 400, endPoint y: 382, distance: 7.8
click at [400, 389] on div at bounding box center [402, 381] width 23 height 17
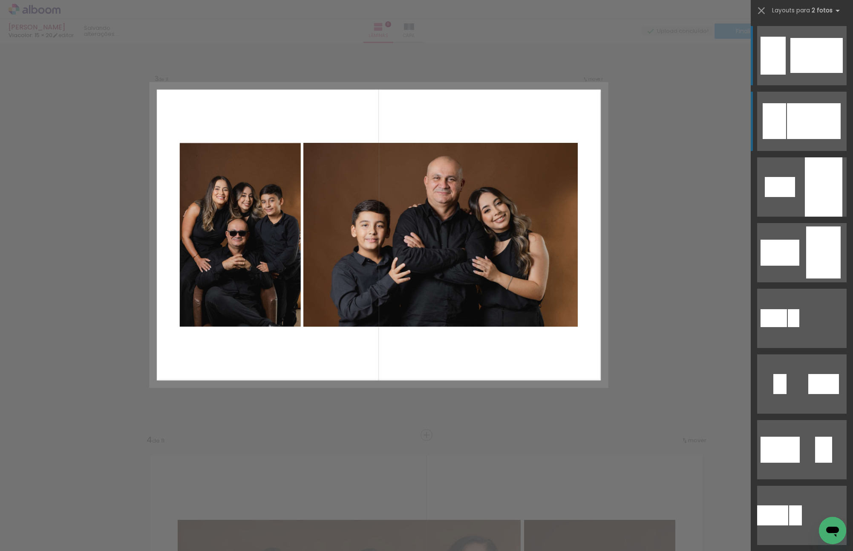
scroll to position [786, 0]
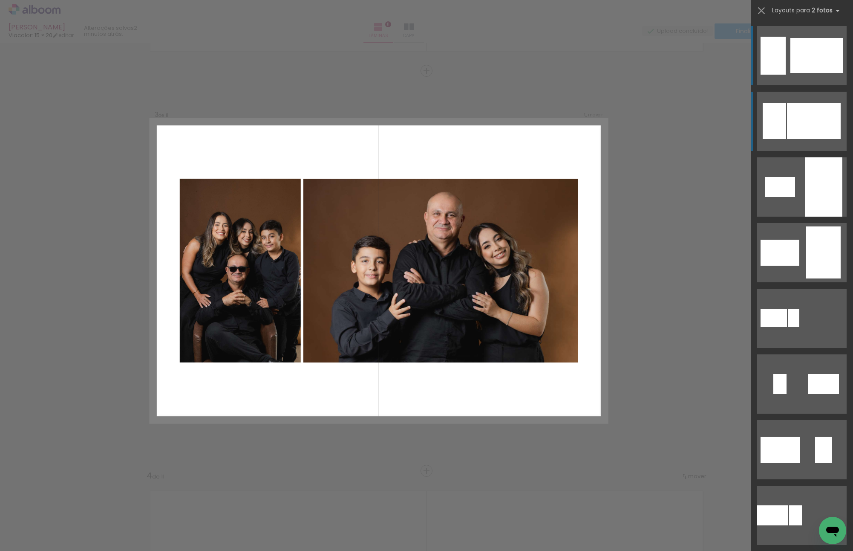
click at [824, 129] on div at bounding box center [814, 121] width 54 height 36
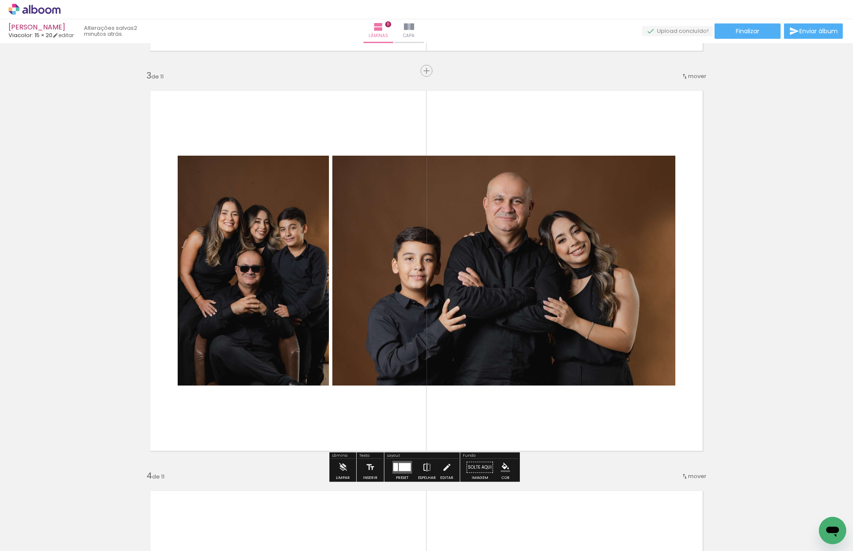
click at [424, 459] on iron-icon at bounding box center [426, 467] width 9 height 17
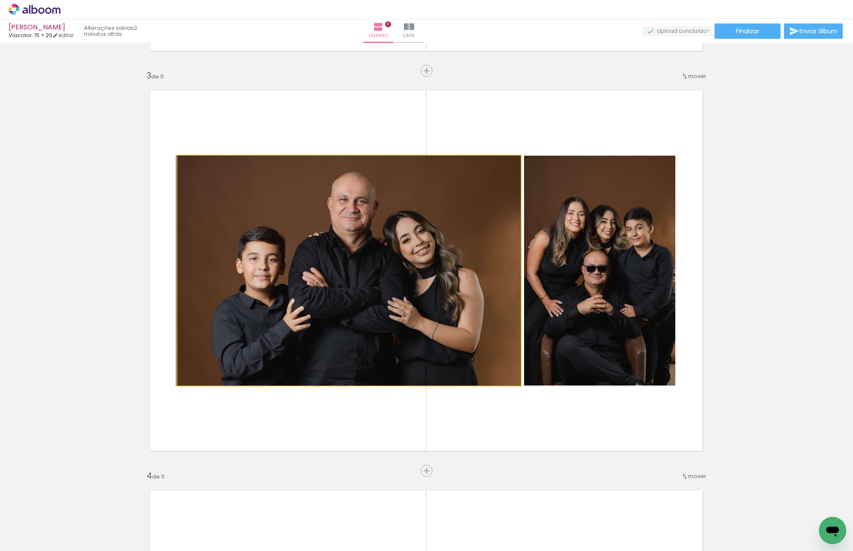
drag, startPoint x: 462, startPoint y: 283, endPoint x: 456, endPoint y: 283, distance: 6.0
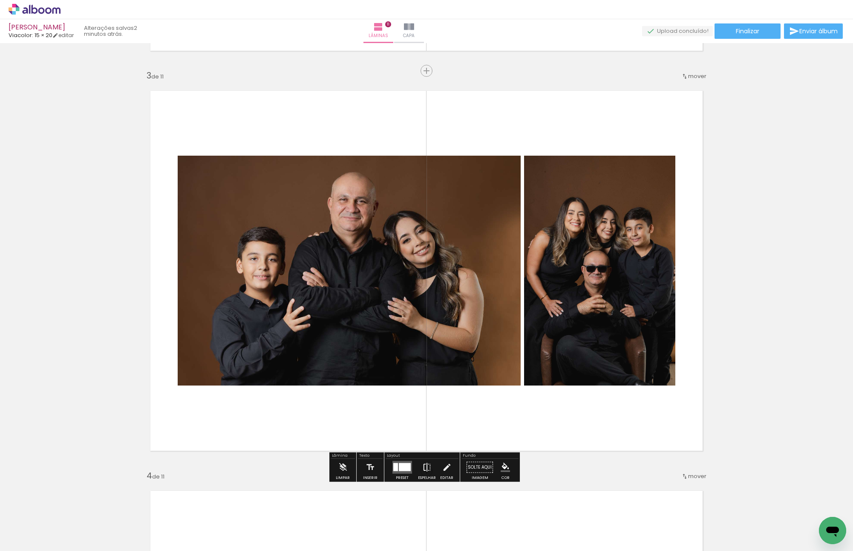
click at [423, 466] on iron-icon at bounding box center [426, 467] width 9 height 17
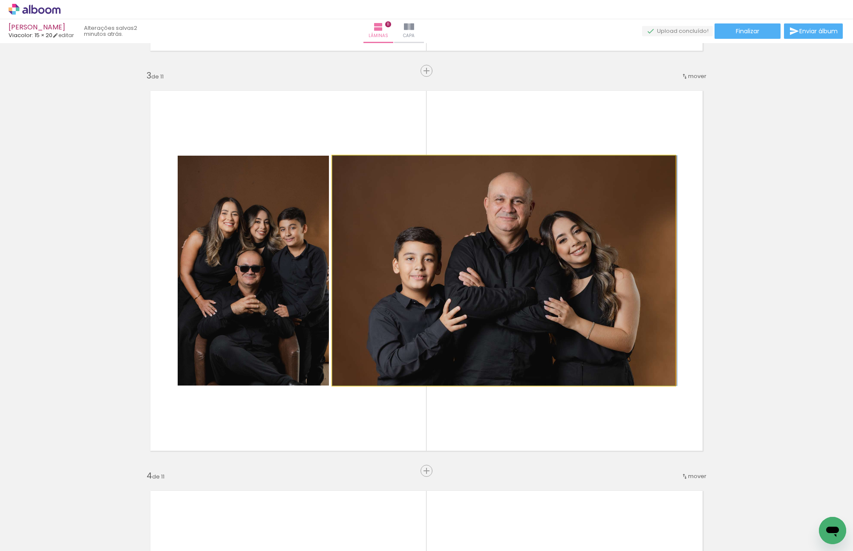
drag, startPoint x: 434, startPoint y: 316, endPoint x: 458, endPoint y: 293, distance: 32.9
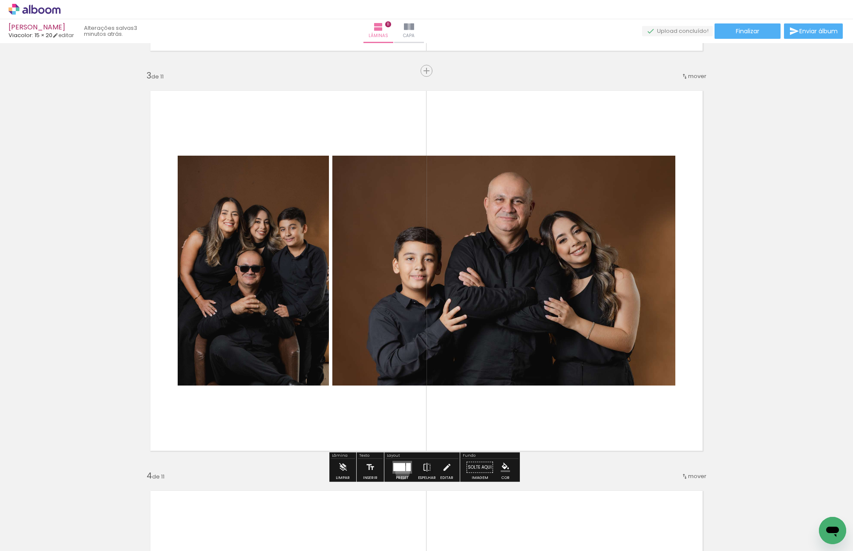
click at [401, 471] on quentale-layouter at bounding box center [403, 467] width 20 height 13
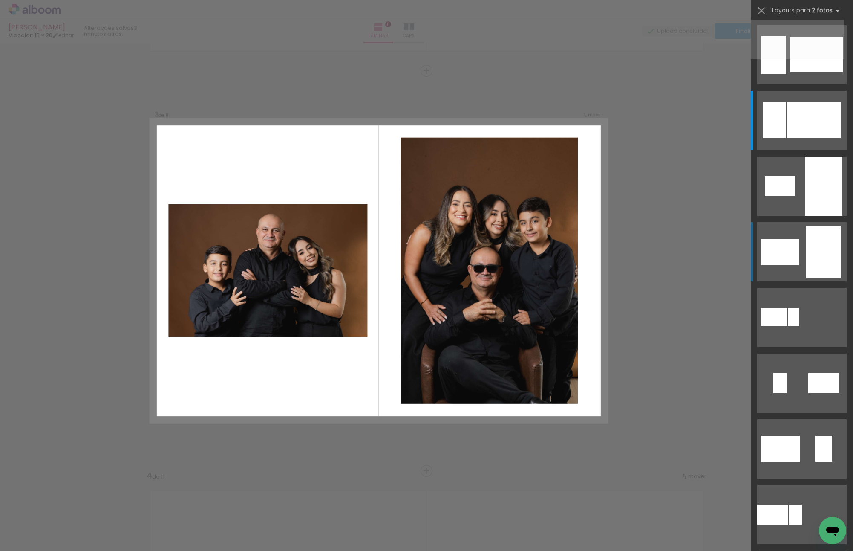
scroll to position [0, 0]
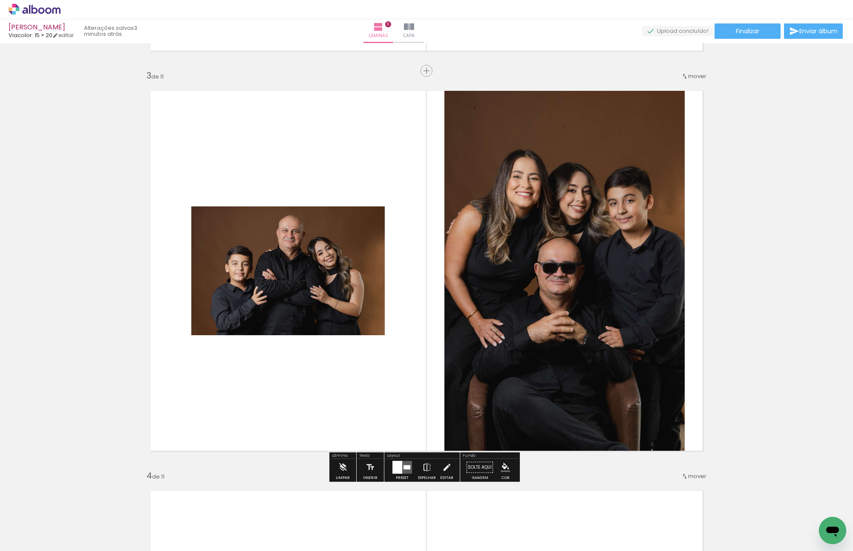
click at [482, 235] on quentale-photo at bounding box center [565, 270] width 240 height 379
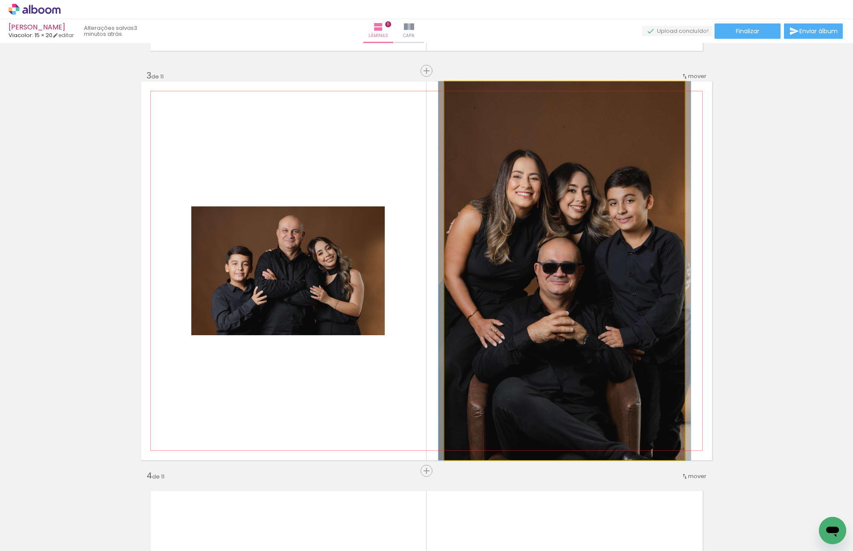
click at [482, 235] on quentale-photo at bounding box center [565, 270] width 240 height 379
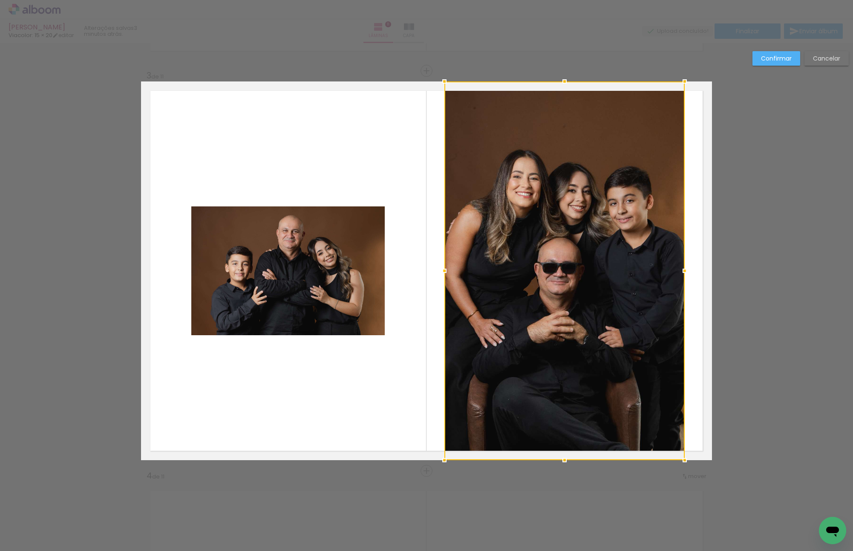
scroll to position [787, 0]
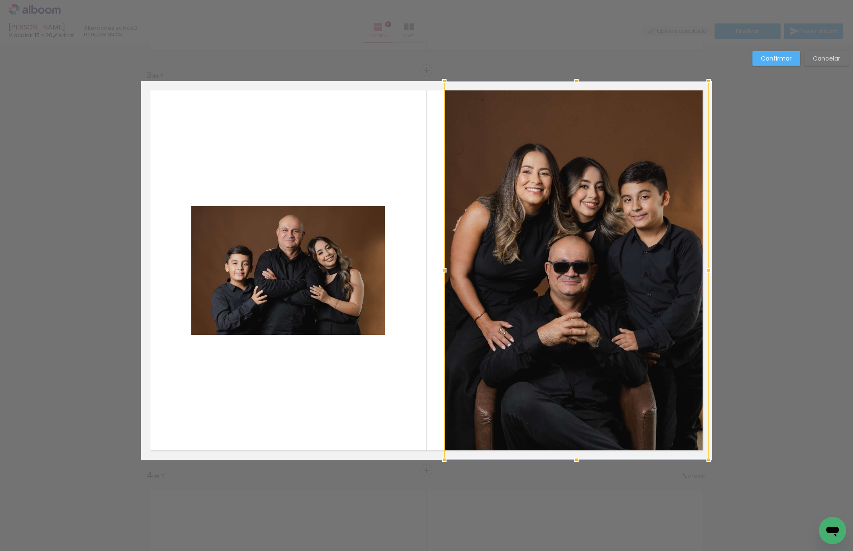
drag, startPoint x: 685, startPoint y: 266, endPoint x: 726, endPoint y: 260, distance: 41.0
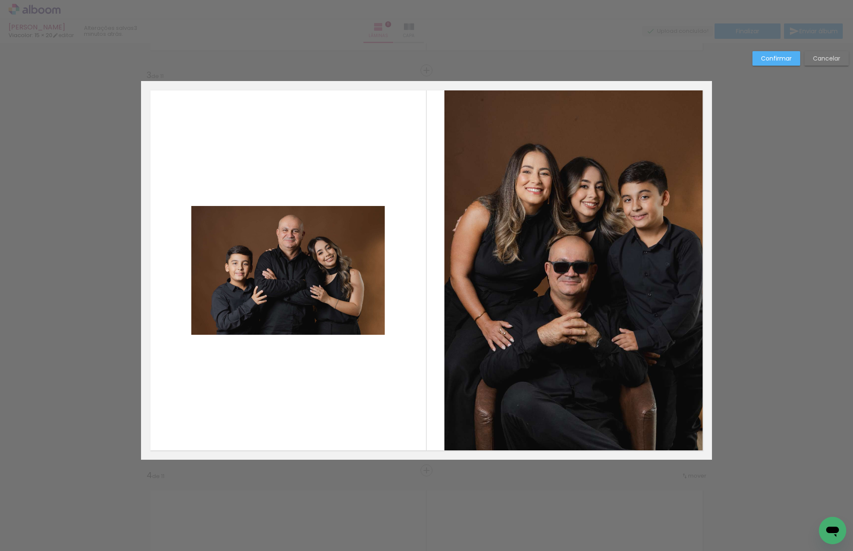
click at [638, 267] on quentale-photo at bounding box center [577, 270] width 264 height 379
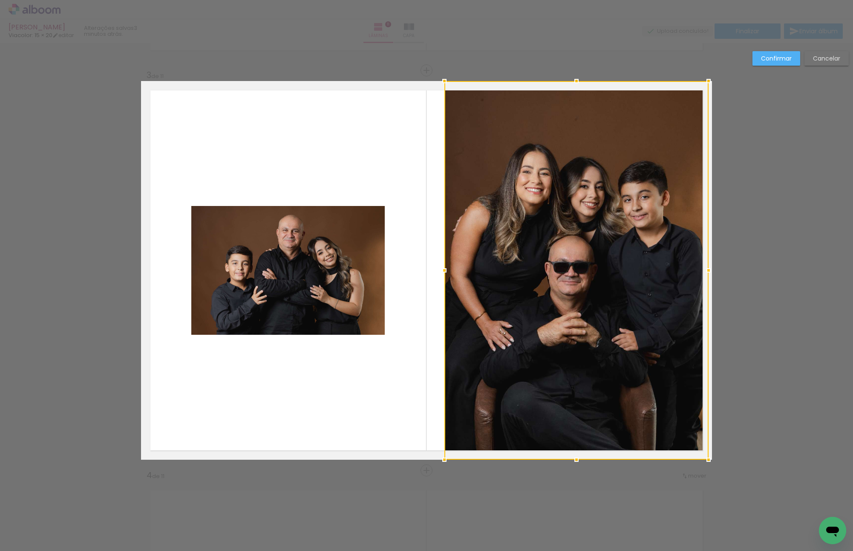
drag, startPoint x: 638, startPoint y: 267, endPoint x: 716, endPoint y: 274, distance: 77.9
click at [638, 268] on div at bounding box center [577, 270] width 264 height 379
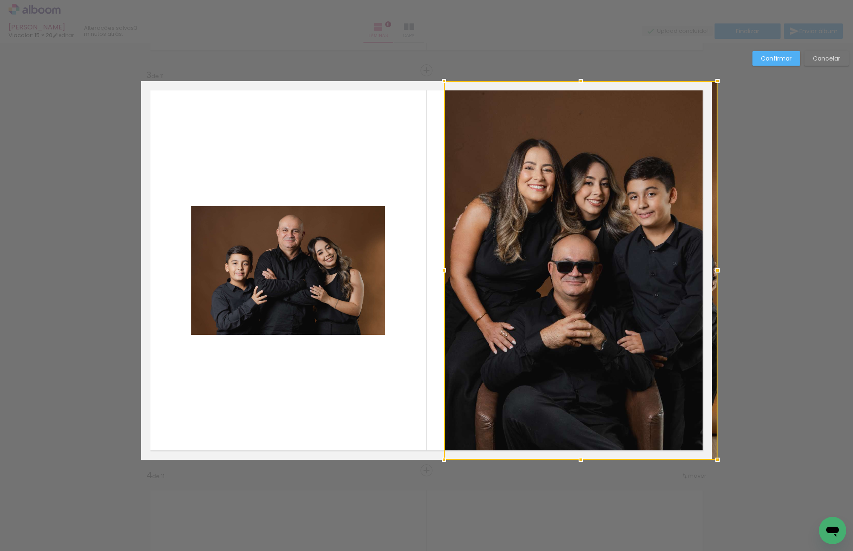
drag, startPoint x: 700, startPoint y: 271, endPoint x: 718, endPoint y: 266, distance: 18.8
click at [717, 267] on div at bounding box center [717, 270] width 17 height 17
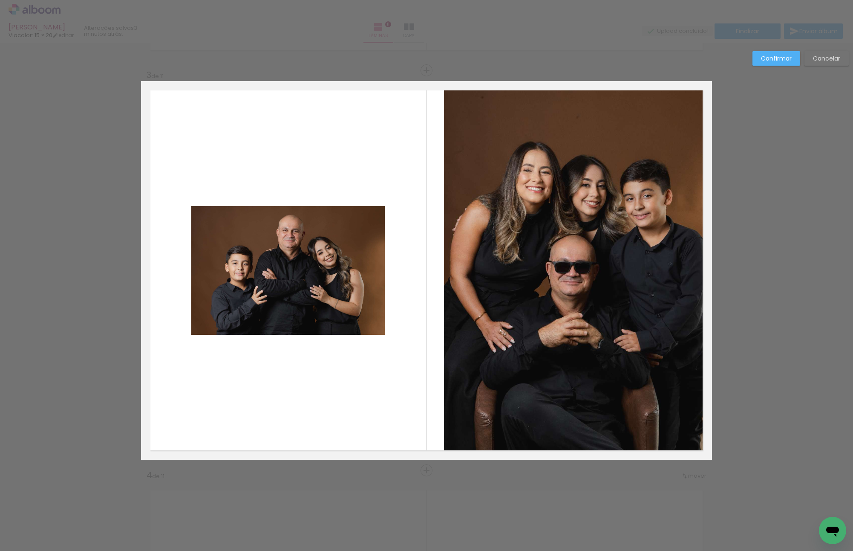
click at [617, 272] on quentale-photo at bounding box center [578, 270] width 268 height 379
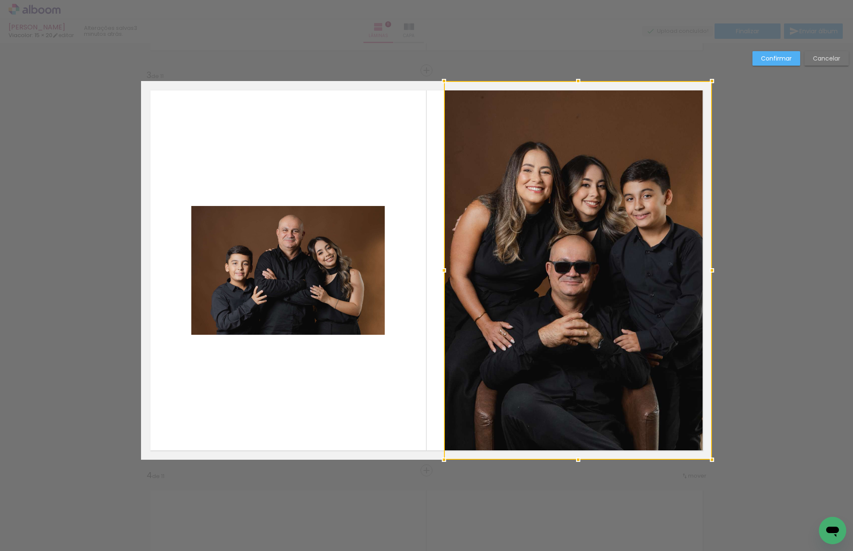
click at [617, 272] on div at bounding box center [578, 270] width 268 height 379
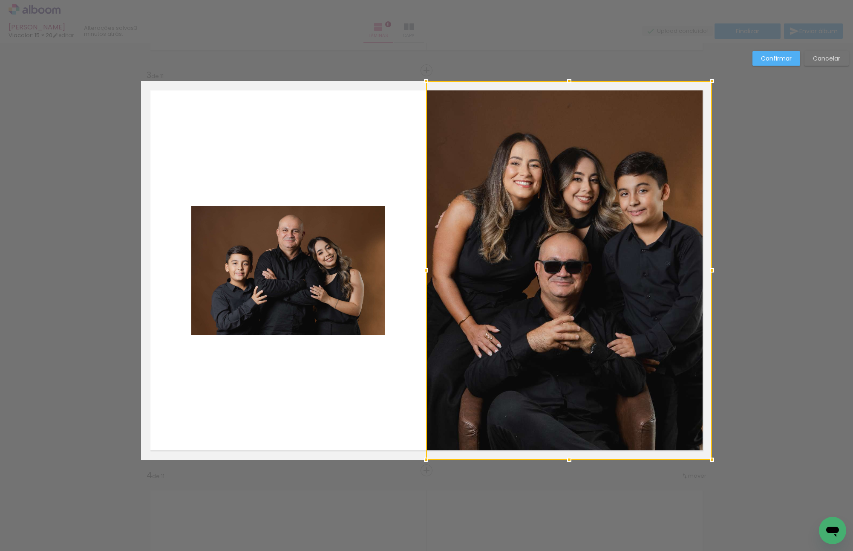
drag, startPoint x: 441, startPoint y: 276, endPoint x: 415, endPoint y: 275, distance: 26.0
click at [418, 275] on div at bounding box center [426, 270] width 17 height 17
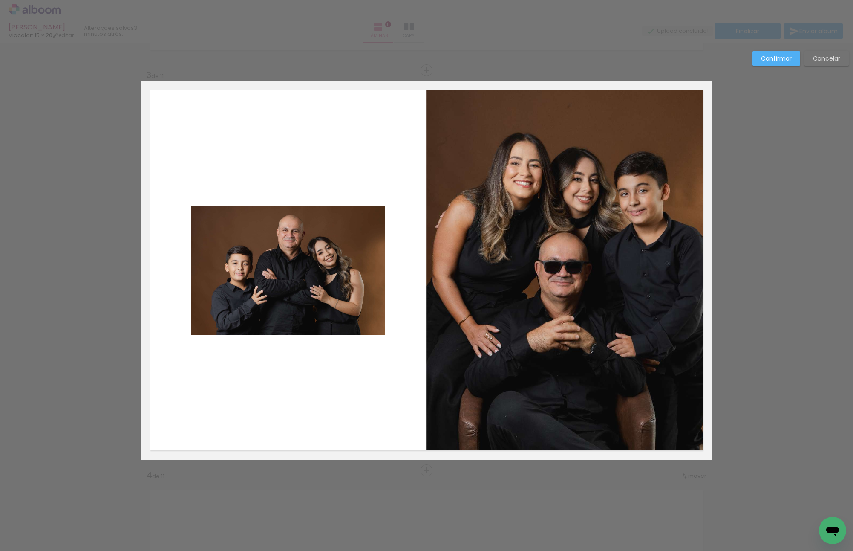
click at [776, 54] on paper-button "Confirmar" at bounding box center [777, 58] width 48 height 14
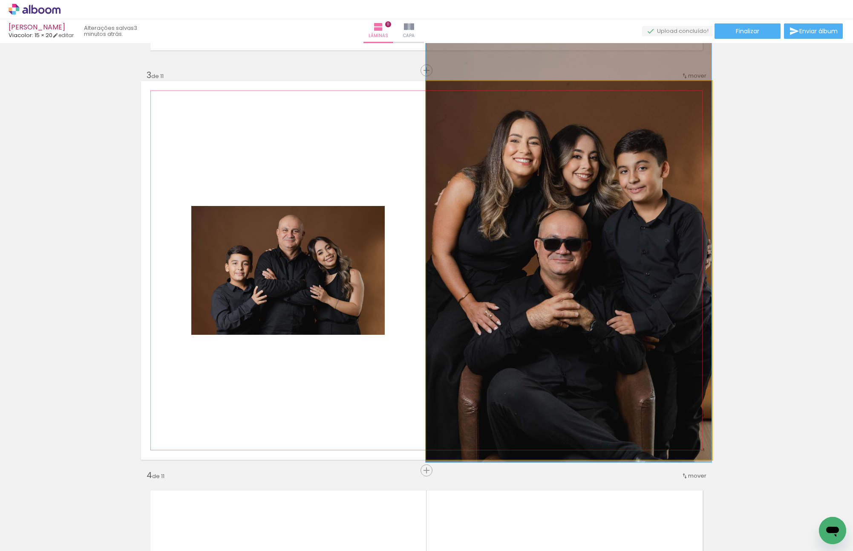
drag, startPoint x: 598, startPoint y: 223, endPoint x: 590, endPoint y: 194, distance: 30.4
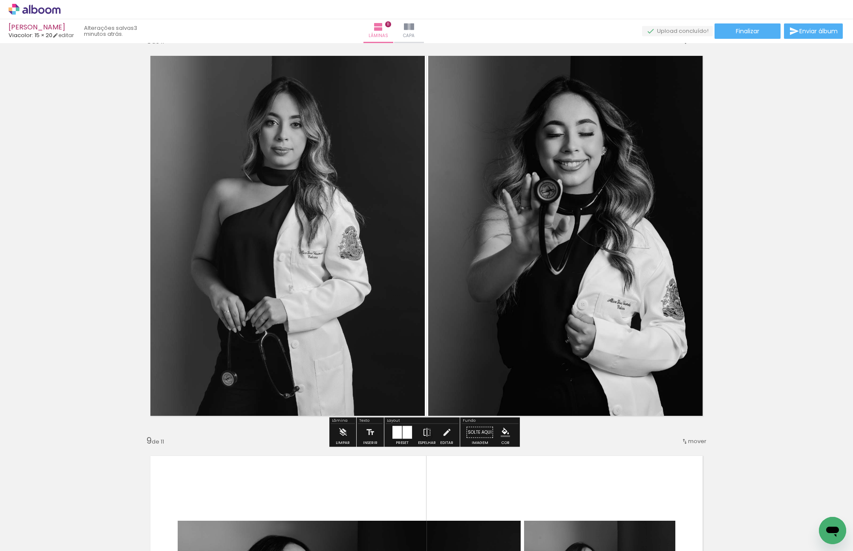
scroll to position [2833, 0]
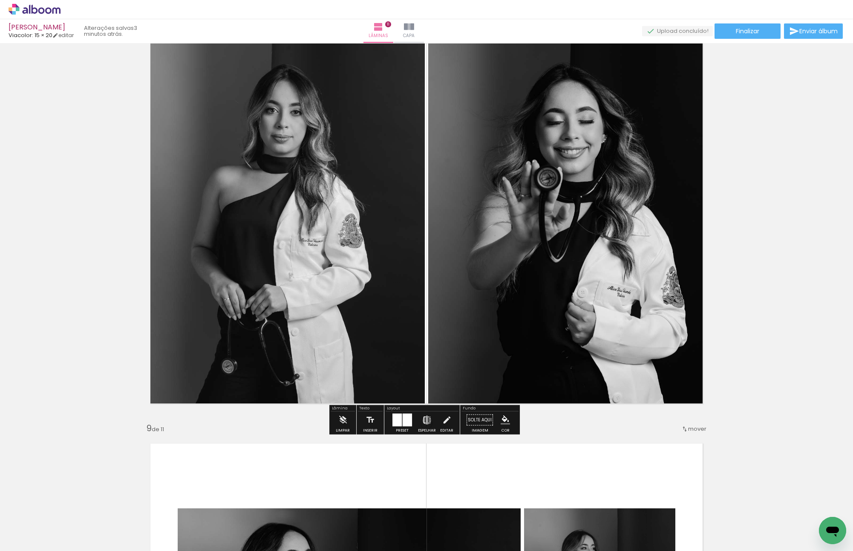
click at [425, 420] on iron-icon at bounding box center [426, 419] width 9 height 17
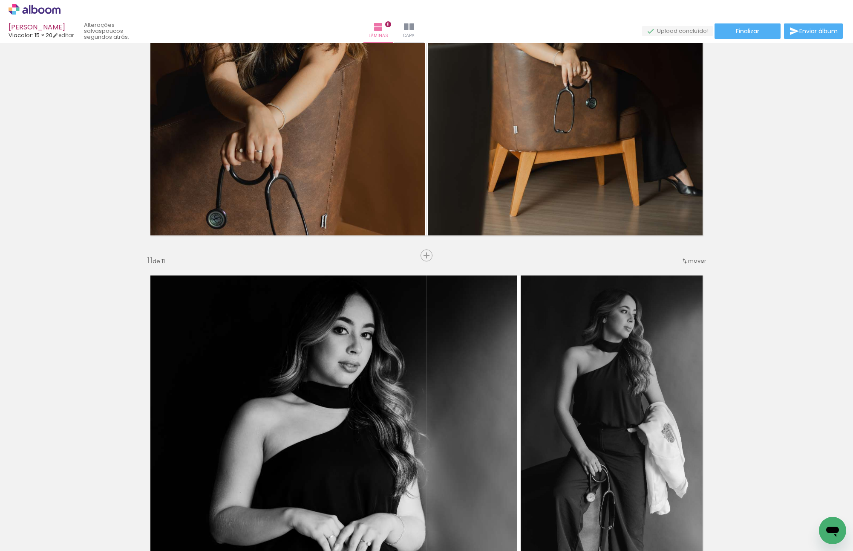
scroll to position [3758, 0]
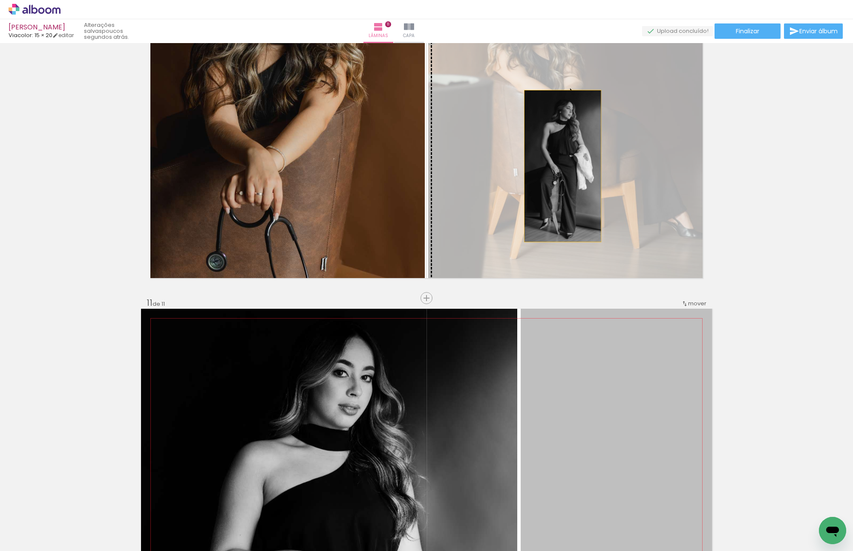
drag, startPoint x: 616, startPoint y: 394, endPoint x: 560, endPoint y: 166, distance: 235.4
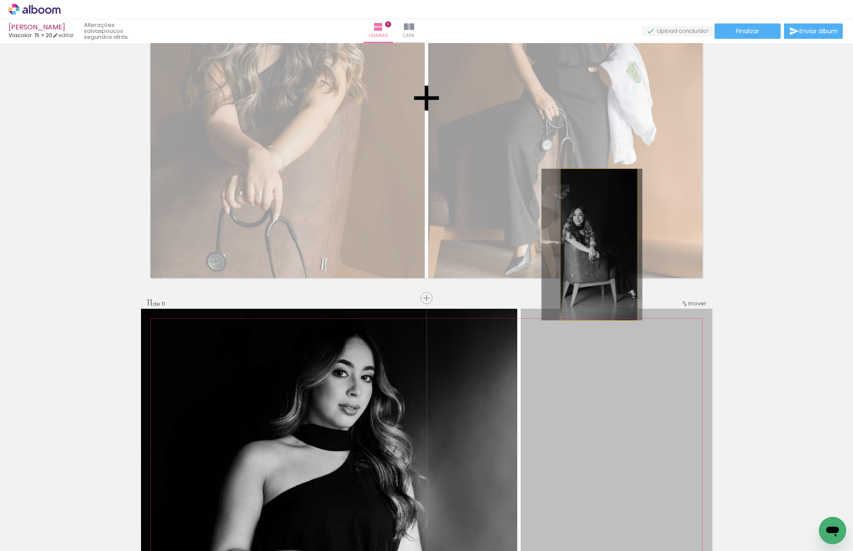
drag, startPoint x: 614, startPoint y: 303, endPoint x: 596, endPoint y: 244, distance: 61.6
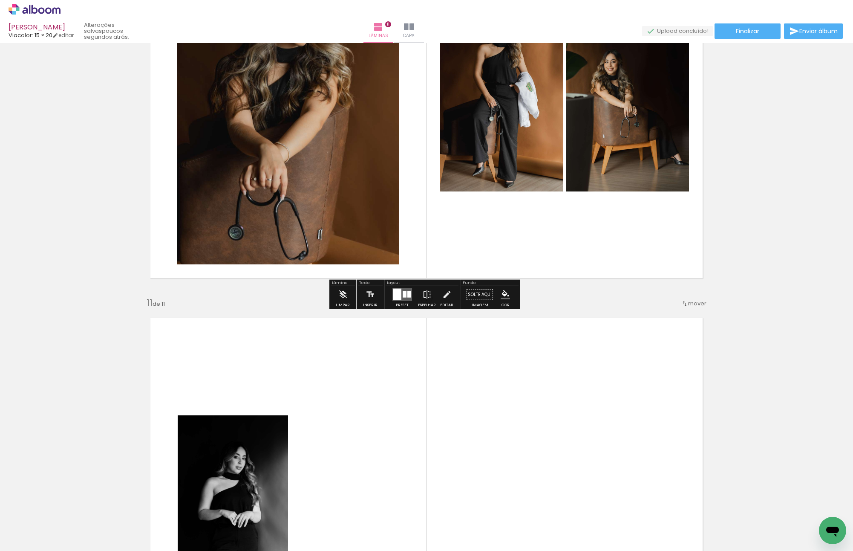
scroll to position [3587, 0]
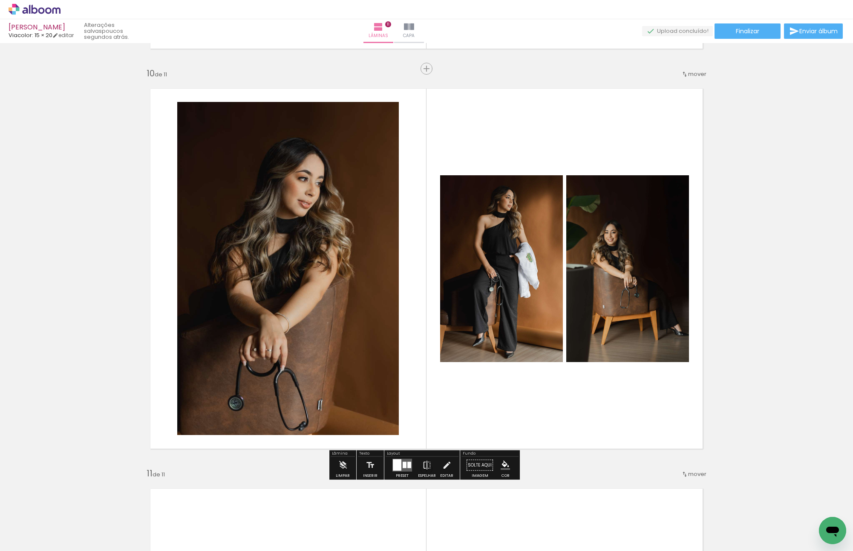
click at [393, 463] on div at bounding box center [397, 465] width 9 height 12
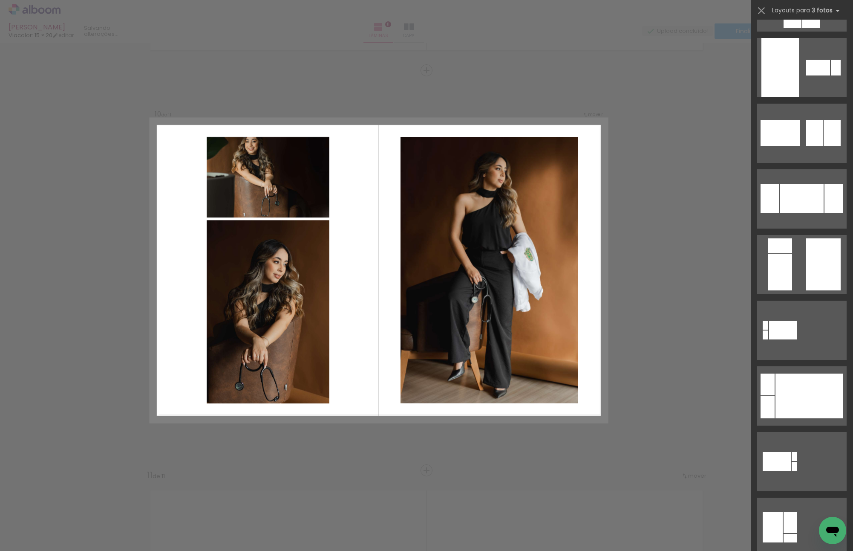
scroll to position [2270, 0]
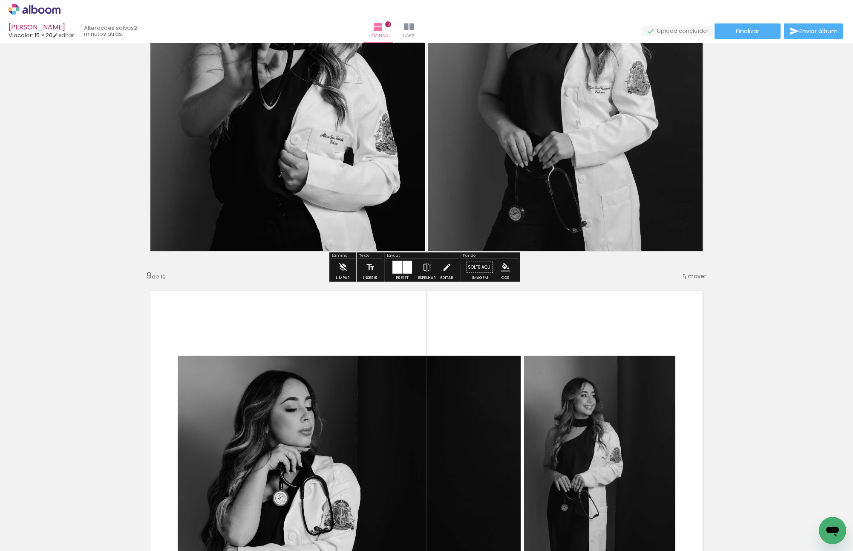
scroll to position [3040, 0]
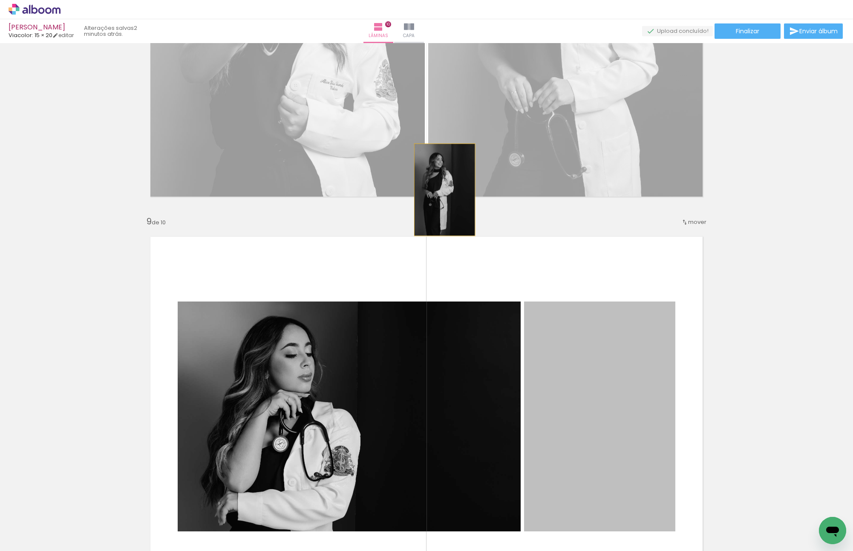
drag, startPoint x: 613, startPoint y: 348, endPoint x: 442, endPoint y: 190, distance: 233.2
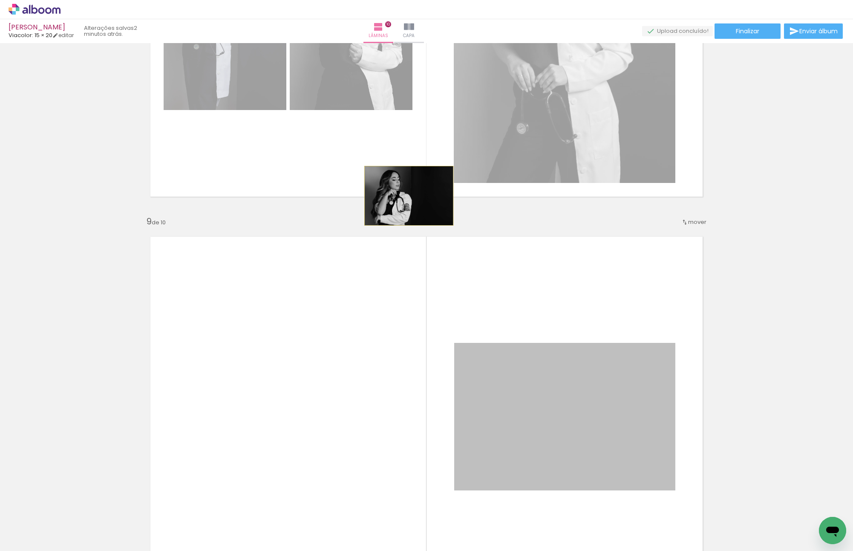
drag, startPoint x: 500, startPoint y: 441, endPoint x: 406, endPoint y: 196, distance: 263.0
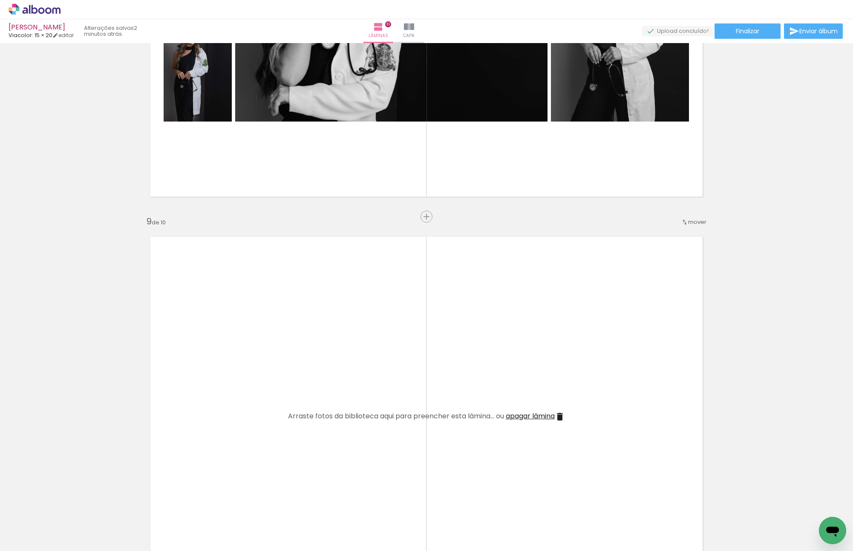
click at [523, 413] on span "apagar lâmina" at bounding box center [530, 416] width 49 height 10
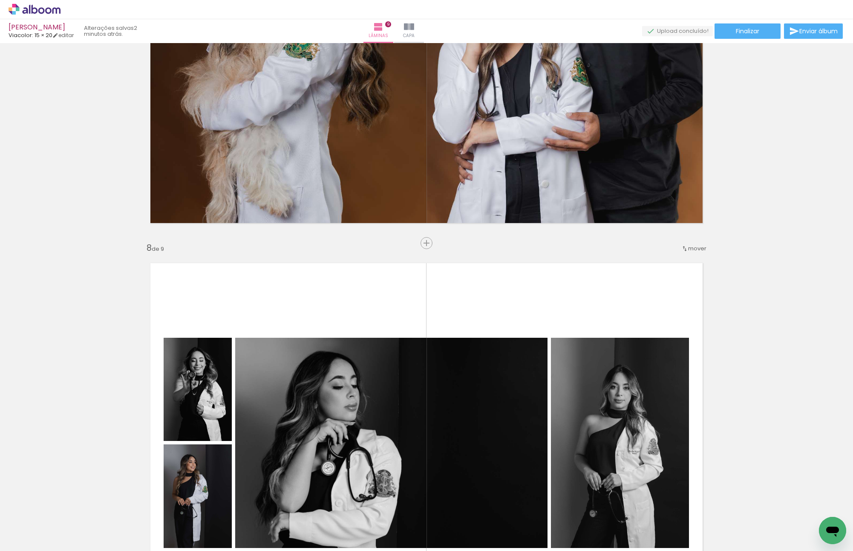
scroll to position [2784, 0]
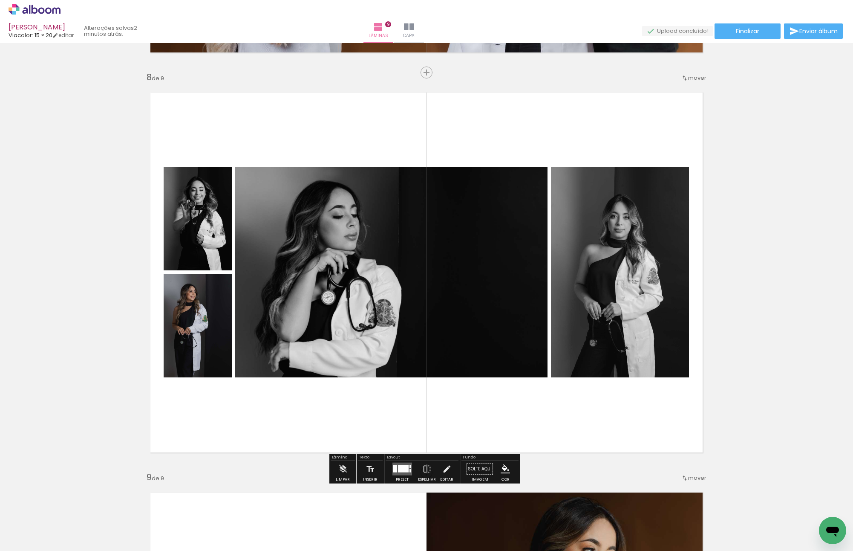
click at [405, 466] on div at bounding box center [403, 468] width 11 height 7
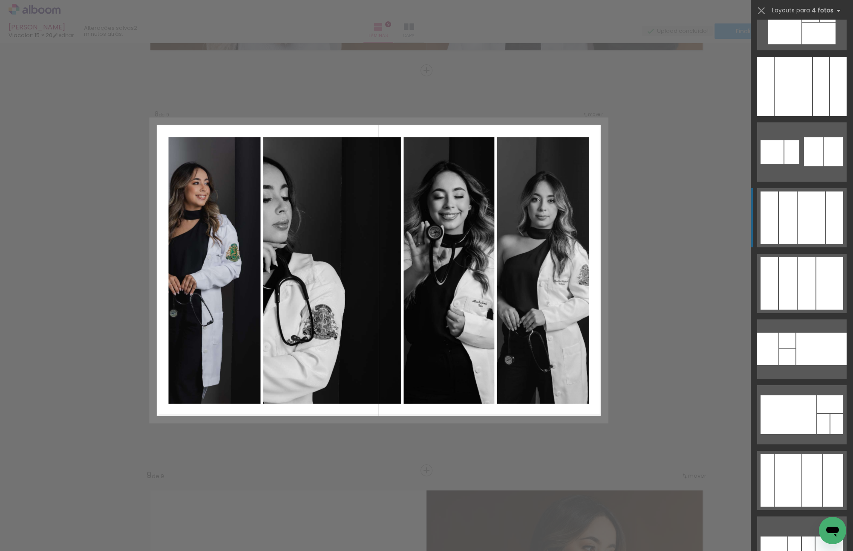
scroll to position [4689, 0]
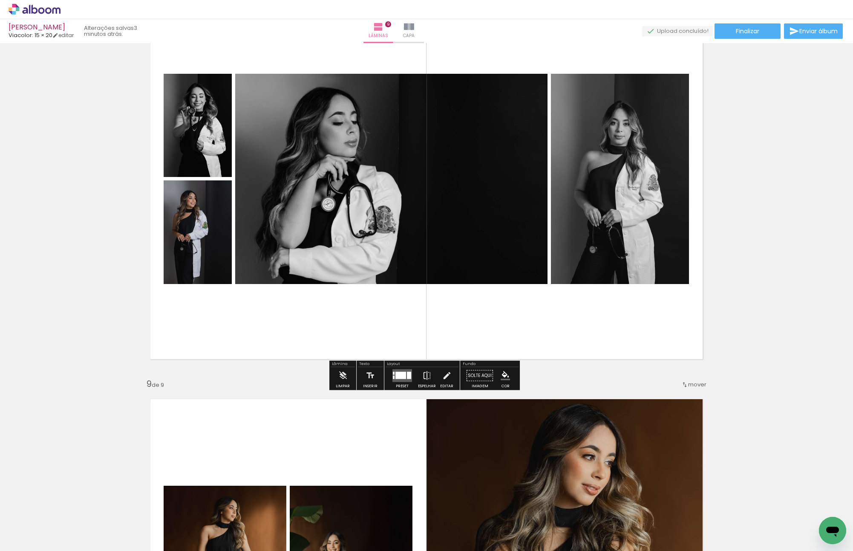
scroll to position [2914, 0]
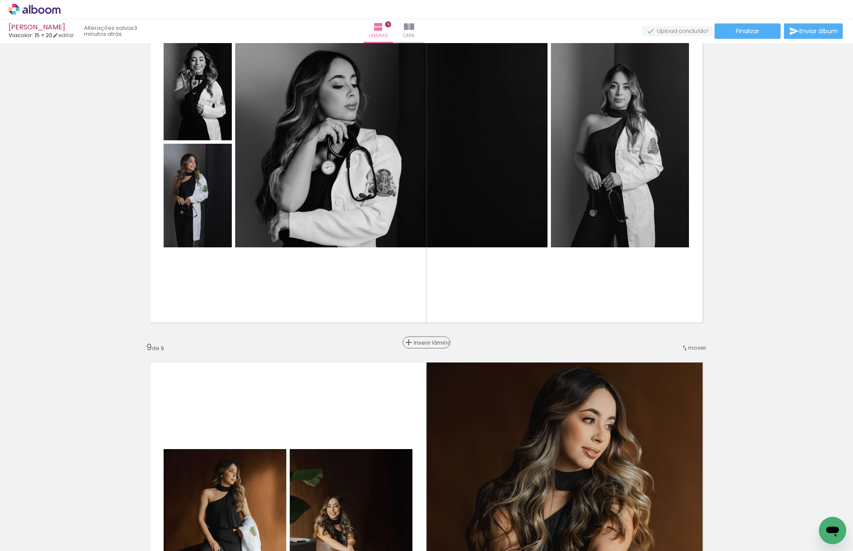
click at [424, 341] on span "Inserir lâmina" at bounding box center [430, 343] width 33 height 6
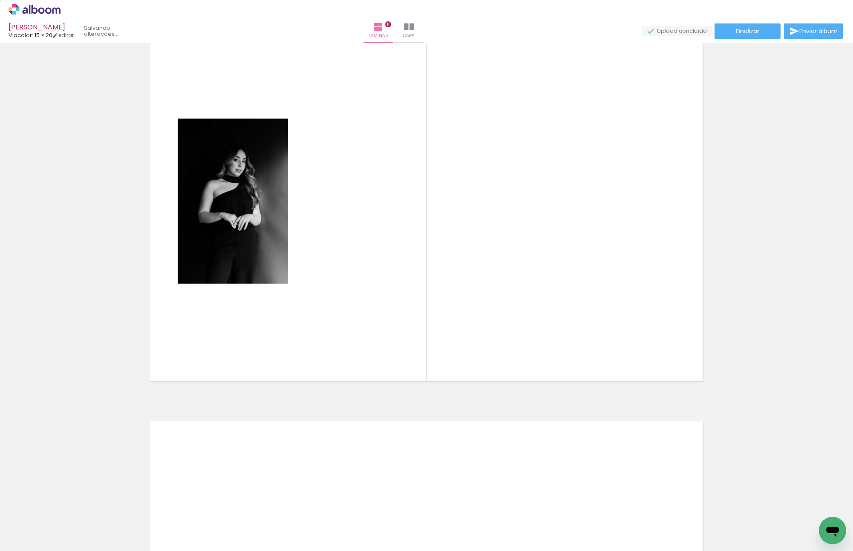
scroll to position [0, 222]
drag, startPoint x: 817, startPoint y: 519, endPoint x: 565, endPoint y: 278, distance: 348.8
click at [565, 278] on quentale-workspace at bounding box center [426, 275] width 853 height 551
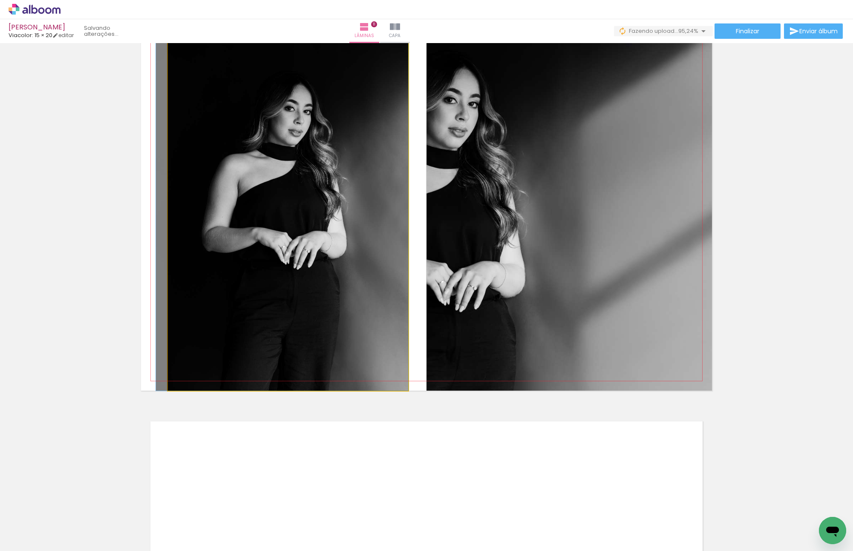
drag, startPoint x: 362, startPoint y: 218, endPoint x: 145, endPoint y: 218, distance: 216.6
click at [146, 219] on quentale-layouter at bounding box center [426, 201] width 571 height 379
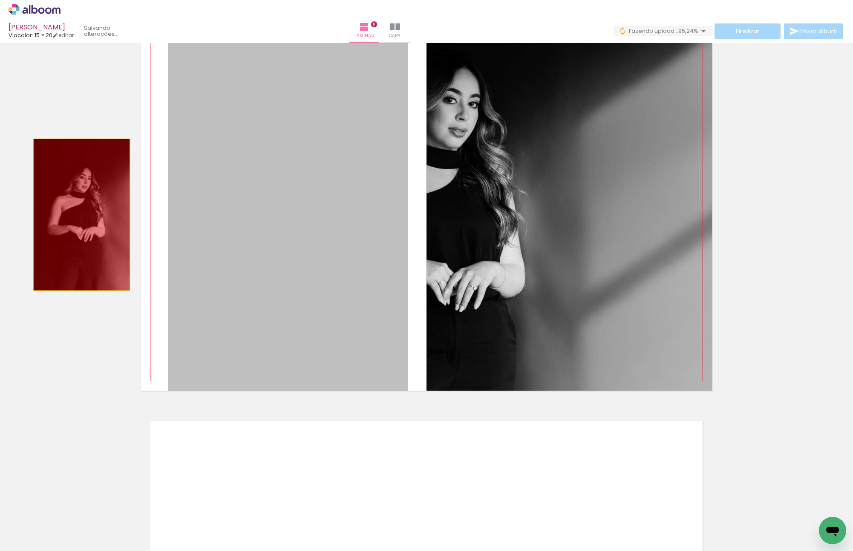
drag, startPoint x: 234, startPoint y: 249, endPoint x: 77, endPoint y: 213, distance: 160.8
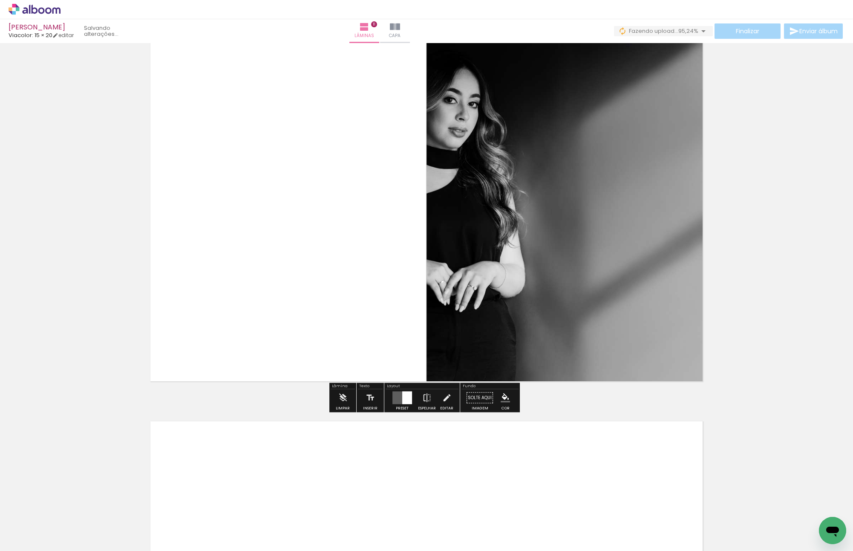
click at [394, 395] on quentale-layouter at bounding box center [403, 397] width 20 height 13
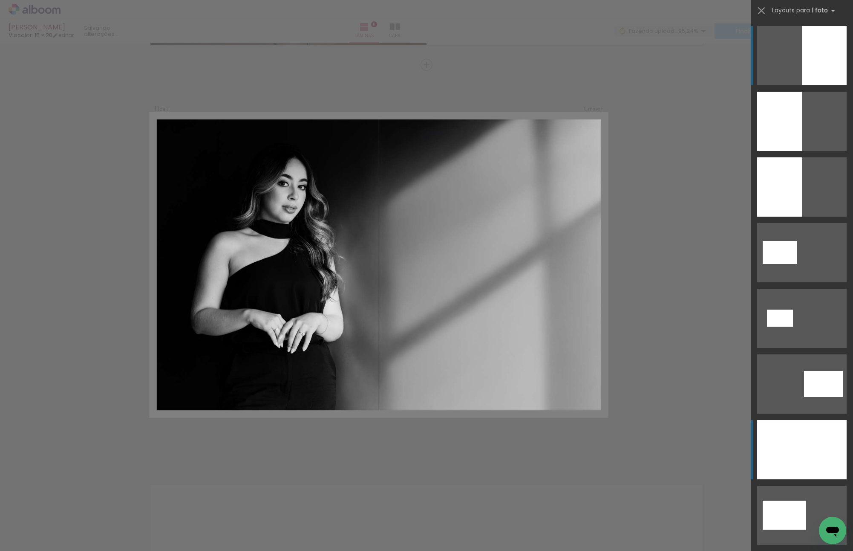
scroll to position [3986, 0]
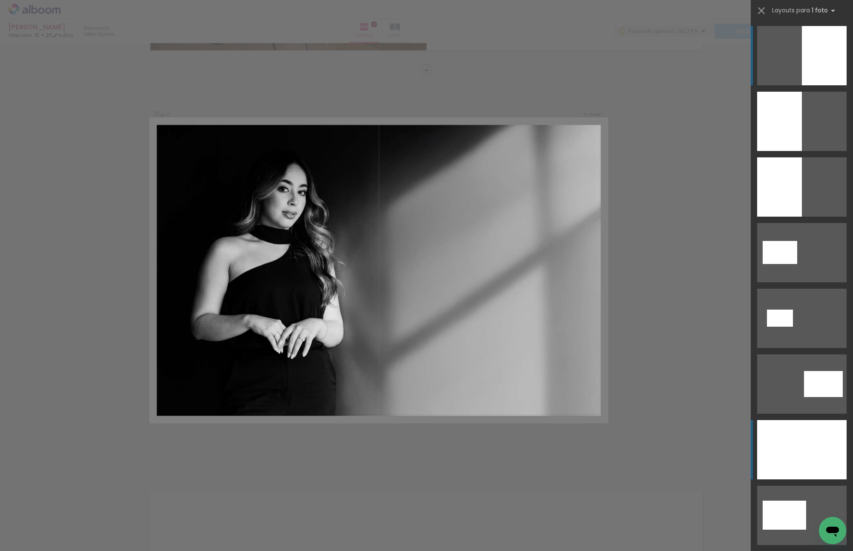
click at [834, 470] on div at bounding box center [803, 449] width 90 height 59
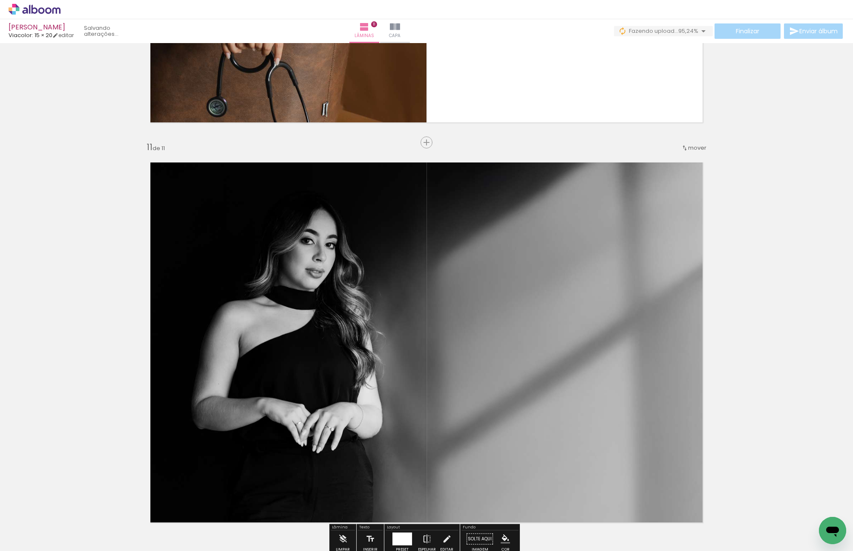
scroll to position [3900, 0]
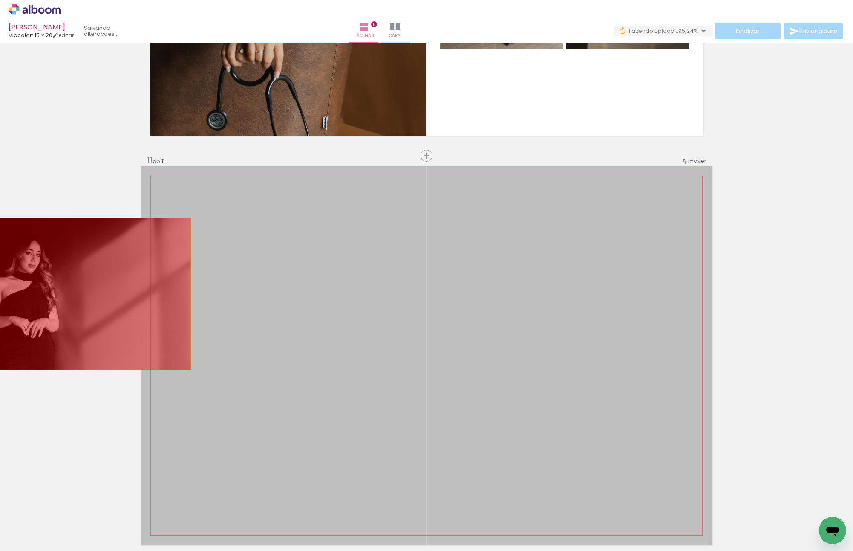
drag, startPoint x: 530, startPoint y: 354, endPoint x: 95, endPoint y: 274, distance: 442.2
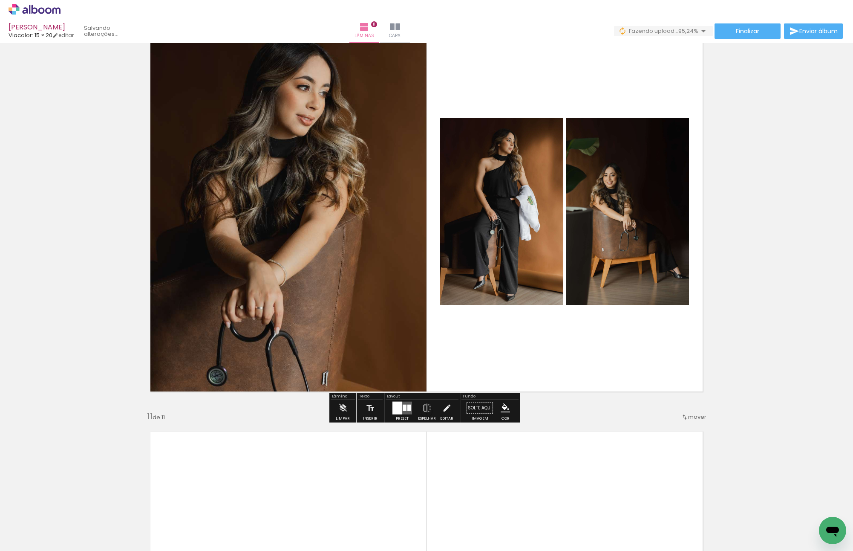
scroll to position [3772, 0]
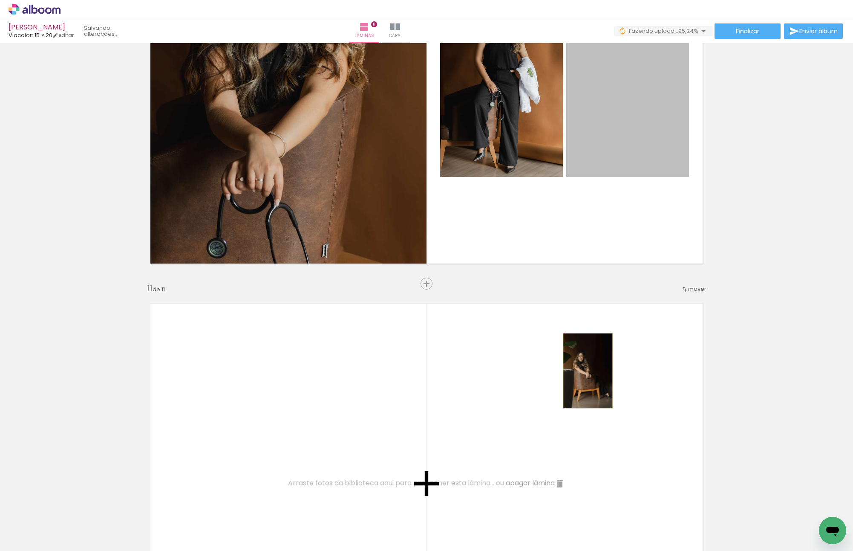
drag, startPoint x: 639, startPoint y: 149, endPoint x: 585, endPoint y: 370, distance: 227.7
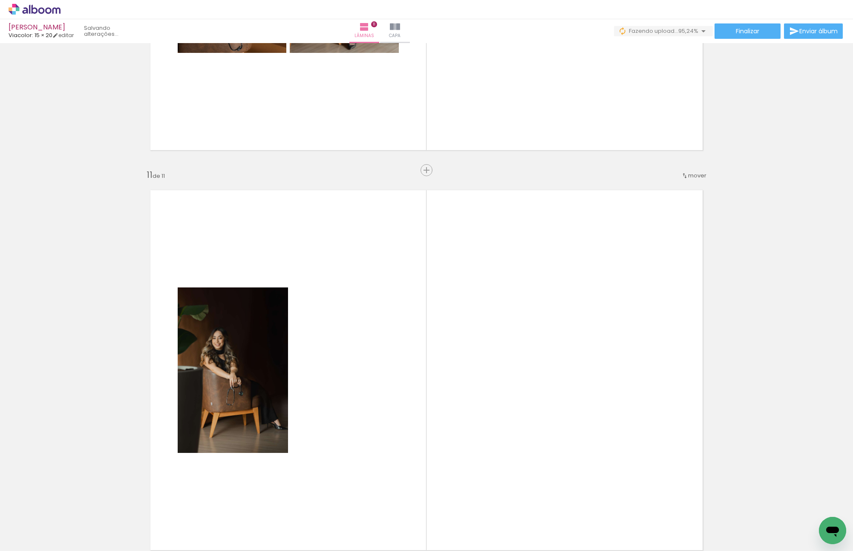
scroll to position [3943, 0]
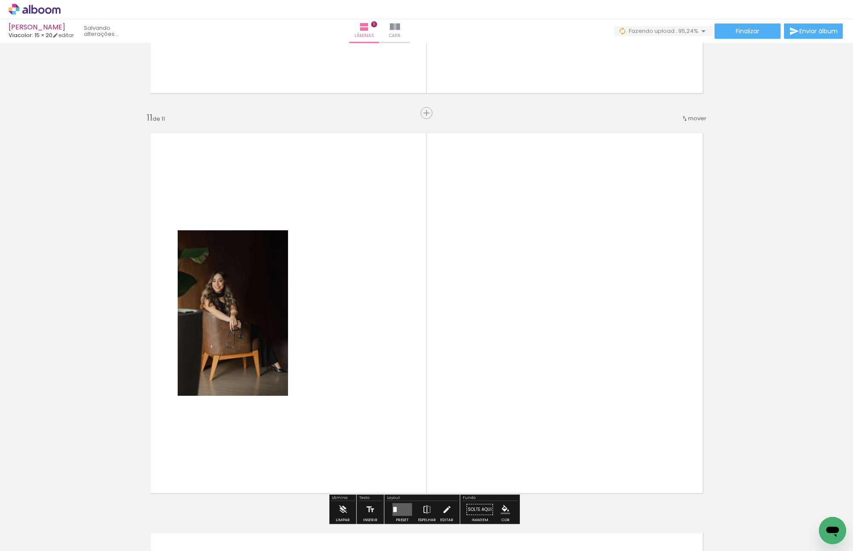
drag, startPoint x: 676, startPoint y: 530, endPoint x: 557, endPoint y: 311, distance: 249.3
click at [549, 310] on quentale-workspace at bounding box center [426, 275] width 853 height 551
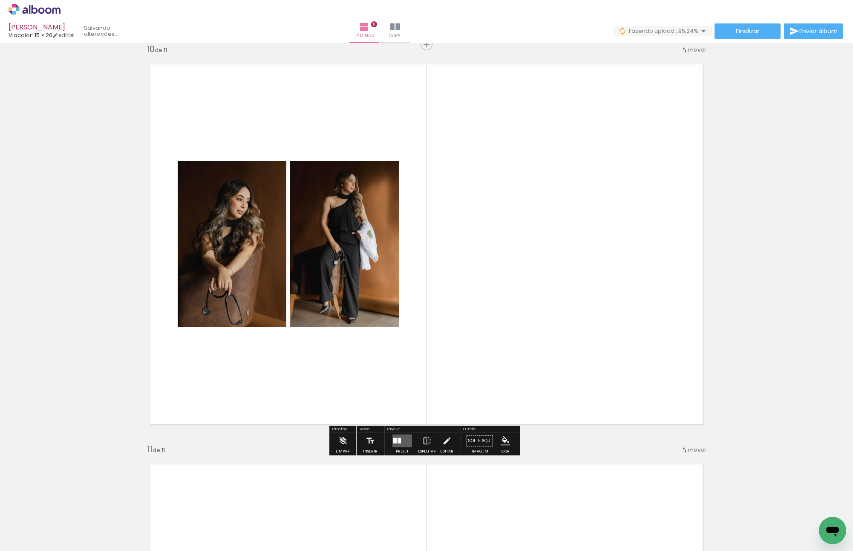
scroll to position [3645, 0]
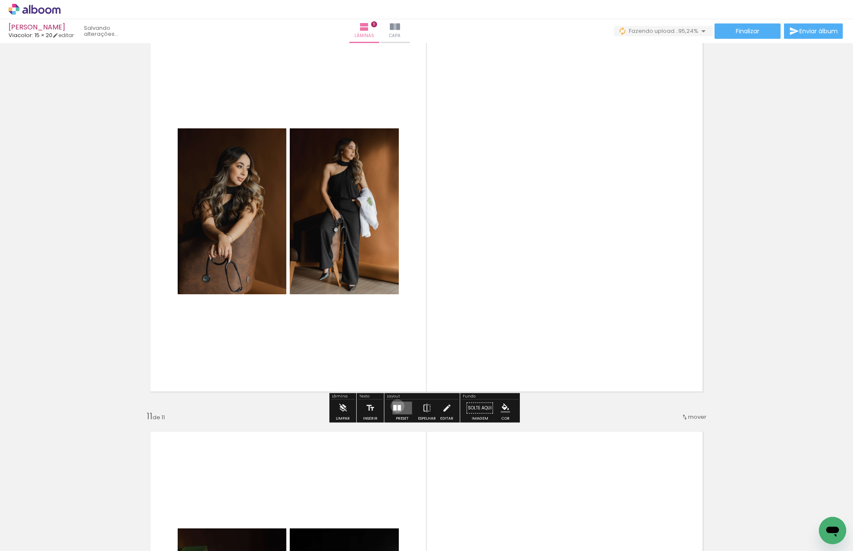
click at [398, 405] on div at bounding box center [399, 408] width 3 height 6
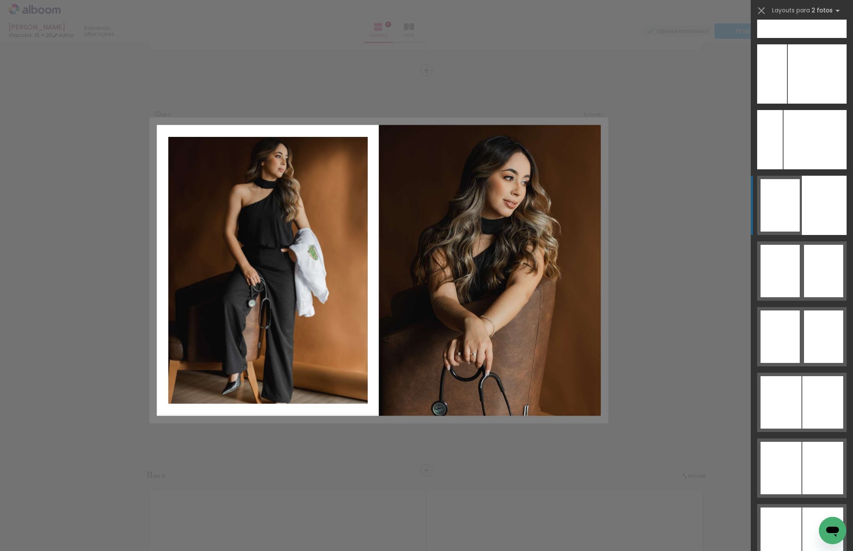
scroll to position [5024, 0]
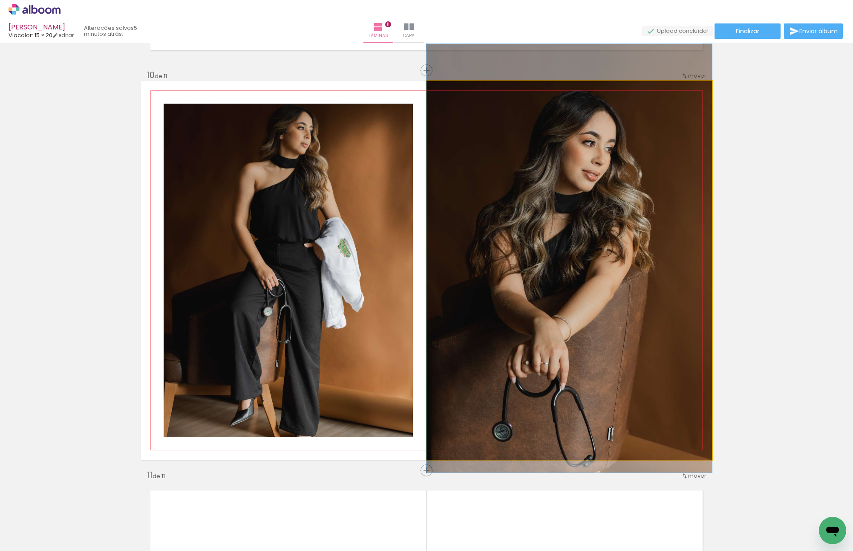
drag, startPoint x: 591, startPoint y: 275, endPoint x: 590, endPoint y: 267, distance: 8.1
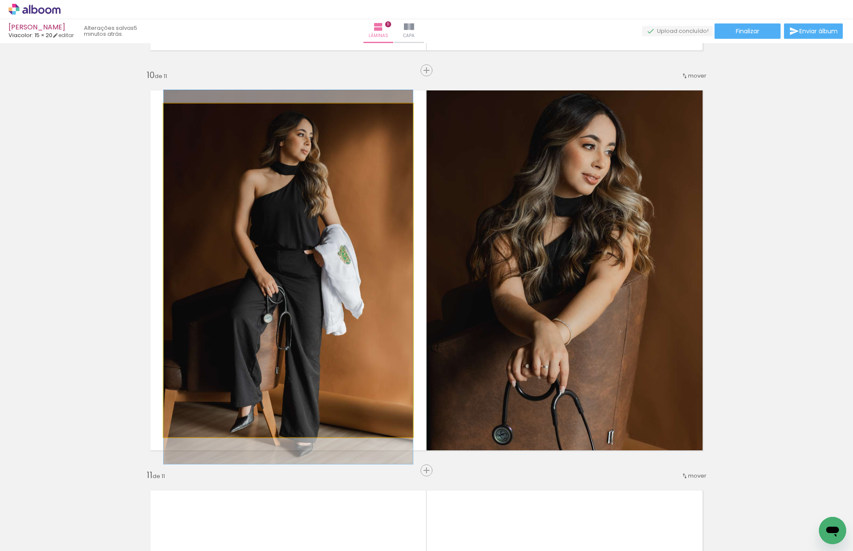
drag, startPoint x: 336, startPoint y: 359, endPoint x: 334, endPoint y: 352, distance: 7.4
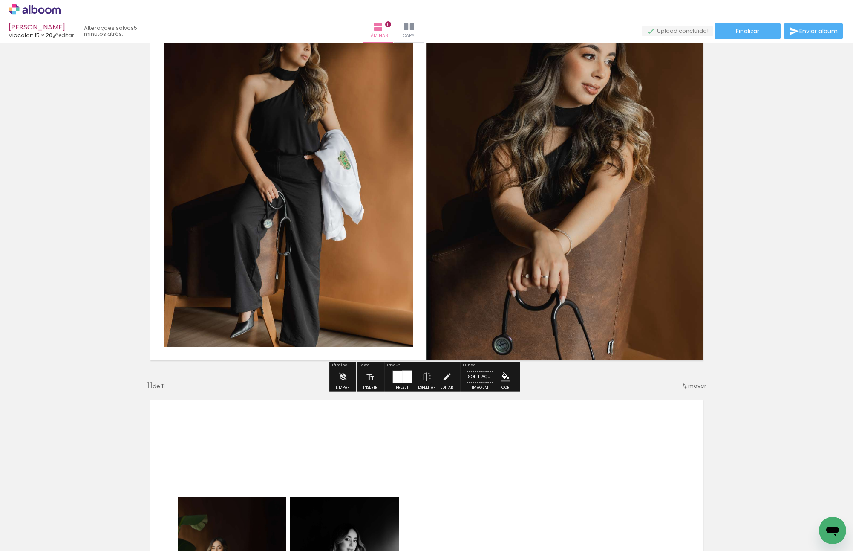
scroll to position [3714, 0]
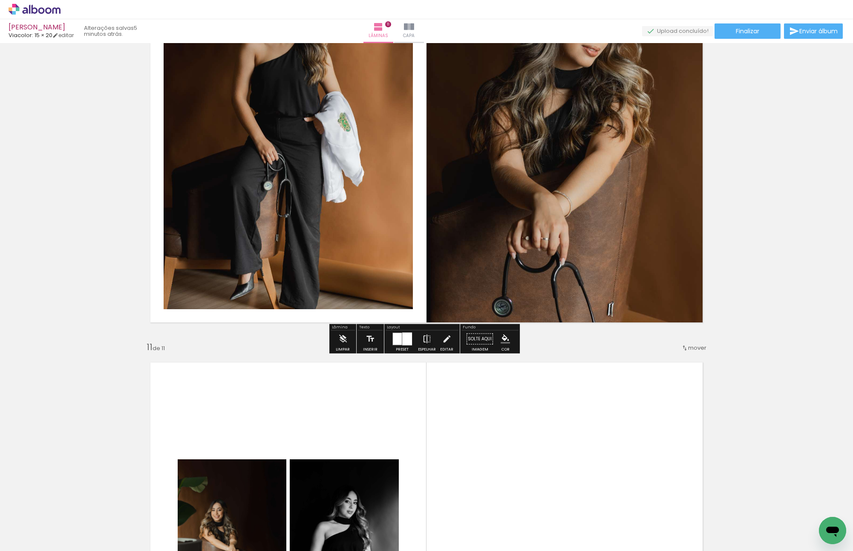
click at [405, 339] on div at bounding box center [407, 339] width 10 height 13
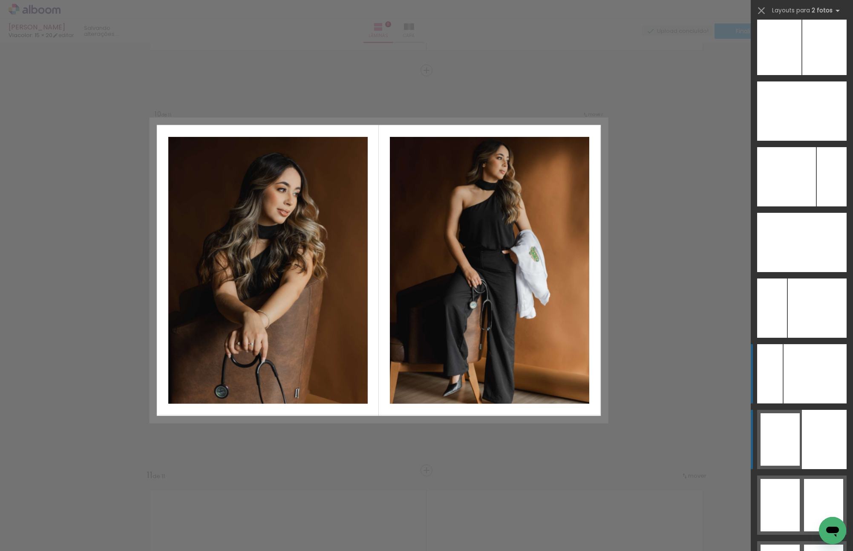
scroll to position [5016, 0]
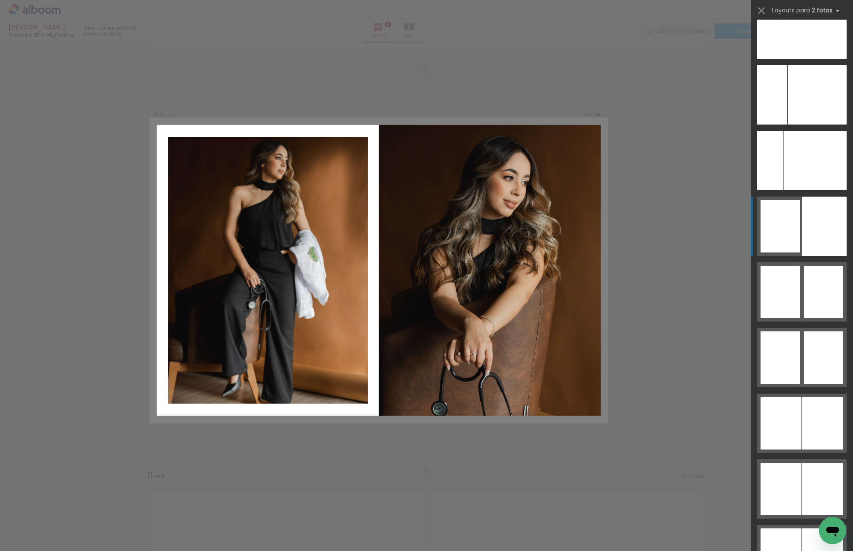
click at [807, 214] on div at bounding box center [824, 226] width 45 height 59
click at [793, 214] on div at bounding box center [780, 226] width 39 height 52
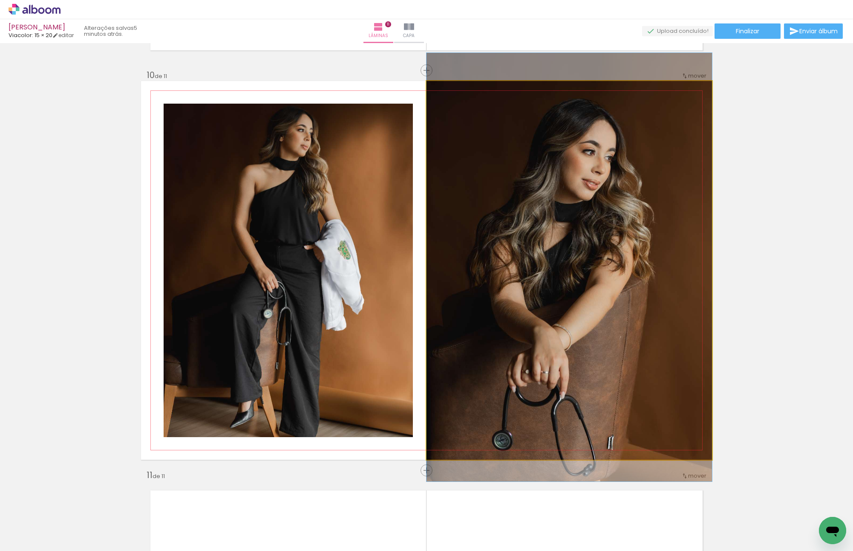
drag, startPoint x: 514, startPoint y: 284, endPoint x: 510, endPoint y: 281, distance: 4.9
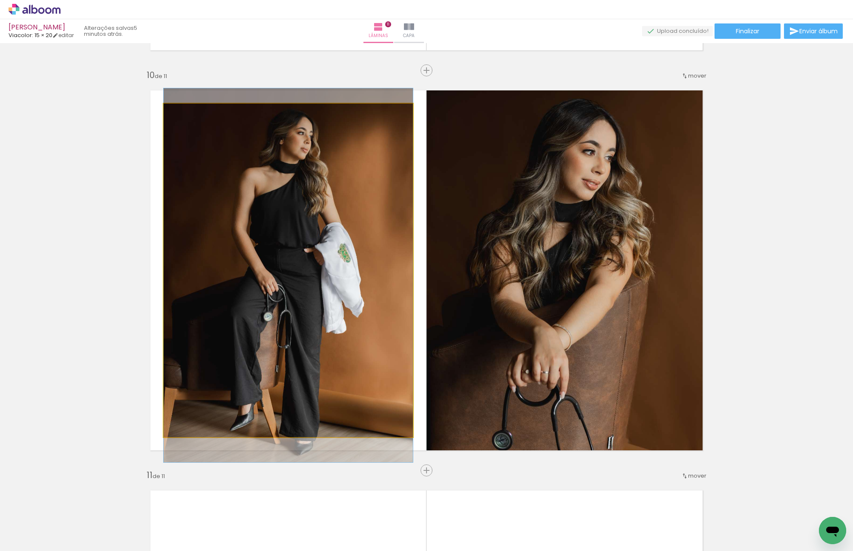
click at [266, 274] on quentale-photo at bounding box center [288, 270] width 249 height 333
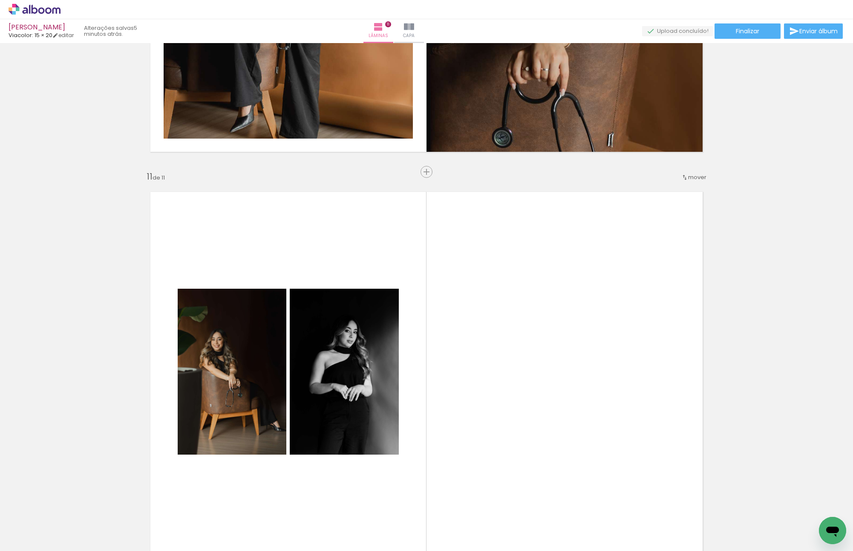
scroll to position [4097, 0]
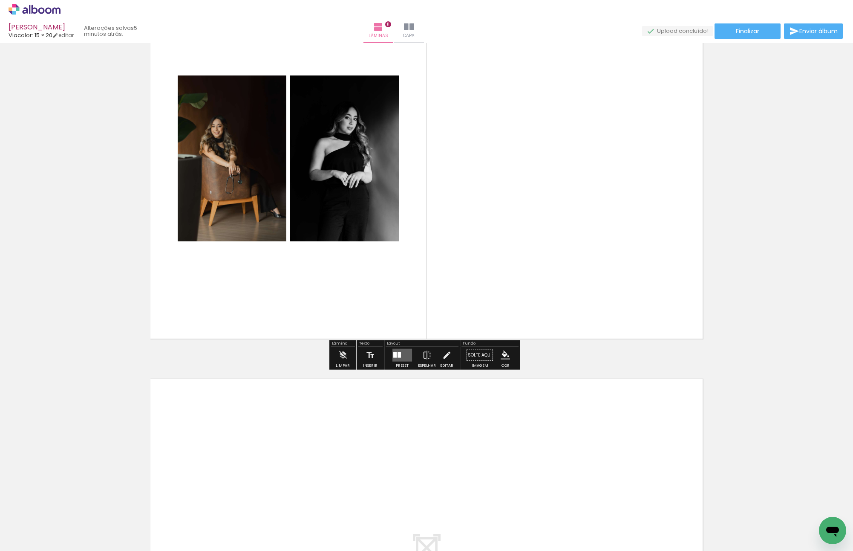
click at [400, 354] on quentale-layouter at bounding box center [403, 355] width 20 height 13
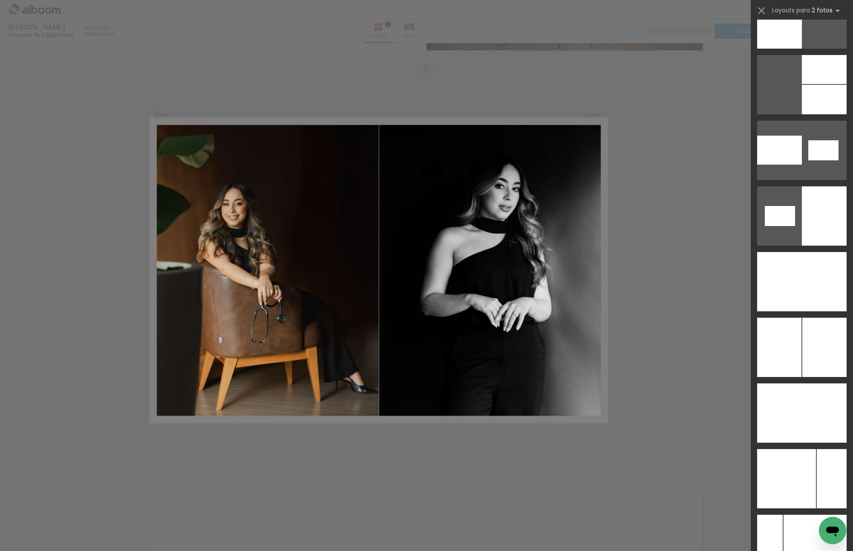
scroll to position [4647, 0]
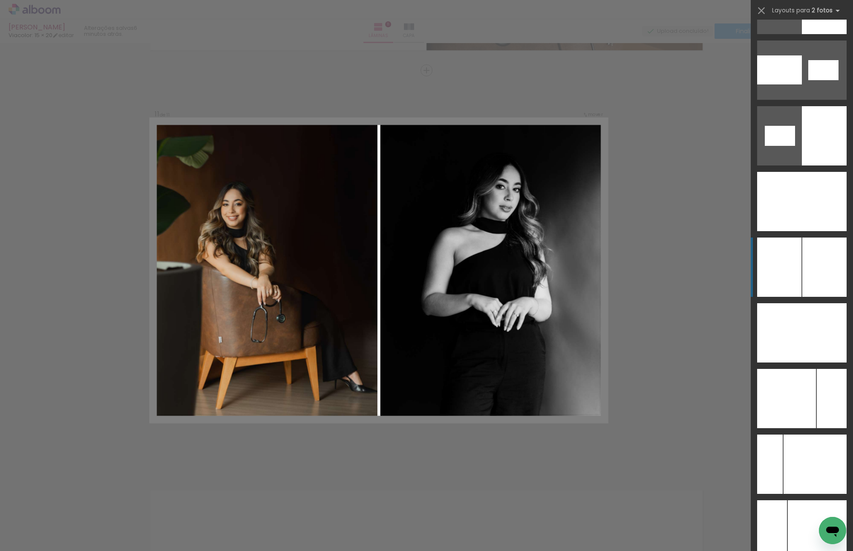
click at [825, 276] on div at bounding box center [825, 266] width 44 height 59
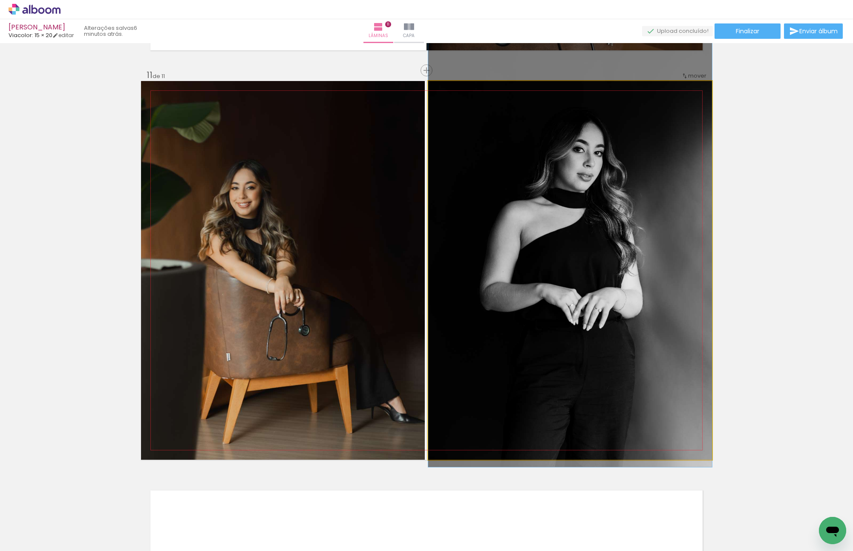
drag, startPoint x: 591, startPoint y: 272, endPoint x: 590, endPoint y: 255, distance: 16.2
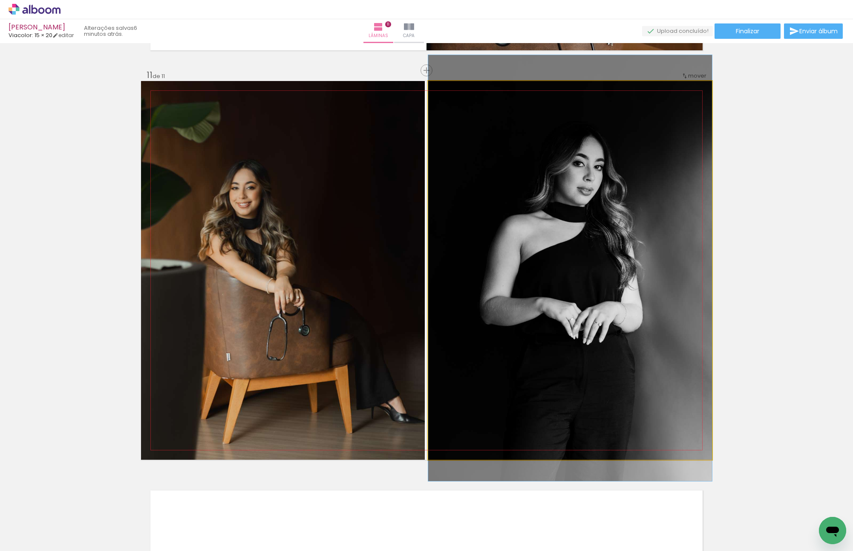
drag, startPoint x: 631, startPoint y: 238, endPoint x: 631, endPoint y: 242, distance: 4.3
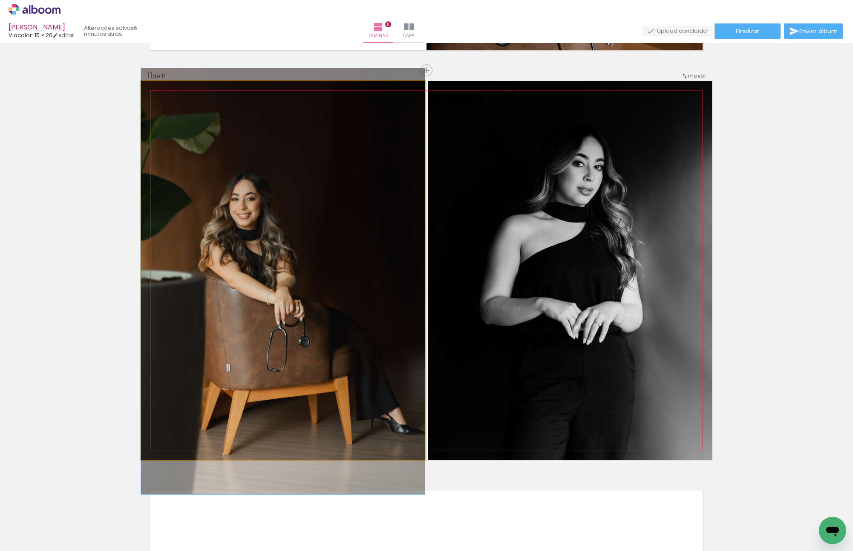
drag, startPoint x: 318, startPoint y: 243, endPoint x: 315, endPoint y: 254, distance: 12.0
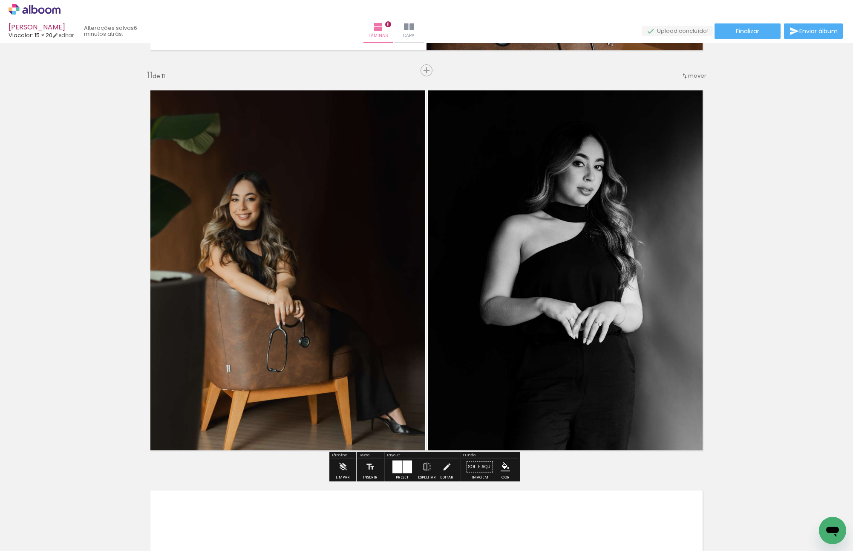
click at [0, 0] on slot "P&B" at bounding box center [0, 0] width 0 height 0
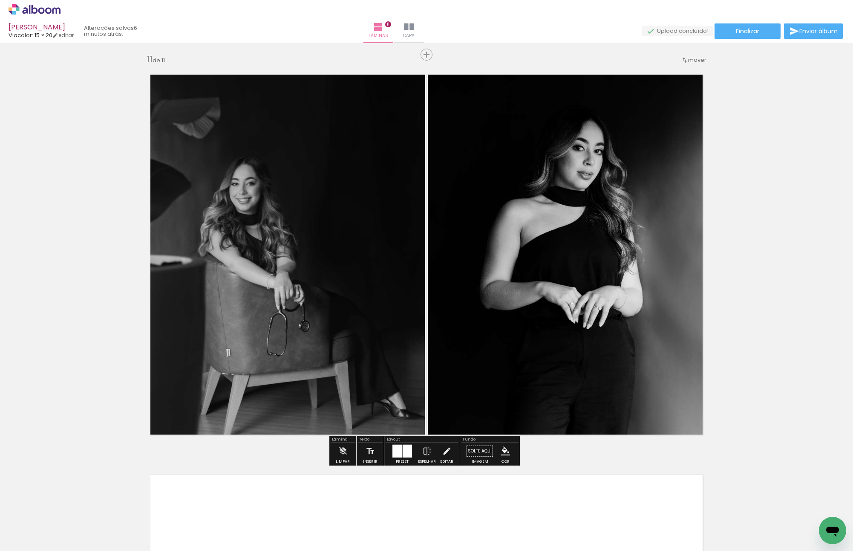
scroll to position [4028, 0]
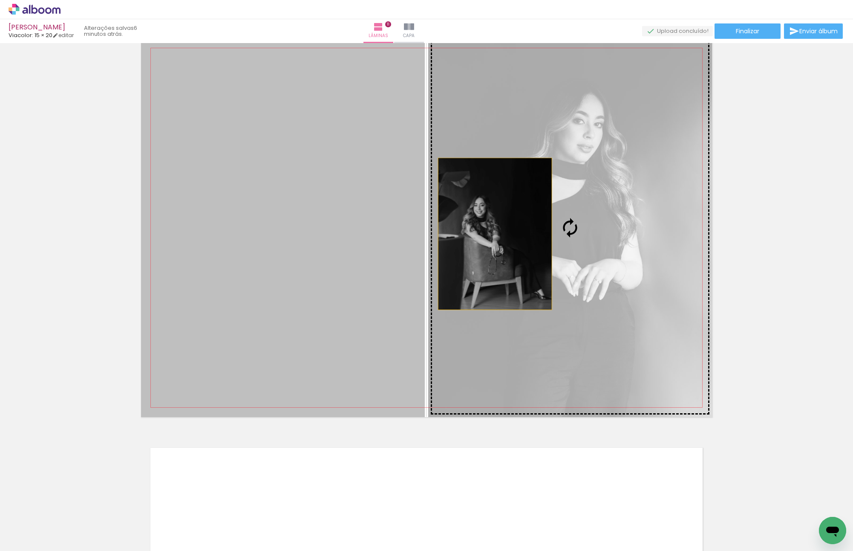
drag, startPoint x: 345, startPoint y: 234, endPoint x: 547, endPoint y: 232, distance: 201.6
click at [0, 0] on slot at bounding box center [0, 0] width 0 height 0
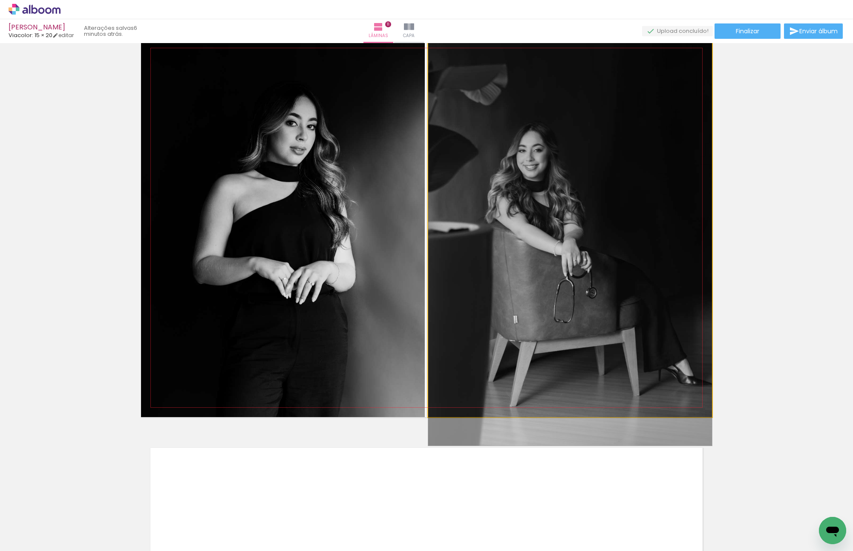
drag, startPoint x: 601, startPoint y: 208, endPoint x: 596, endPoint y: 214, distance: 6.7
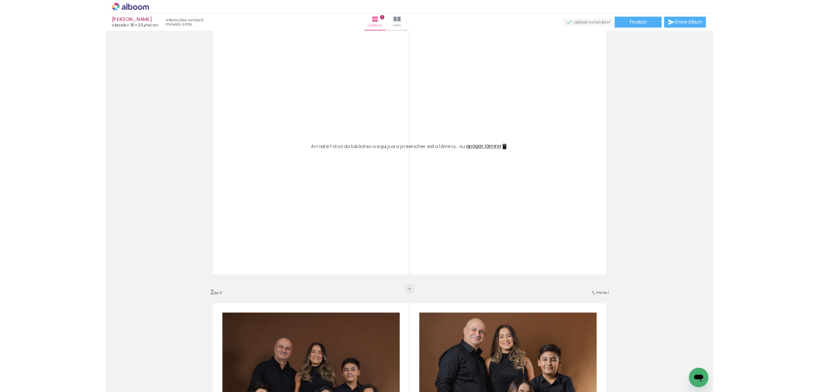
scroll to position [0, 0]
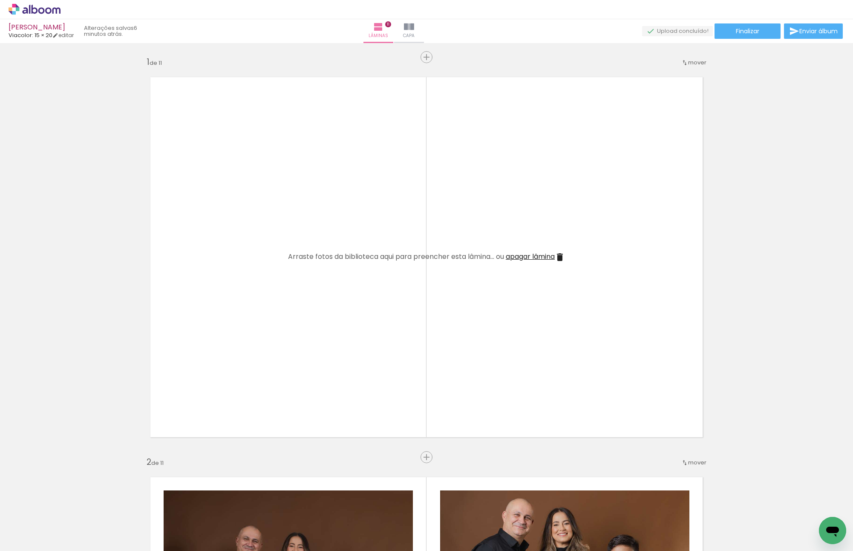
drag, startPoint x: 809, startPoint y: 135, endPoint x: 829, endPoint y: 139, distance: 20.0
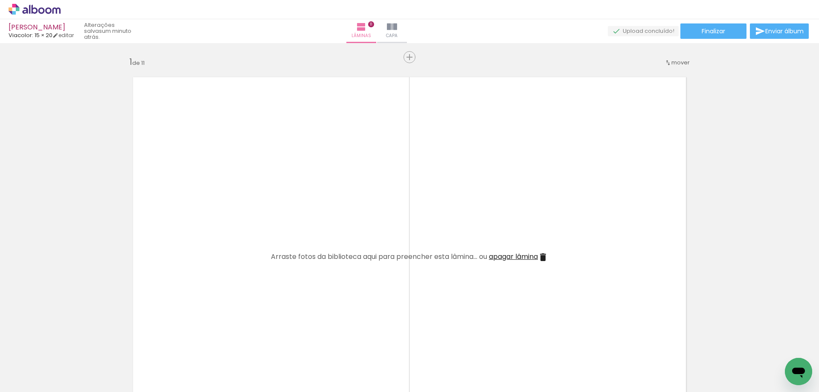
scroll to position [0, 222]
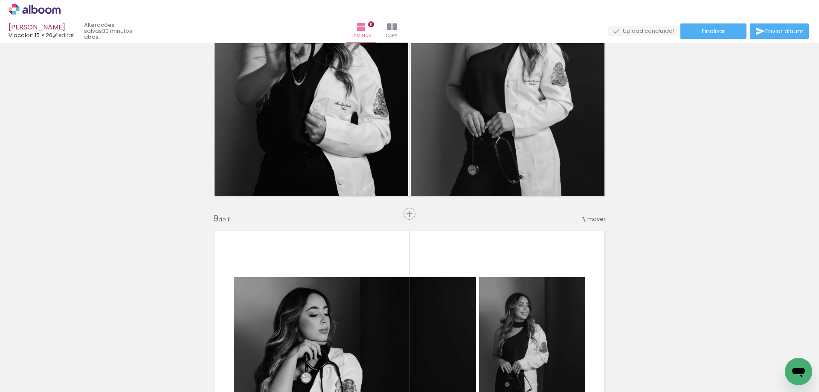
scroll to position [2217, 0]
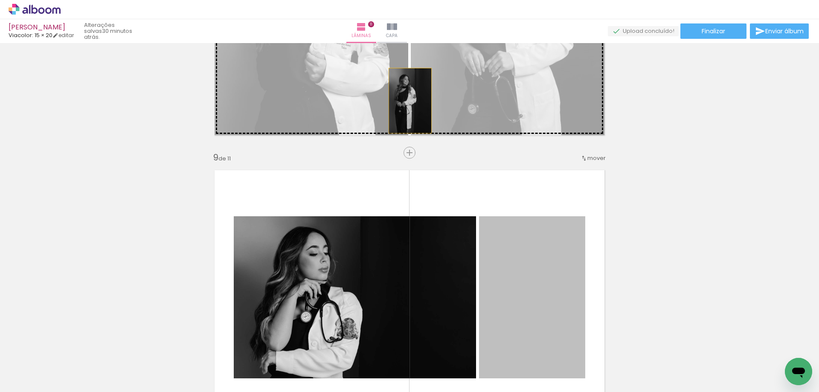
drag, startPoint x: 494, startPoint y: 88, endPoint x: 407, endPoint y: 101, distance: 87.8
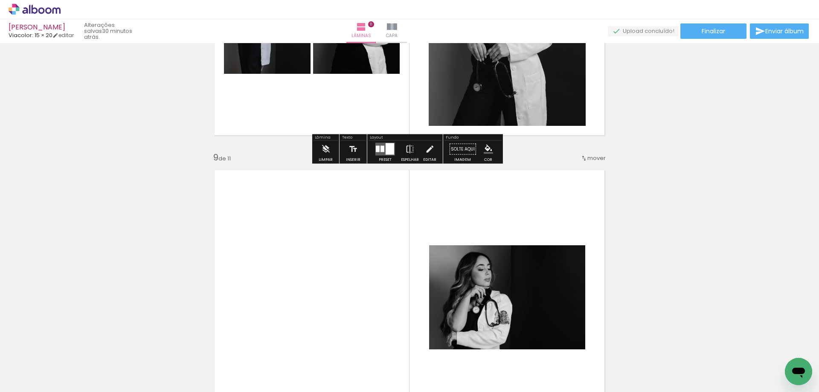
scroll to position [2387, 0]
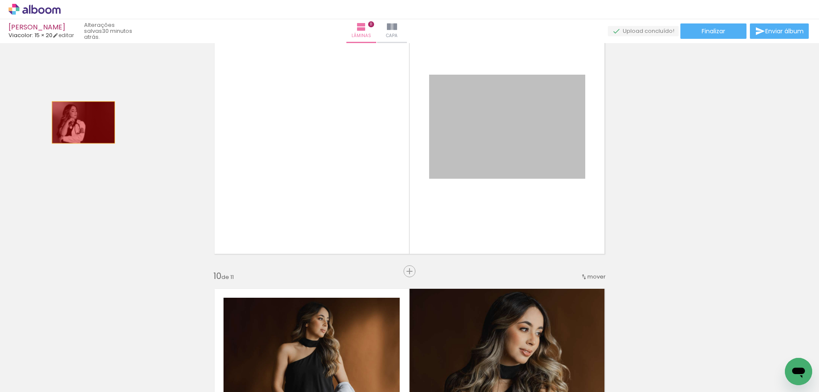
drag, startPoint x: 499, startPoint y: 144, endPoint x: 80, endPoint y: 122, distance: 419.2
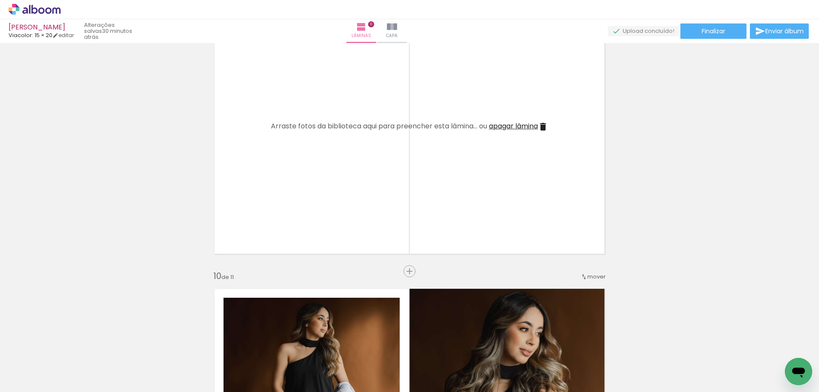
click at [523, 126] on span "apagar lâmina" at bounding box center [513, 126] width 49 height 10
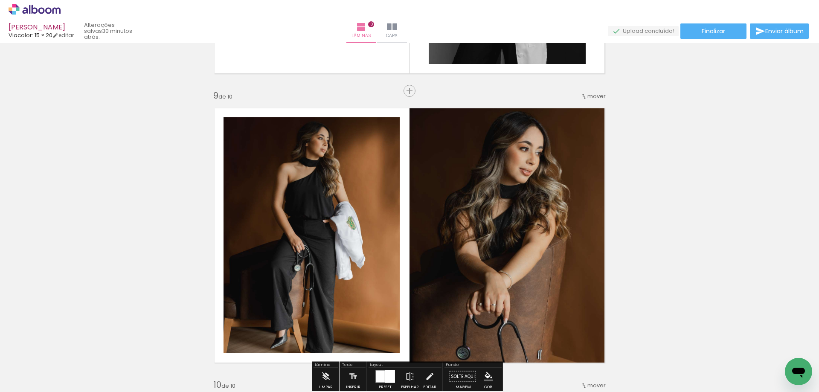
scroll to position [2174, 0]
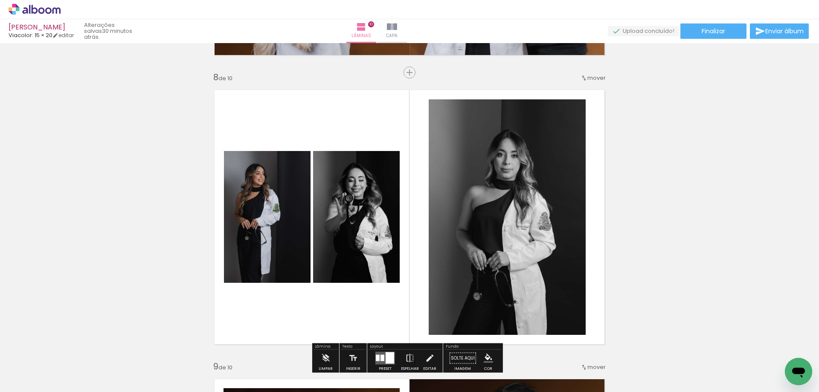
scroll to position [2089, 0]
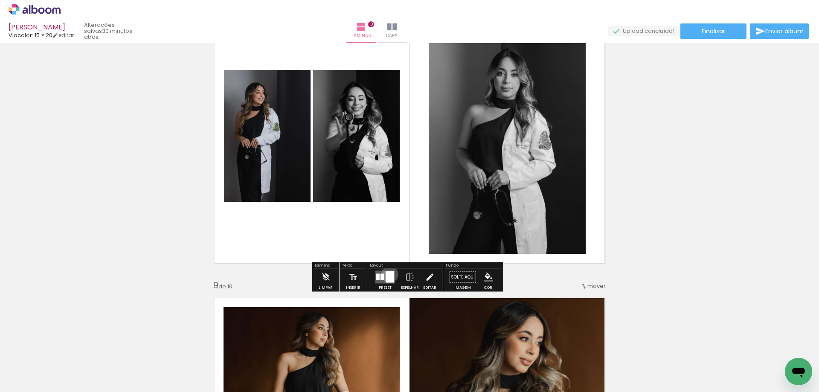
click at [388, 274] on div at bounding box center [389, 277] width 9 height 12
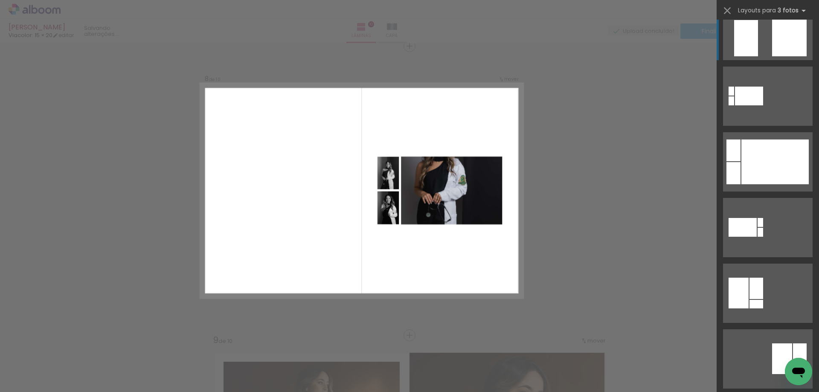
scroll to position [2387, 0]
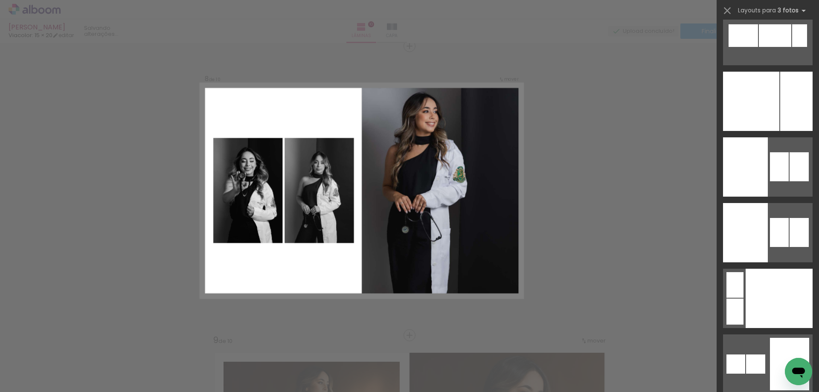
scroll to position [6266, 0]
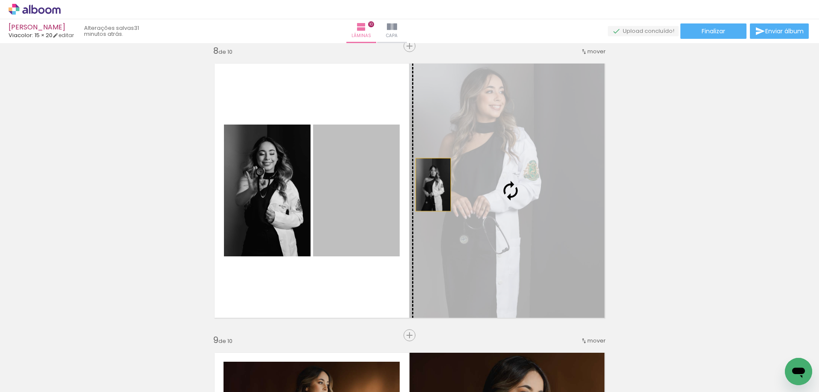
drag, startPoint x: 340, startPoint y: 171, endPoint x: 456, endPoint y: 185, distance: 116.4
click at [0, 0] on slot at bounding box center [0, 0] width 0 height 0
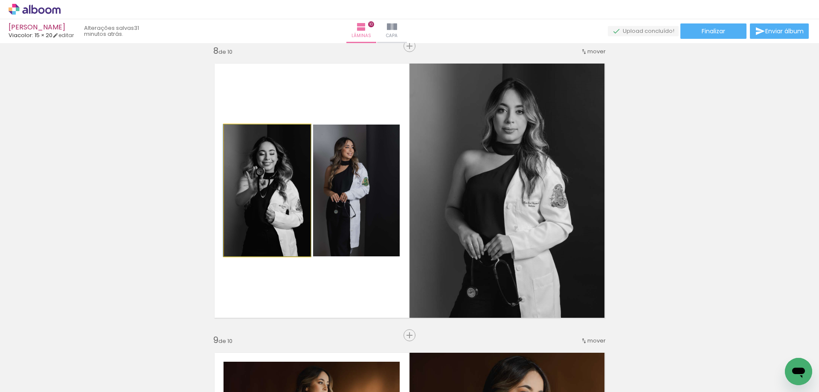
drag, startPoint x: 269, startPoint y: 185, endPoint x: 526, endPoint y: 202, distance: 256.8
click at [0, 0] on slot at bounding box center [0, 0] width 0 height 0
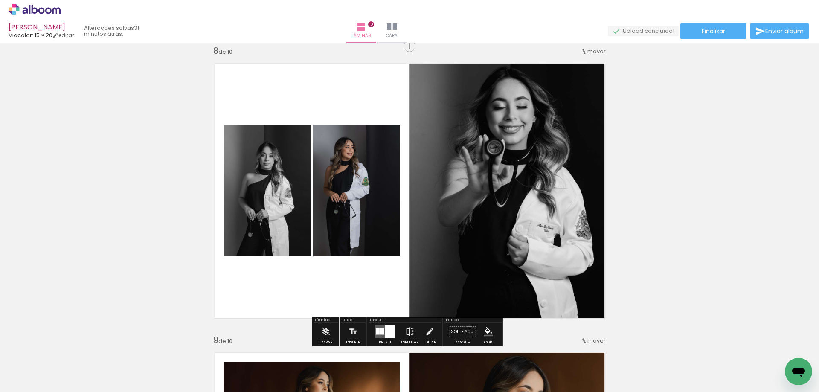
click at [303, 133] on div "P&B" at bounding box center [294, 133] width 17 height 13
click at [301, 138] on paper-button "P&B" at bounding box center [294, 133] width 13 height 13
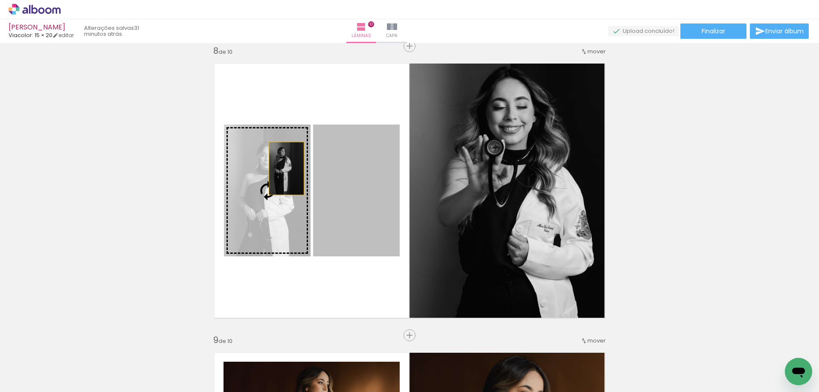
drag, startPoint x: 306, startPoint y: 168, endPoint x: 267, endPoint y: 168, distance: 38.8
click at [0, 0] on slot at bounding box center [0, 0] width 0 height 0
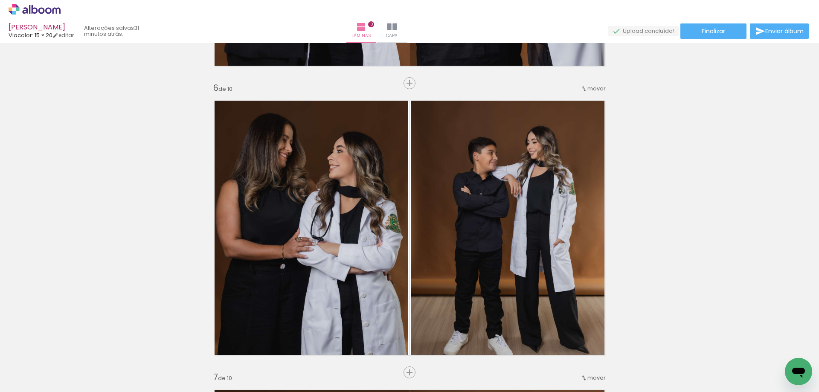
scroll to position [1565, 0]
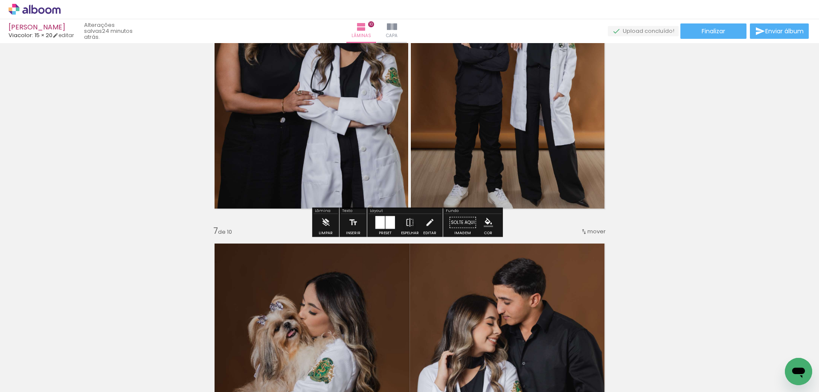
click at [70, 24] on div "[PERSON_NAME]" at bounding box center [41, 28] width 65 height 8
click at [61, 13] on link "› Editor de álbum" at bounding box center [63, 9] width 108 height 11
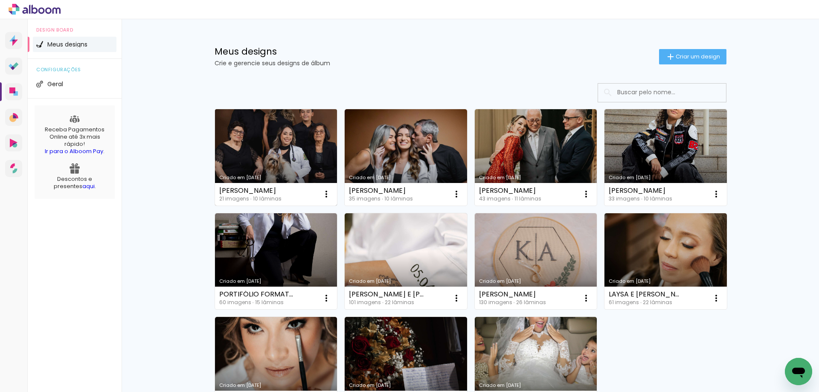
click at [269, 157] on link "Criado em [DATE]" at bounding box center [276, 157] width 122 height 96
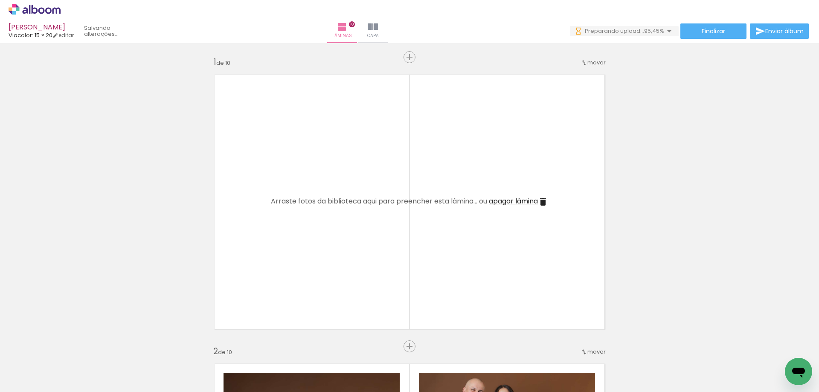
scroll to position [0, 304]
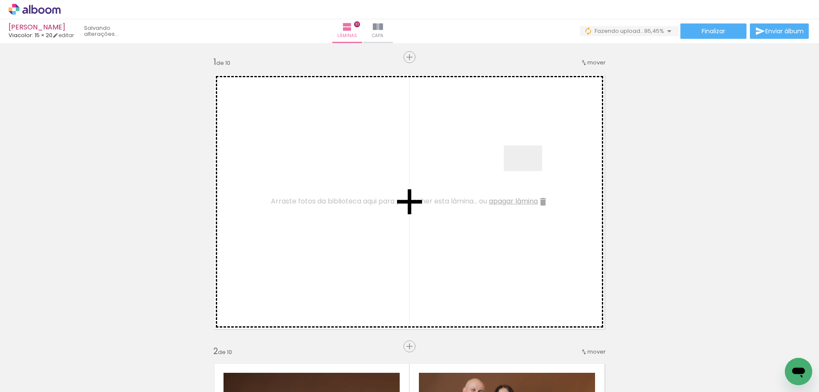
drag, startPoint x: 775, startPoint y: 356, endPoint x: 516, endPoint y: 162, distance: 323.7
click at [516, 162] on quentale-workspace at bounding box center [409, 196] width 819 height 392
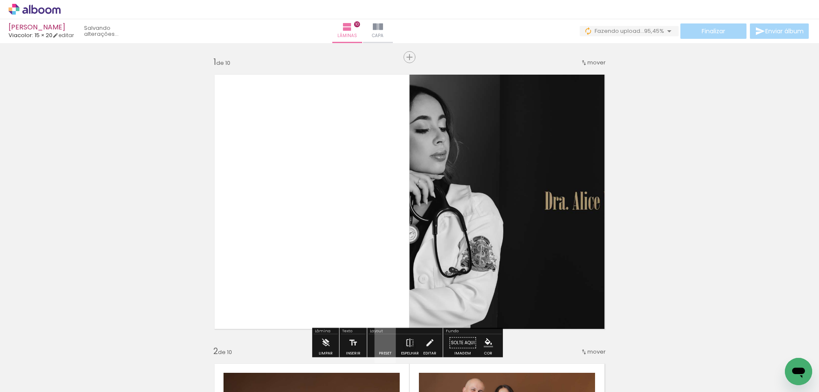
scroll to position [43, 0]
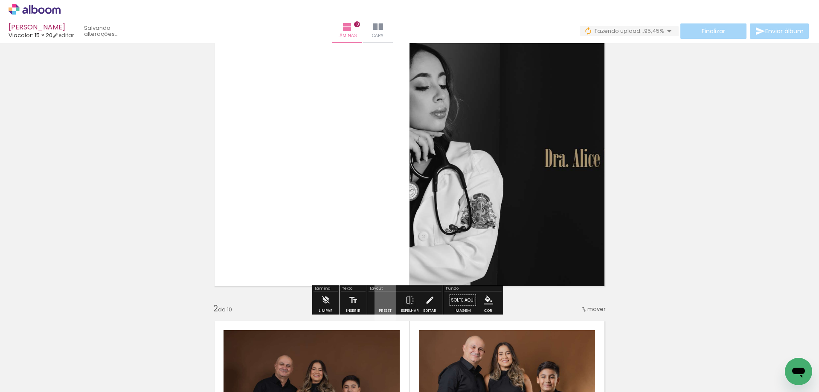
click at [379, 305] on quentale-layouter at bounding box center [384, 300] width 21 height 40
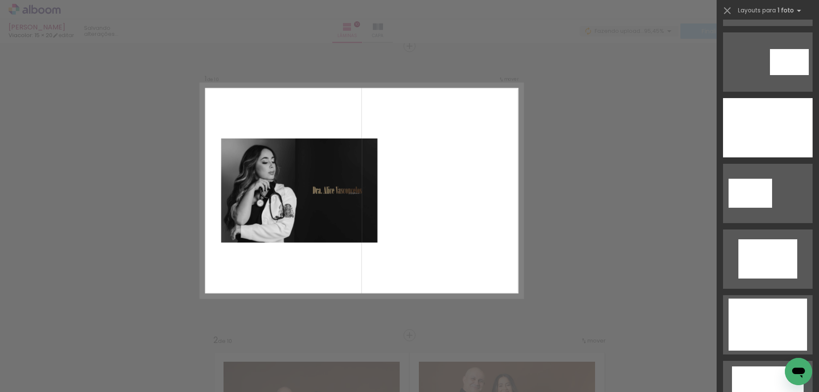
scroll to position [384, 0]
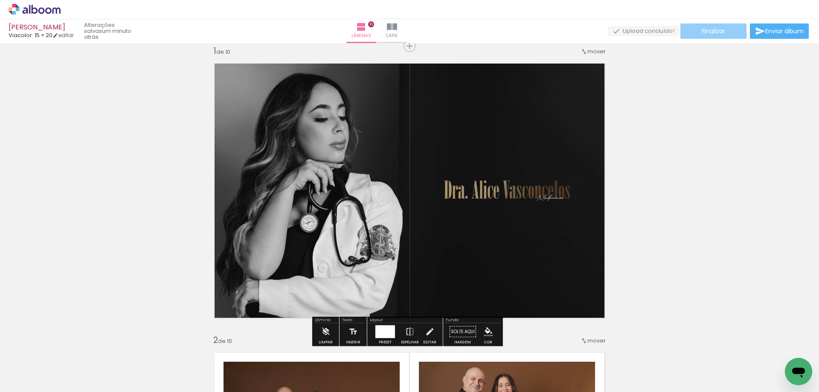
click at [701, 32] on span "Finalizar" at bounding box center [712, 31] width 23 height 6
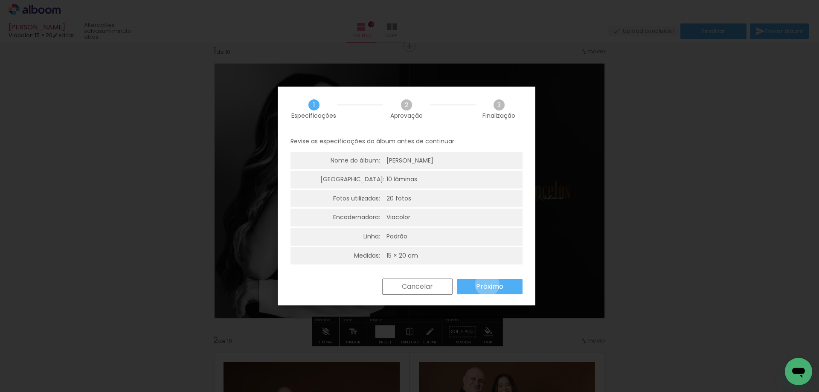
click at [0, 0] on slot "Próximo" at bounding box center [0, 0] width 0 height 0
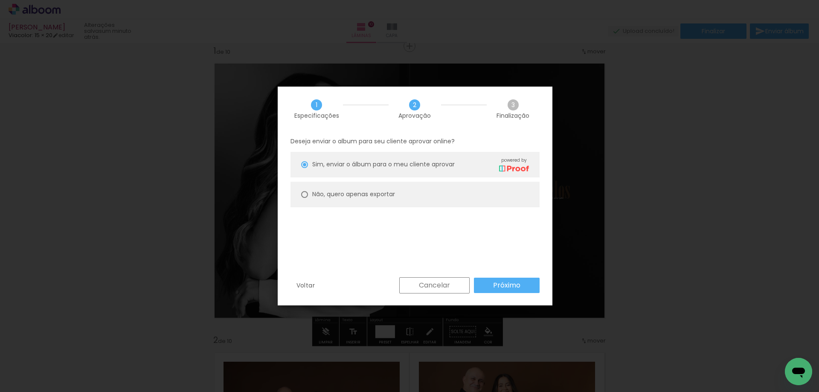
click at [0, 0] on slot "Não, quero apenas exportar" at bounding box center [0, 0] width 0 height 0
type paper-radio-button "on"
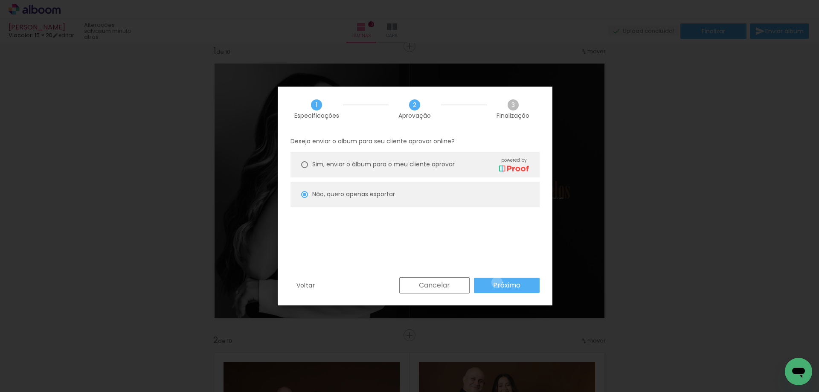
click at [0, 0] on slot "Próximo" at bounding box center [0, 0] width 0 height 0
type input "Alta, 300 DPI"
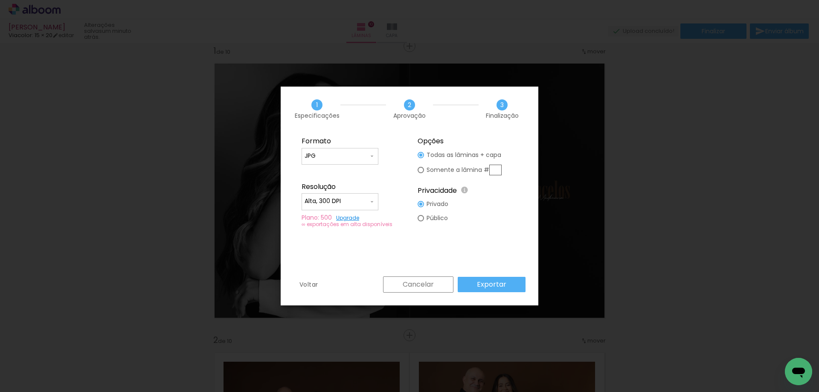
click at [0, 0] on slot "Exportar" at bounding box center [0, 0] width 0 height 0
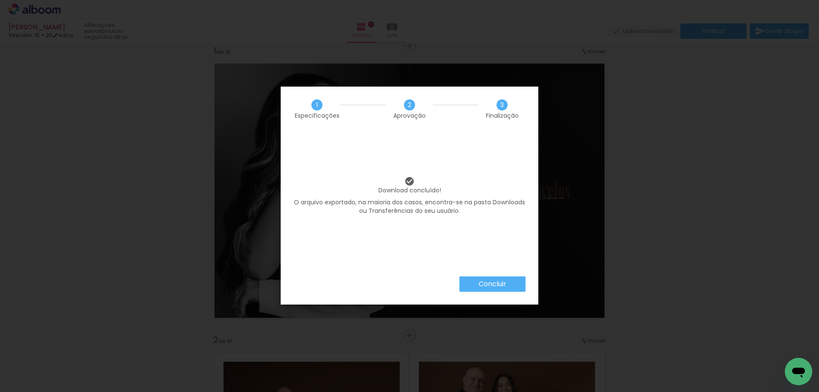
click at [514, 279] on paper-button "Concluir" at bounding box center [492, 283] width 66 height 15
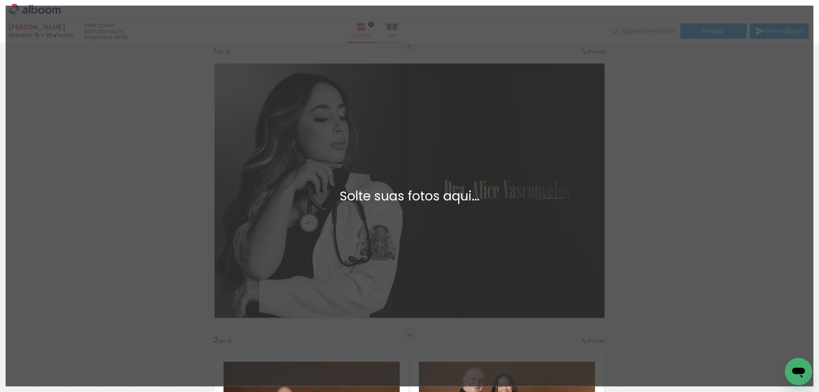
drag, startPoint x: 615, startPoint y: 324, endPoint x: 639, endPoint y: 316, distance: 25.9
click at [616, 324] on div "Adicionar Fotos Solte suas fotos aqui..." at bounding box center [409, 196] width 807 height 380
click at [661, 319] on div "Adicionar Fotos Solte suas fotos aqui..." at bounding box center [409, 196] width 807 height 380
click at [673, 293] on div "Adicionar Fotos Solte suas fotos aqui..." at bounding box center [409, 196] width 807 height 380
